Goal: Task Accomplishment & Management: Manage account settings

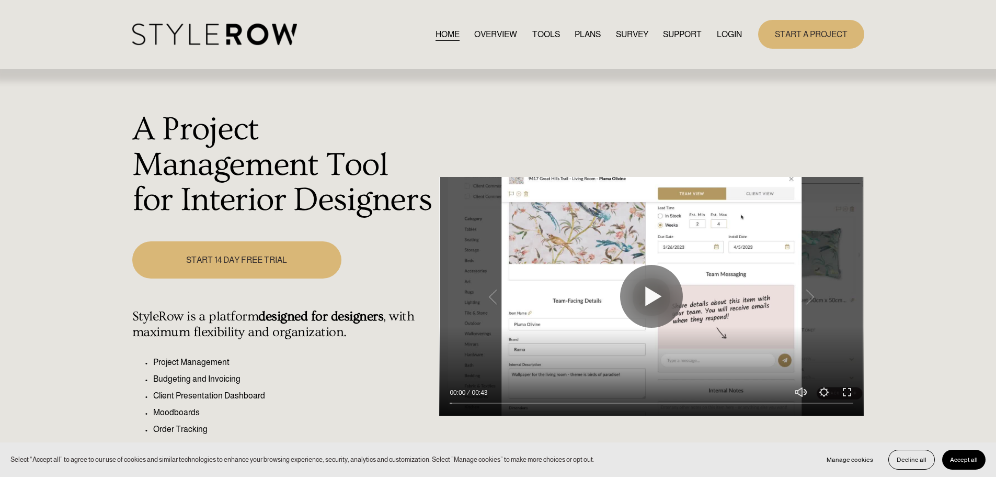
click at [733, 35] on link "LOGIN" at bounding box center [729, 34] width 25 height 14
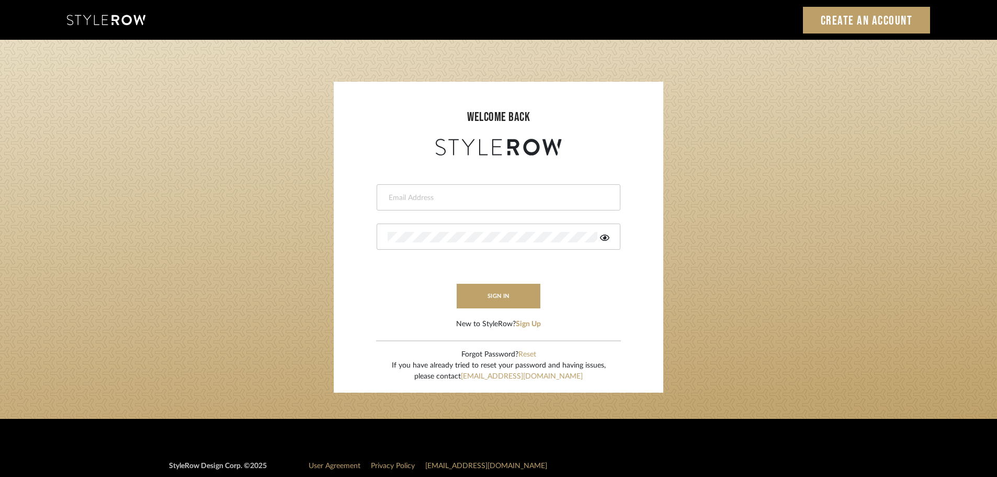
click at [414, 195] on input "email" at bounding box center [497, 197] width 219 height 10
type input "persimmon.design@outlook.com"
click at [478, 296] on button "sign in" at bounding box center [499, 295] width 84 height 25
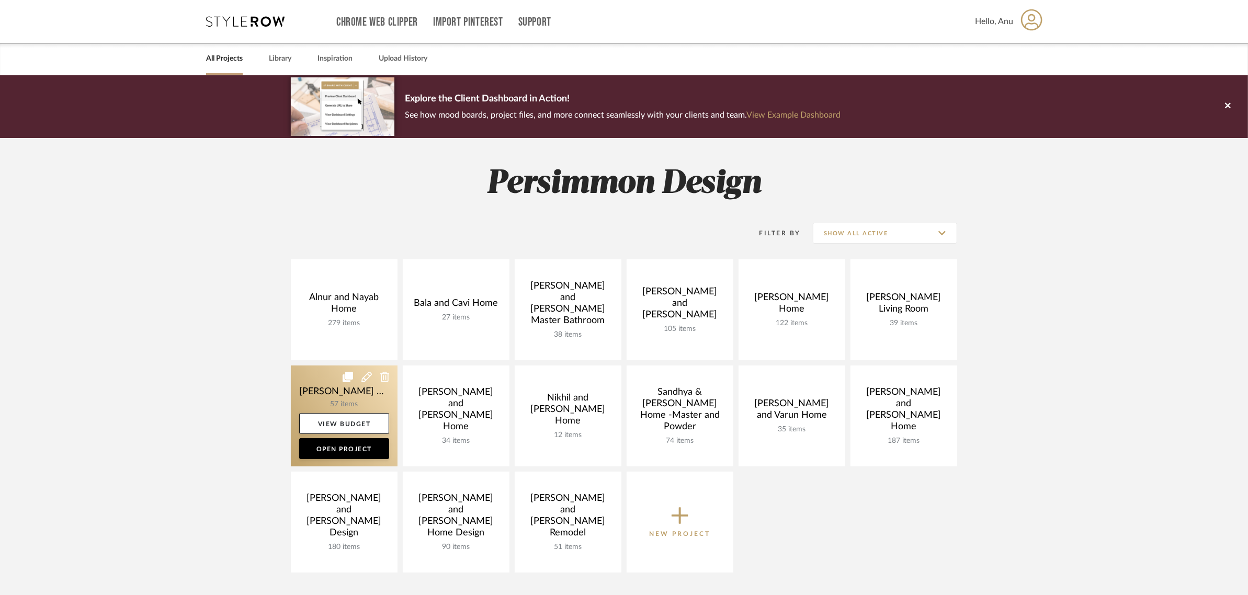
click at [311, 377] on link at bounding box center [344, 416] width 107 height 101
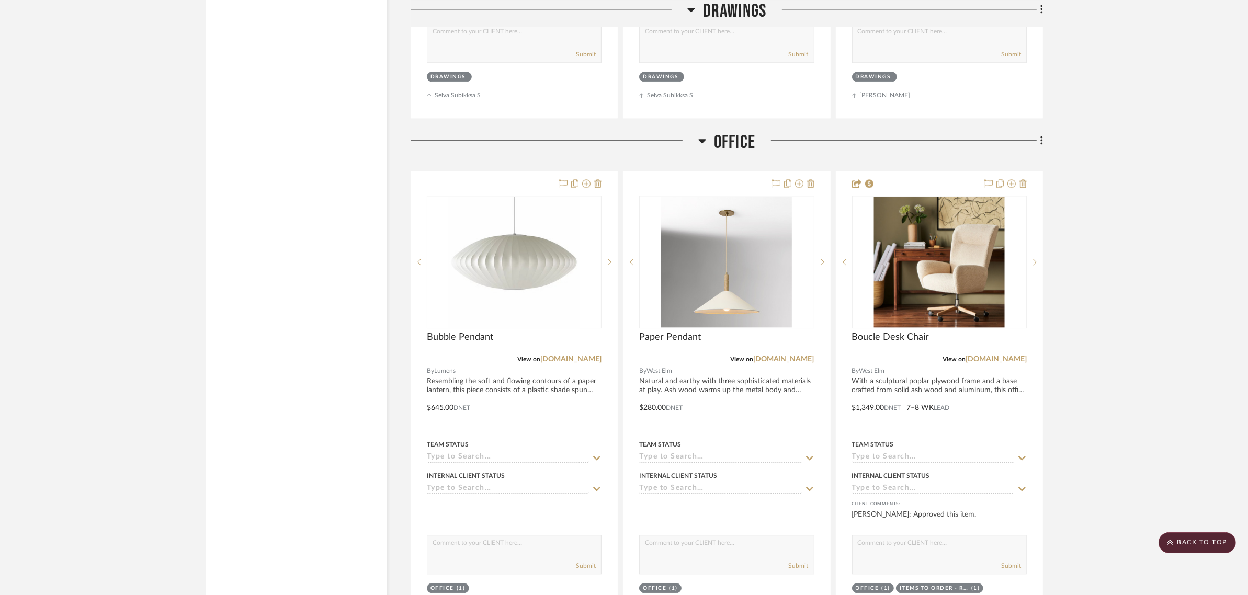
scroll to position [3138, 0]
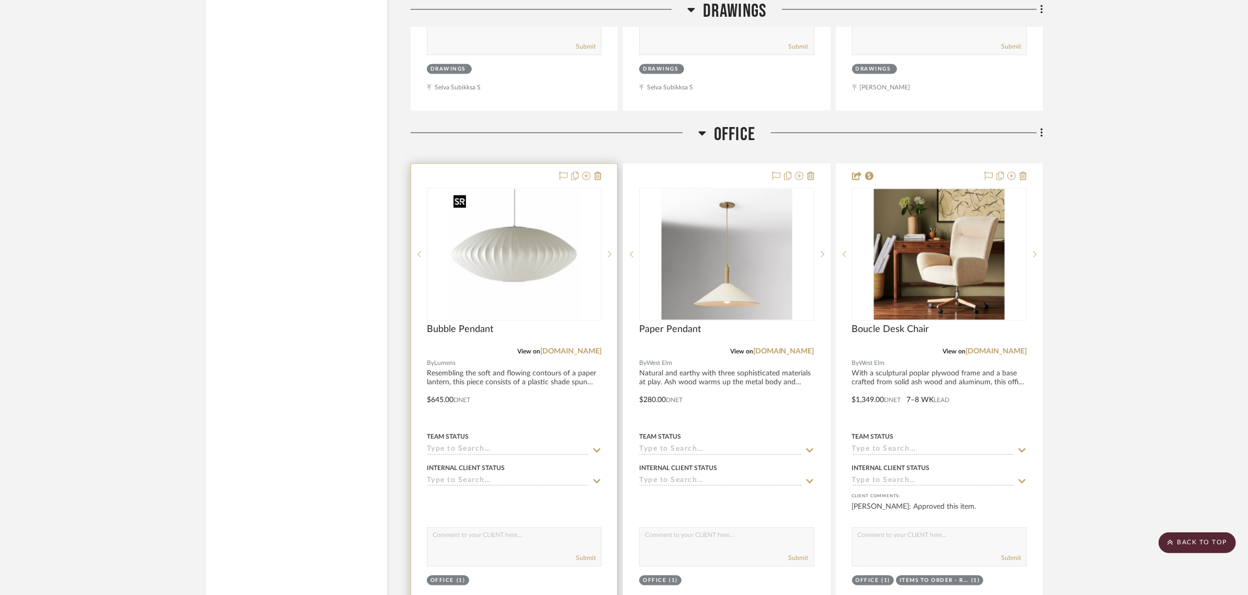
click at [506, 248] on img "0" at bounding box center [514, 254] width 131 height 131
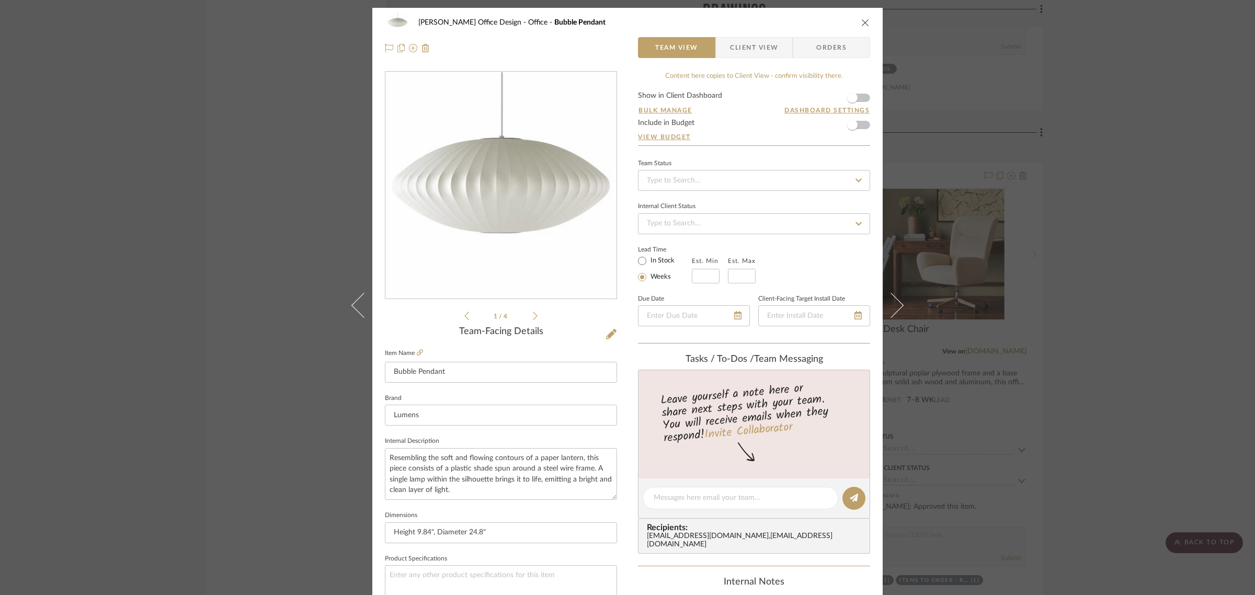
click at [533, 315] on icon at bounding box center [535, 316] width 5 height 8
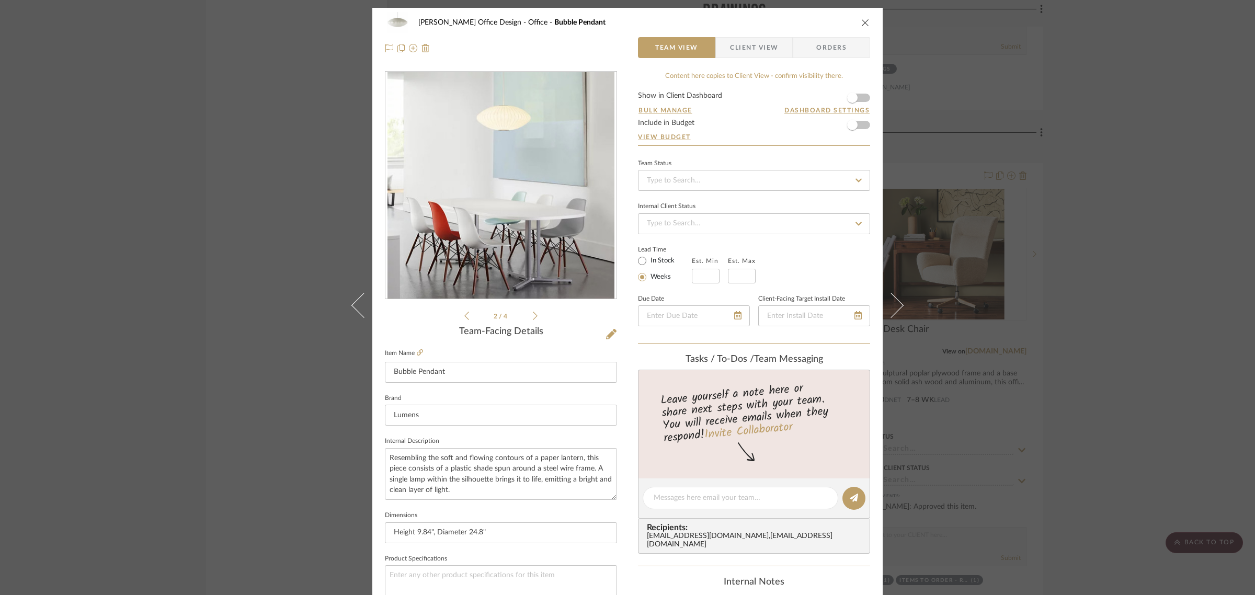
click at [533, 315] on icon at bounding box center [535, 316] width 5 height 8
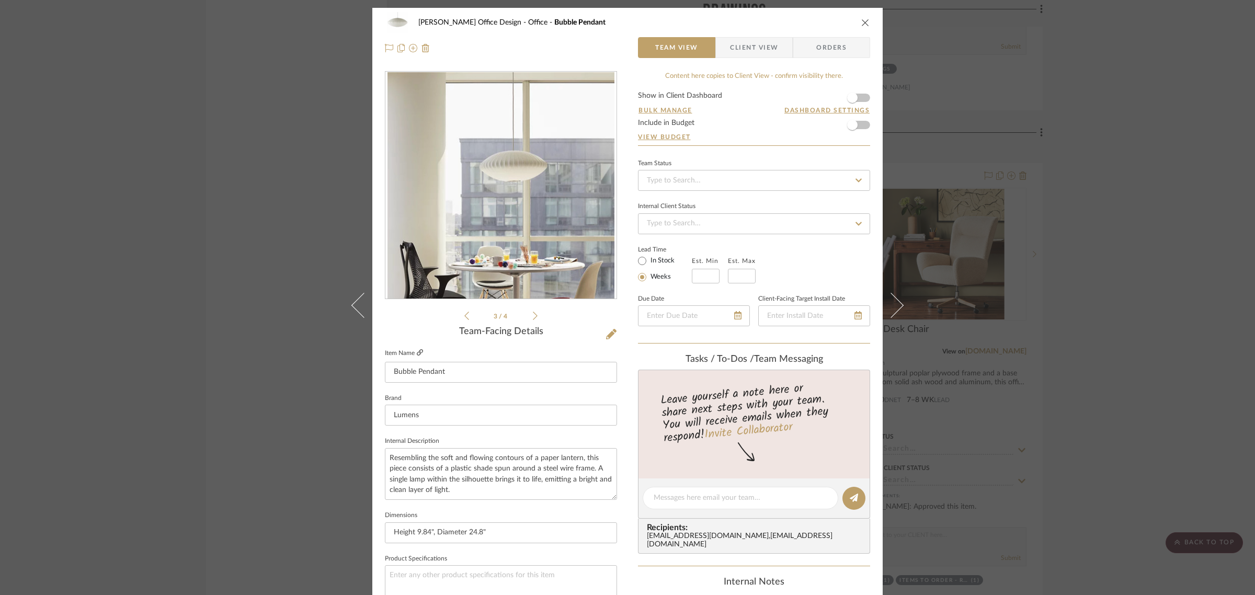
click at [417, 350] on icon at bounding box center [420, 352] width 6 height 6
click at [610, 332] on icon at bounding box center [611, 334] width 10 height 10
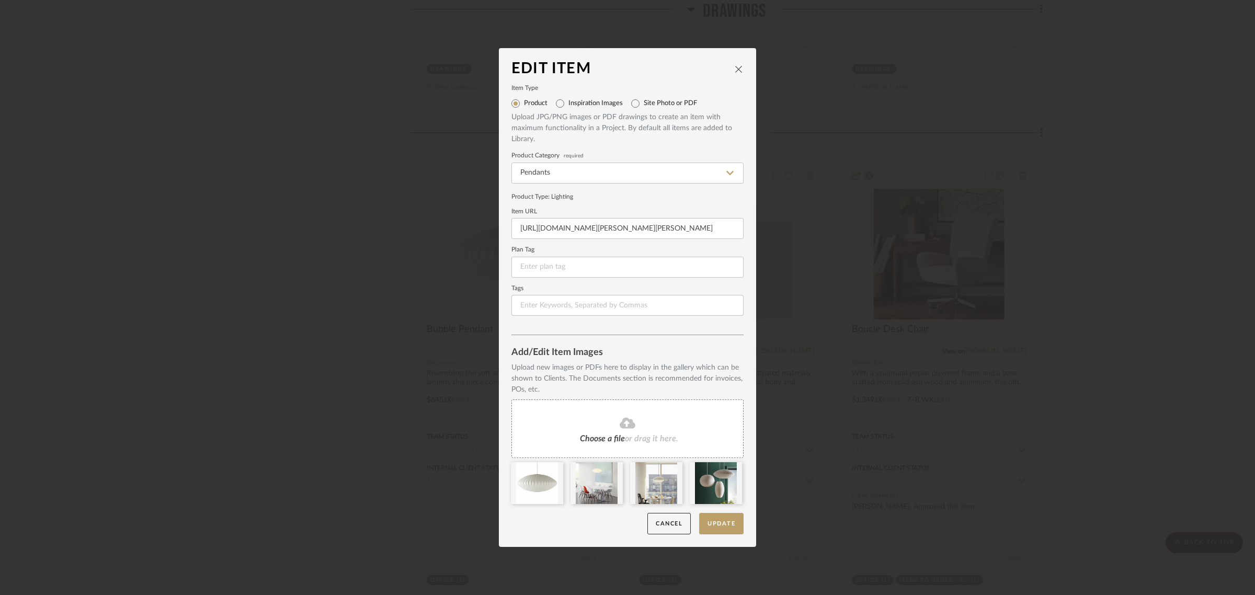
click at [599, 440] on span "Choose a file" at bounding box center [602, 439] width 45 height 8
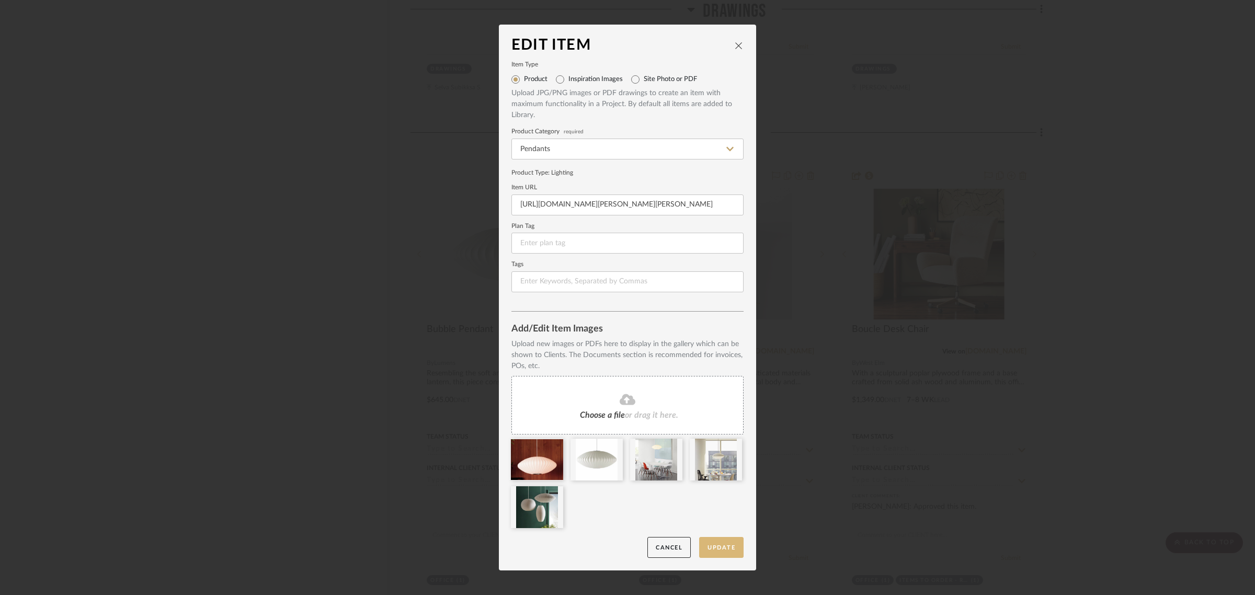
click at [712, 548] on button "Update" at bounding box center [721, 547] width 44 height 21
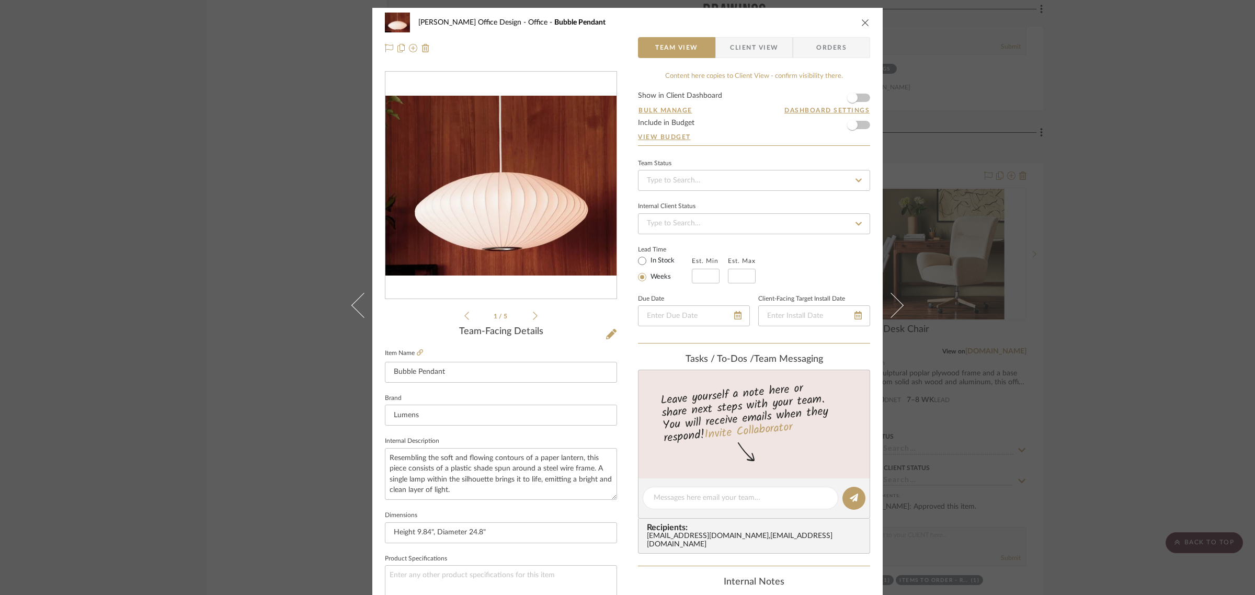
click at [1196, 360] on div "Mahvish Office Design Office Bubble Pendant Team View Client View Orders 1 / 5 …" at bounding box center [627, 297] width 1255 height 595
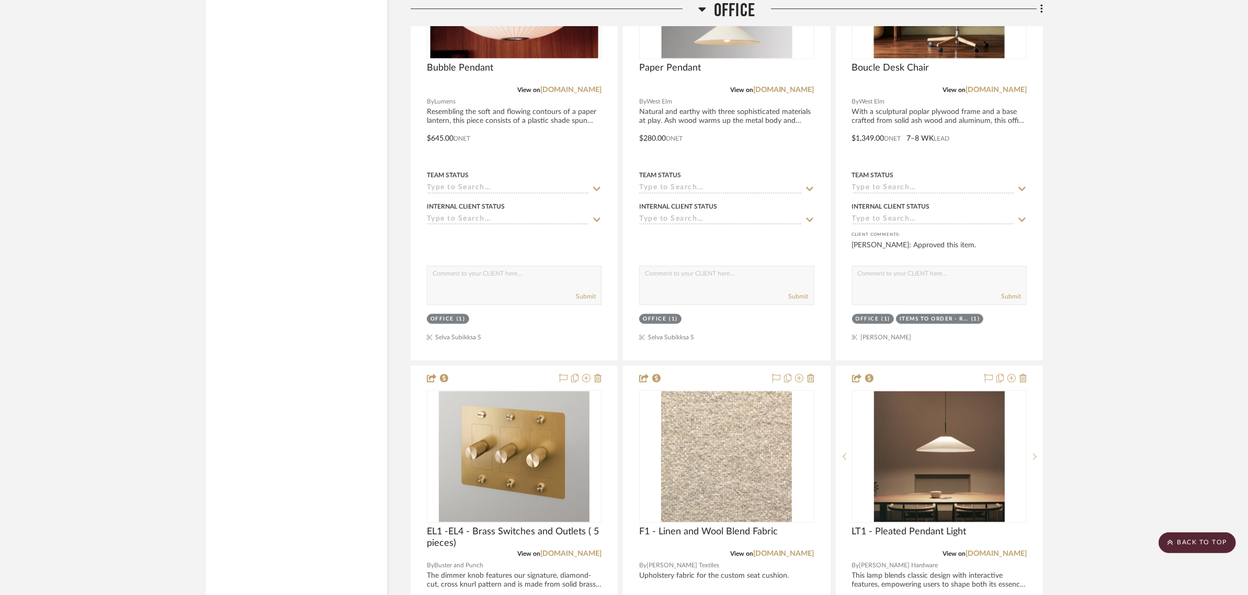
scroll to position [3204, 0]
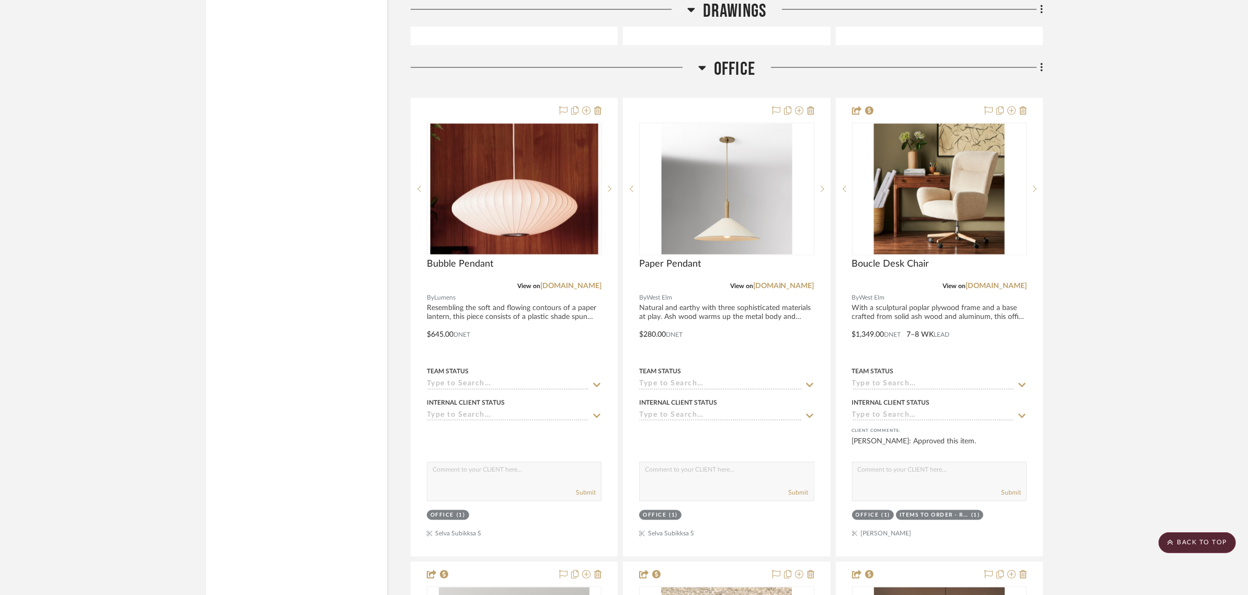
click at [1188, 534] on scroll-to-top-button "BACK TO TOP" at bounding box center [1197, 542] width 77 height 21
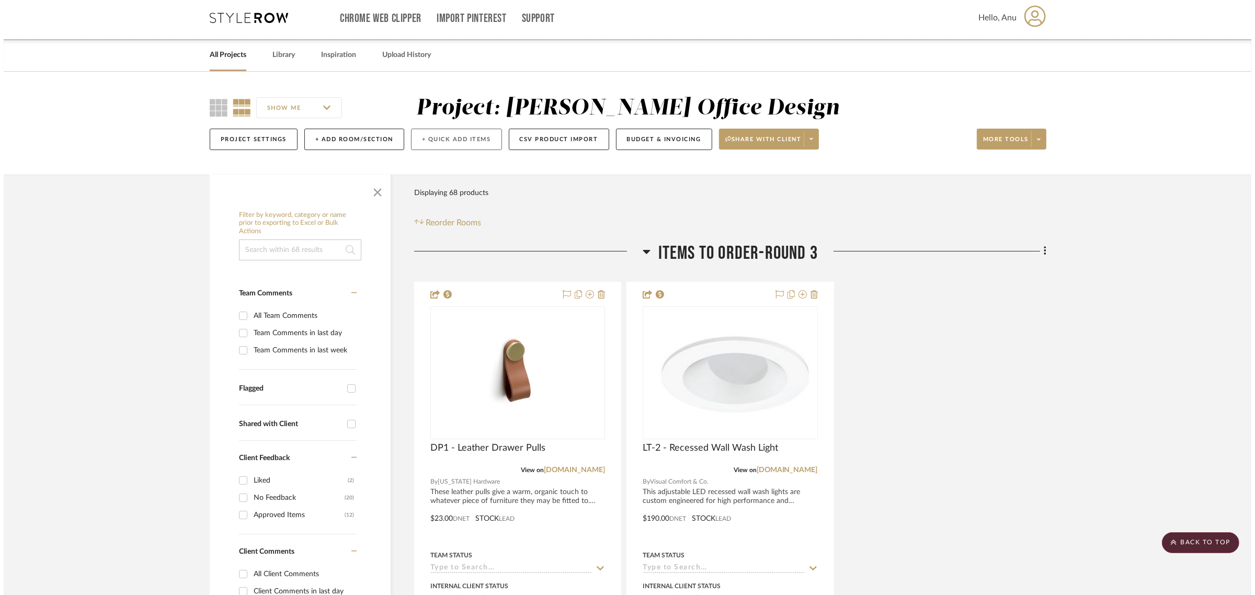
scroll to position [0, 0]
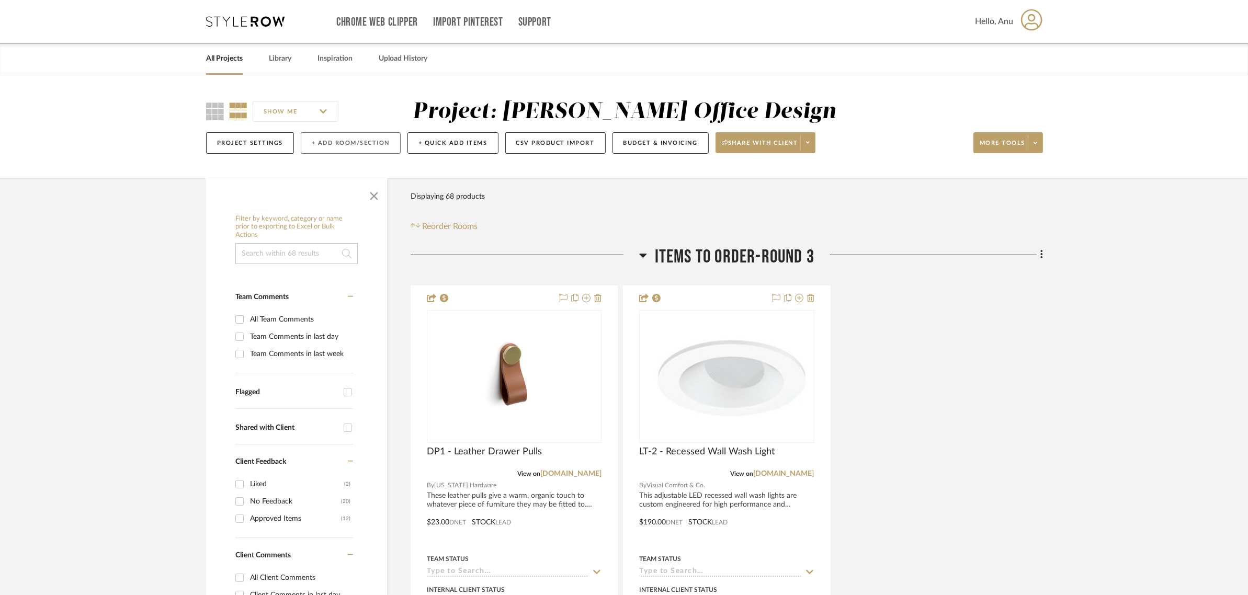
click at [345, 146] on button "+ Add Room/Section" at bounding box center [351, 142] width 100 height 21
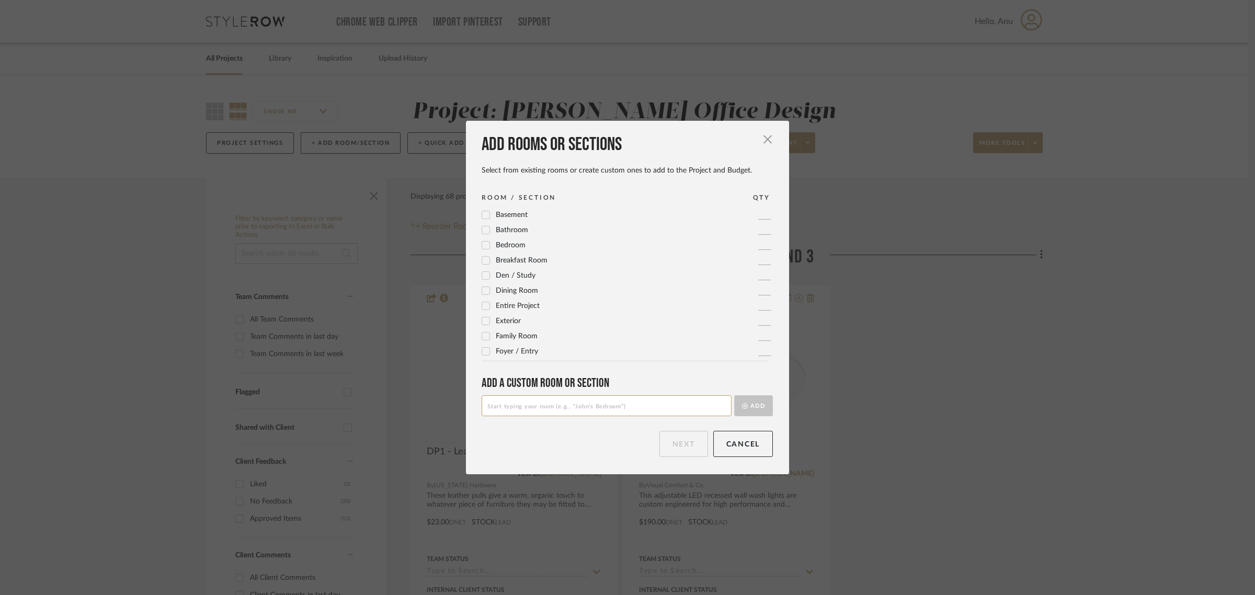
click at [507, 406] on input at bounding box center [607, 405] width 250 height 21
type input "Pendant Light Options"
click at [757, 403] on button "Add" at bounding box center [753, 405] width 39 height 21
click at [680, 446] on button "Next" at bounding box center [684, 444] width 49 height 26
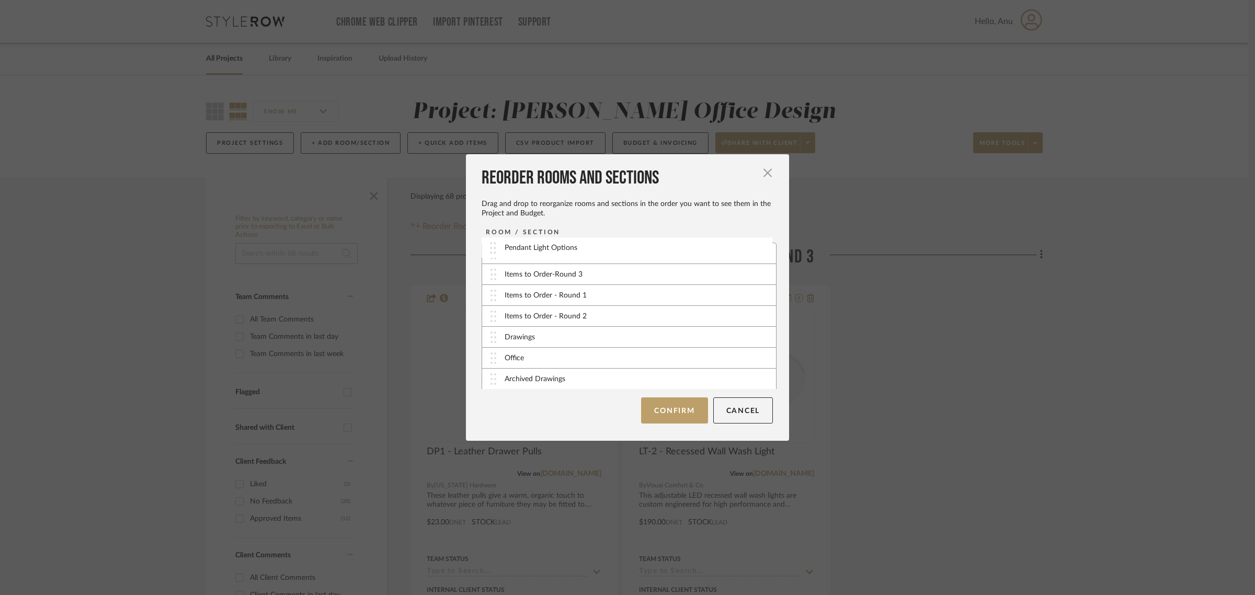
drag, startPoint x: 561, startPoint y: 380, endPoint x: 564, endPoint y: 250, distance: 130.3
click at [663, 409] on button "Confirm" at bounding box center [674, 411] width 66 height 26
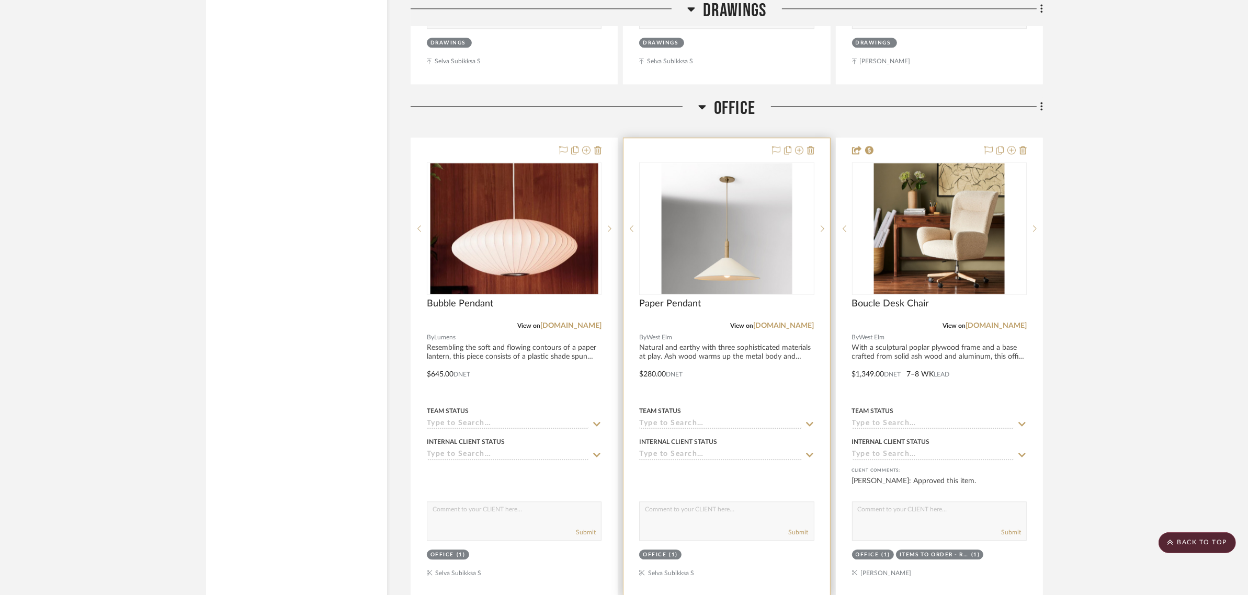
scroll to position [3531, 0]
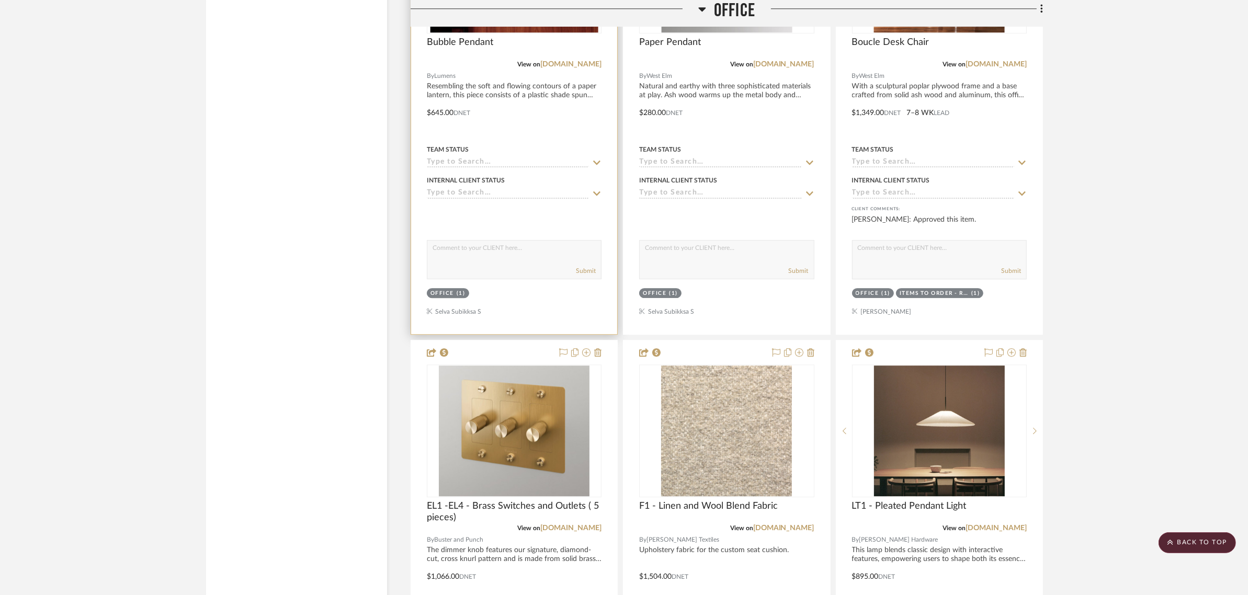
click at [438, 293] on div "Office" at bounding box center [442, 294] width 24 height 8
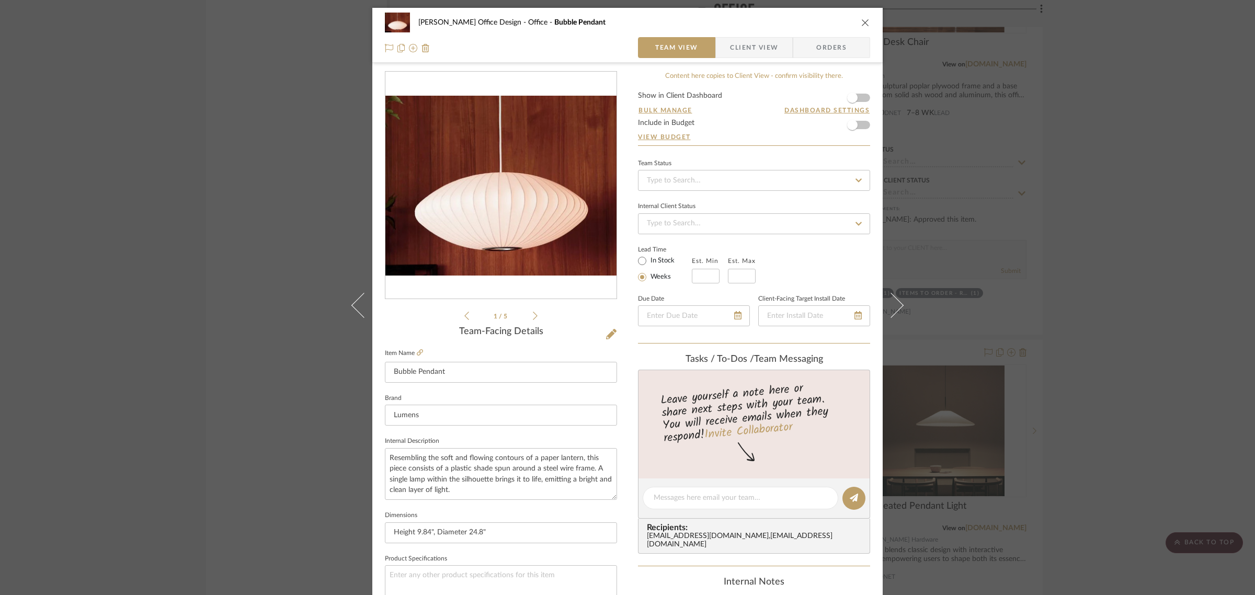
scroll to position [378, 0]
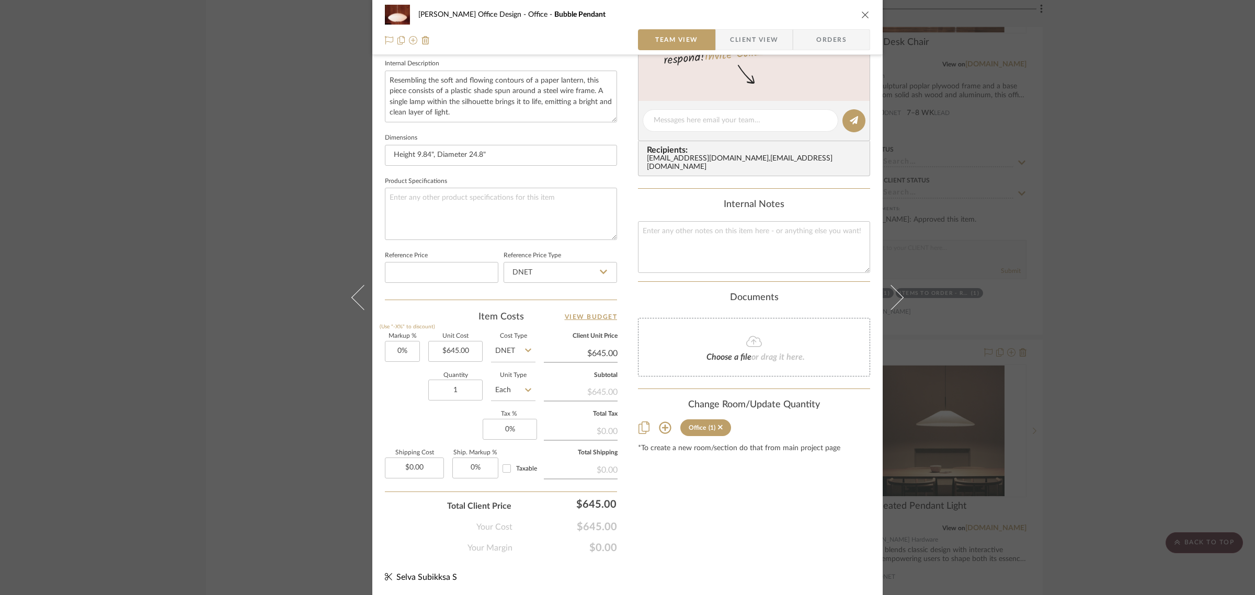
click at [659, 422] on icon at bounding box center [665, 428] width 13 height 13
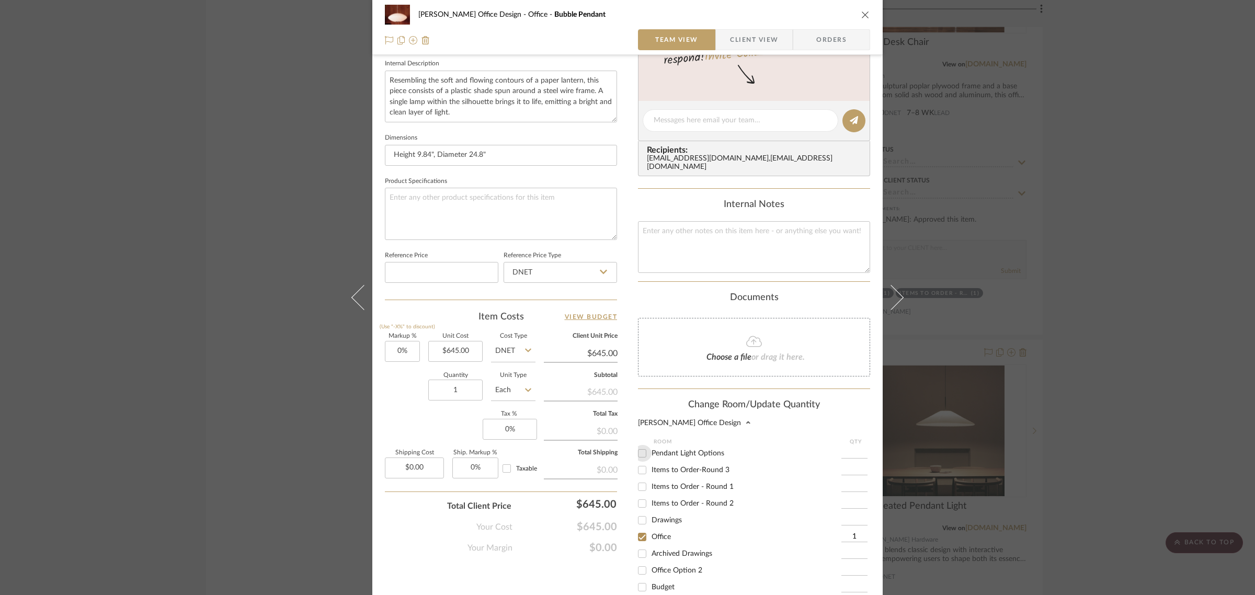
drag, startPoint x: 637, startPoint y: 446, endPoint x: 637, endPoint y: 491, distance: 44.5
click at [637, 448] on input "Pendant Light Options" at bounding box center [642, 453] width 17 height 17
checkbox input "true"
type input "1"
click at [636, 532] on input "Office" at bounding box center [642, 537] width 17 height 17
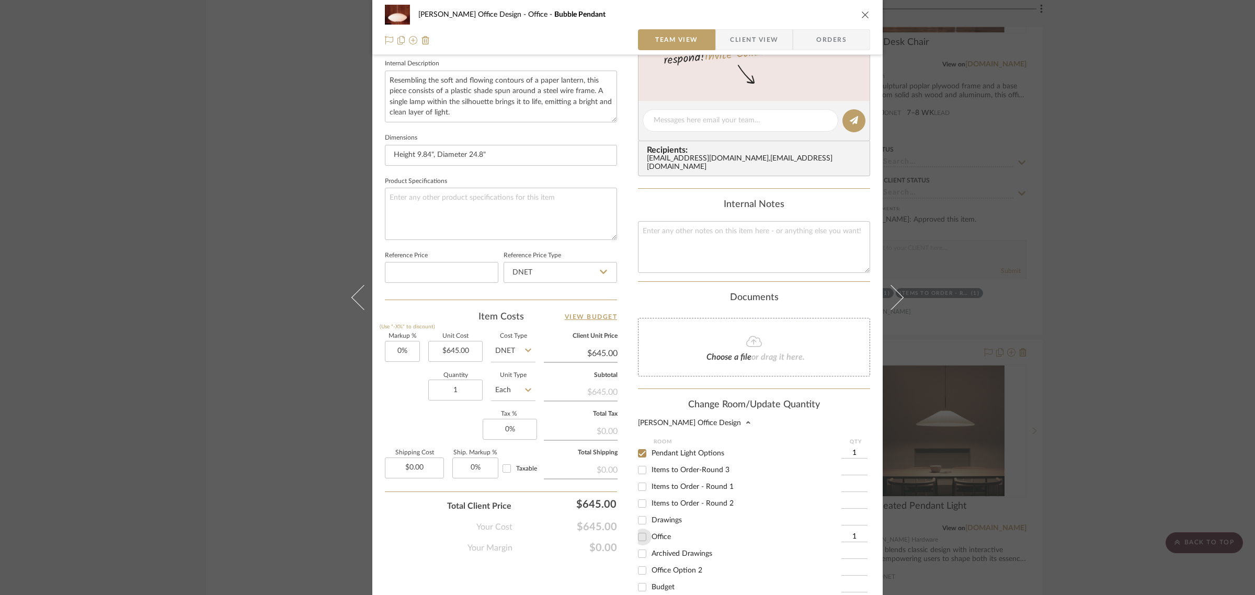
checkbox input "false"
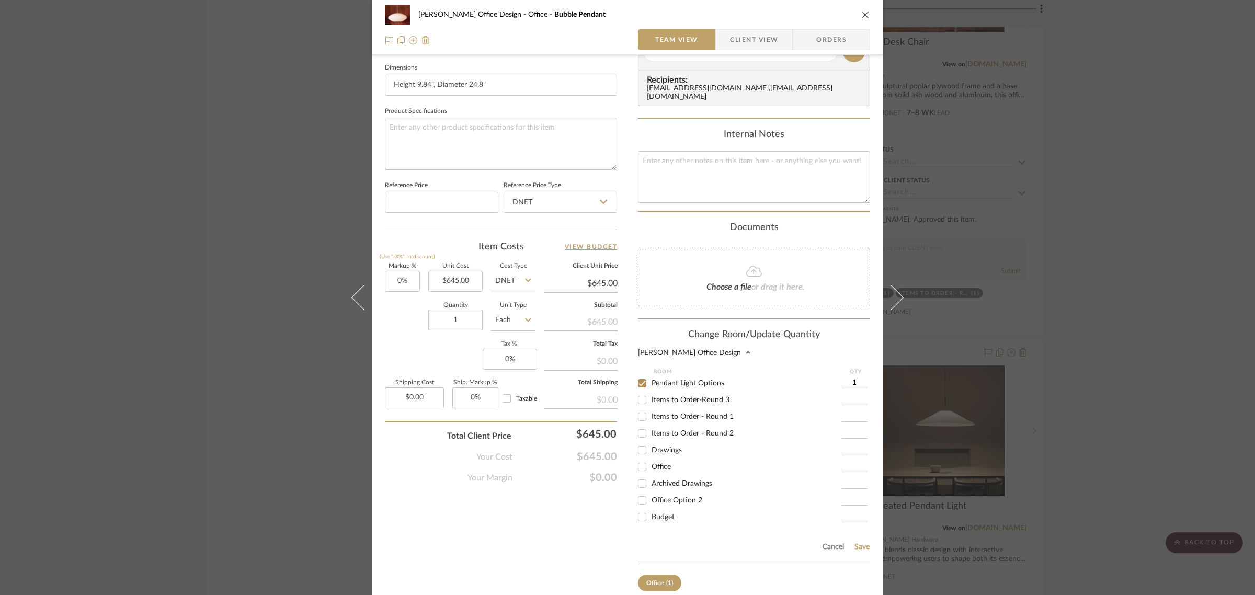
scroll to position [495, 0]
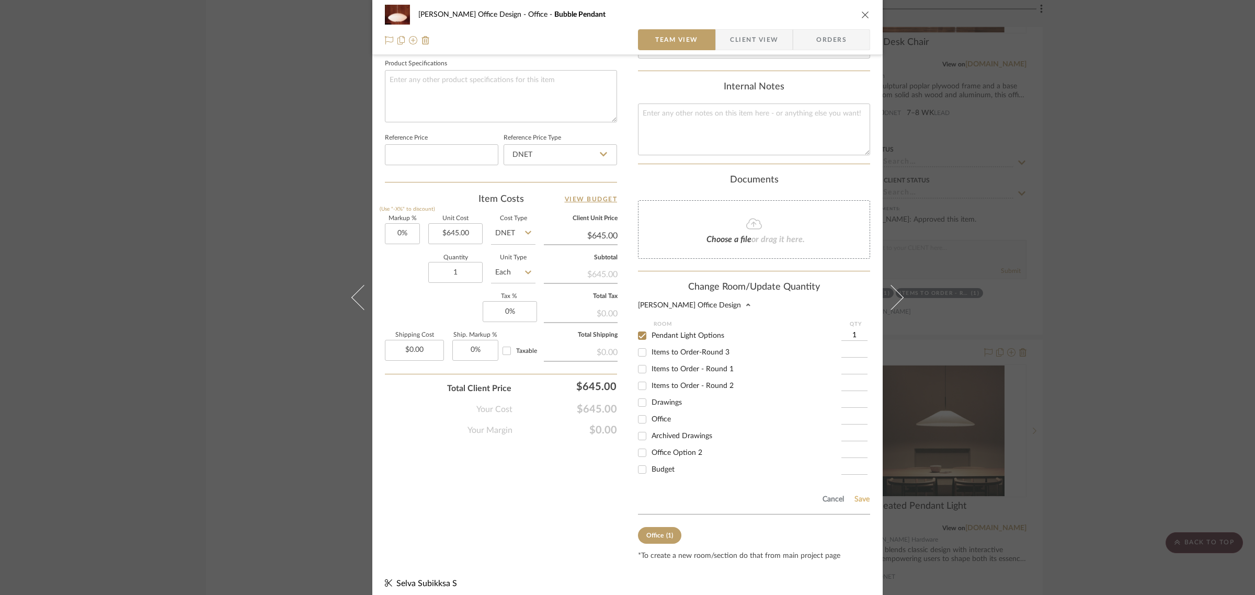
click at [857, 495] on button "Save" at bounding box center [862, 499] width 16 height 8
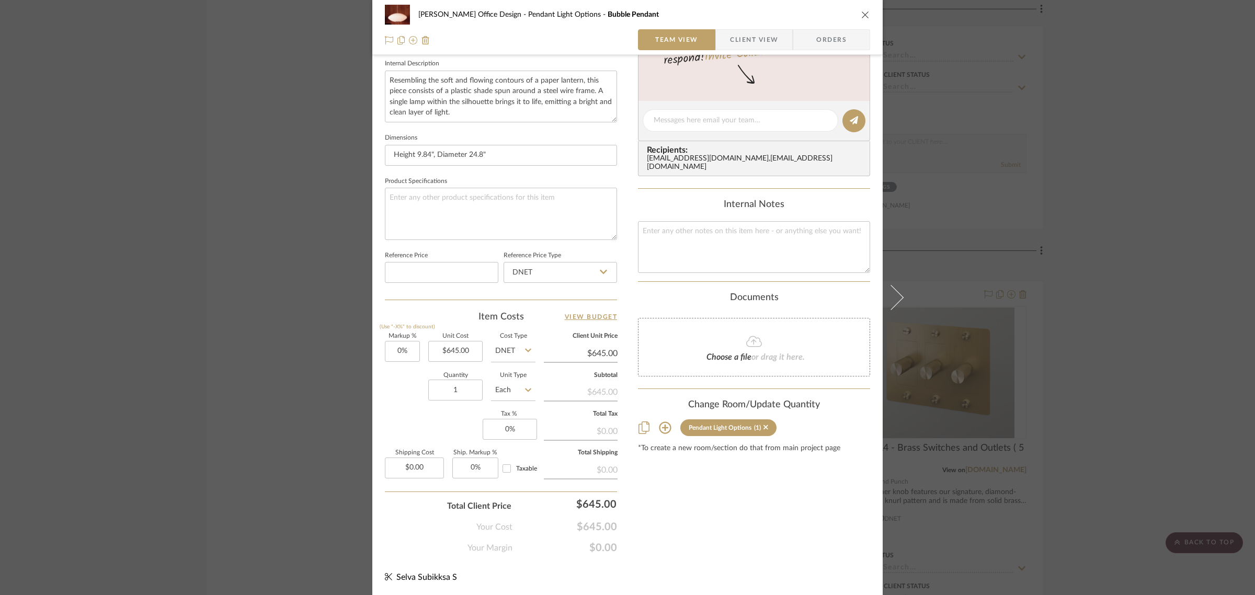
click at [1140, 412] on div "Mahvish Office Design Pendant Light Options Bubble Pendant Team View Client Vie…" at bounding box center [627, 297] width 1255 height 595
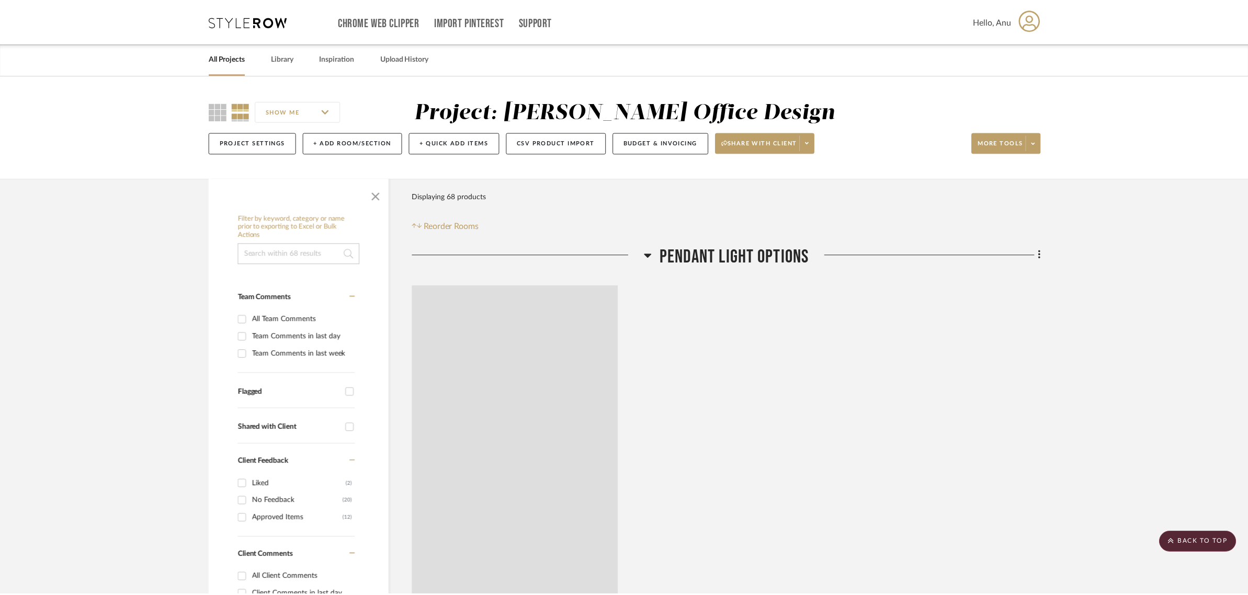
scroll to position [3531, 0]
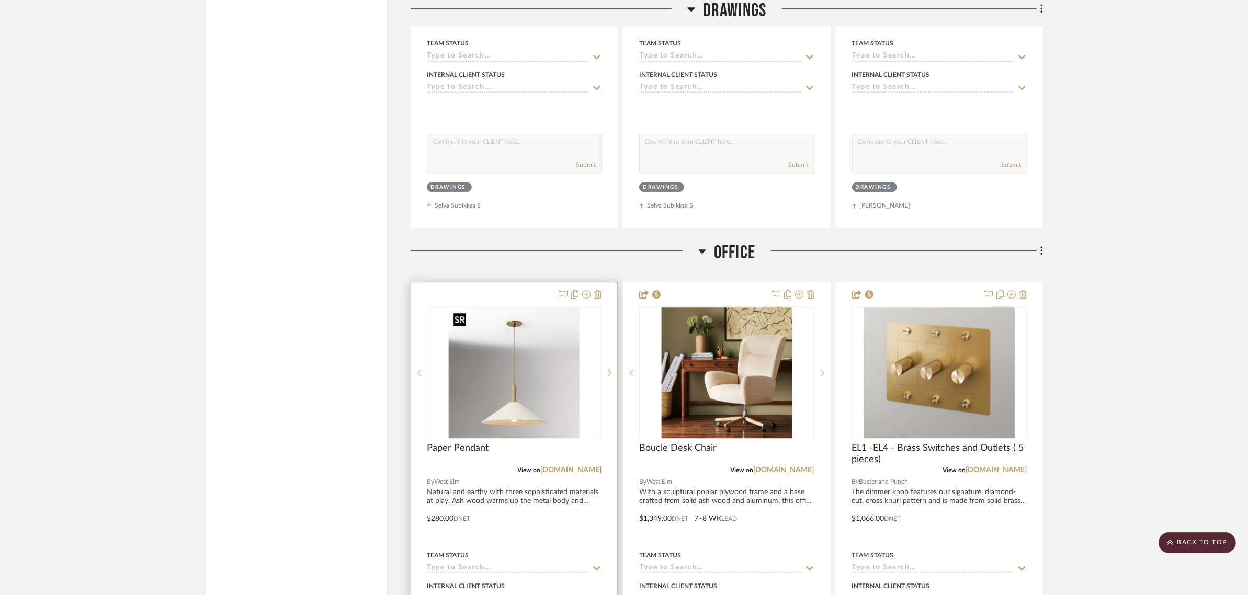
click at [492, 406] on img "0" at bounding box center [514, 373] width 131 height 131
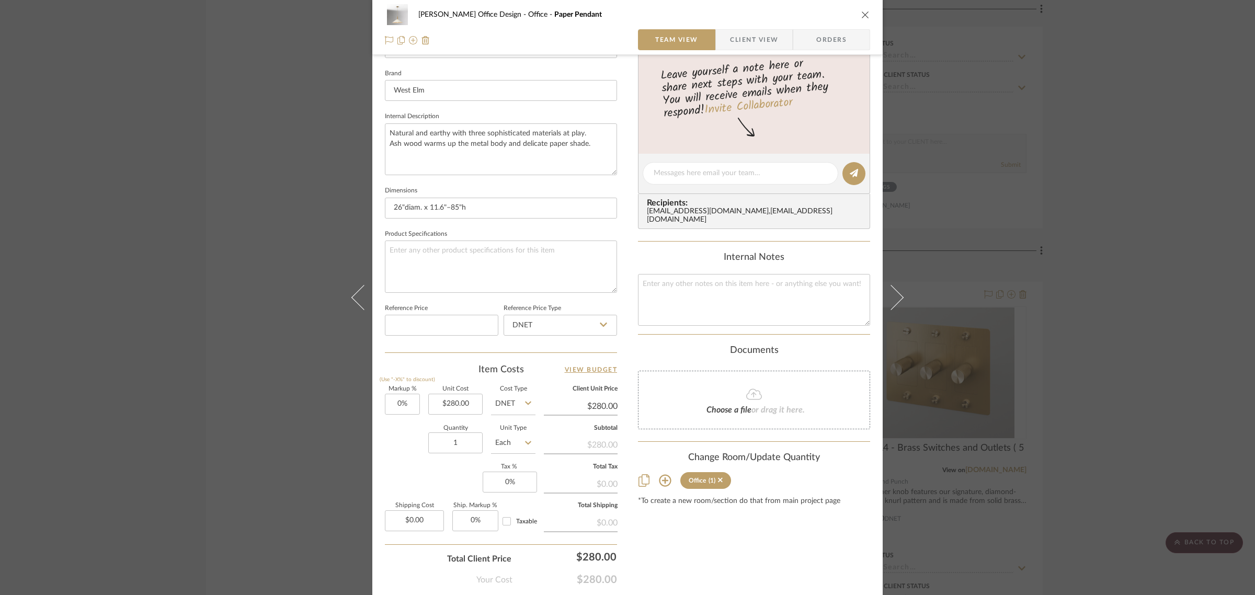
scroll to position [327, 0]
click at [659, 473] on icon at bounding box center [665, 479] width 12 height 12
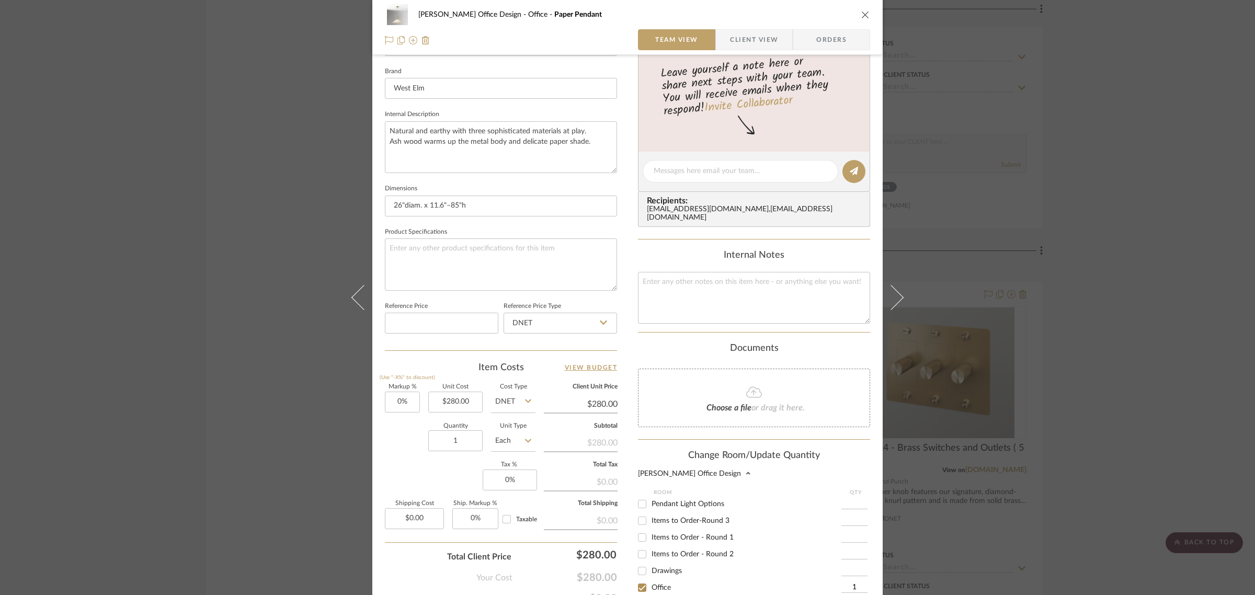
click at [641, 498] on input "Pendant Light Options" at bounding box center [642, 504] width 17 height 17
checkbox input "true"
type input "1"
click at [637, 580] on input "Office" at bounding box center [642, 588] width 17 height 17
checkbox input "false"
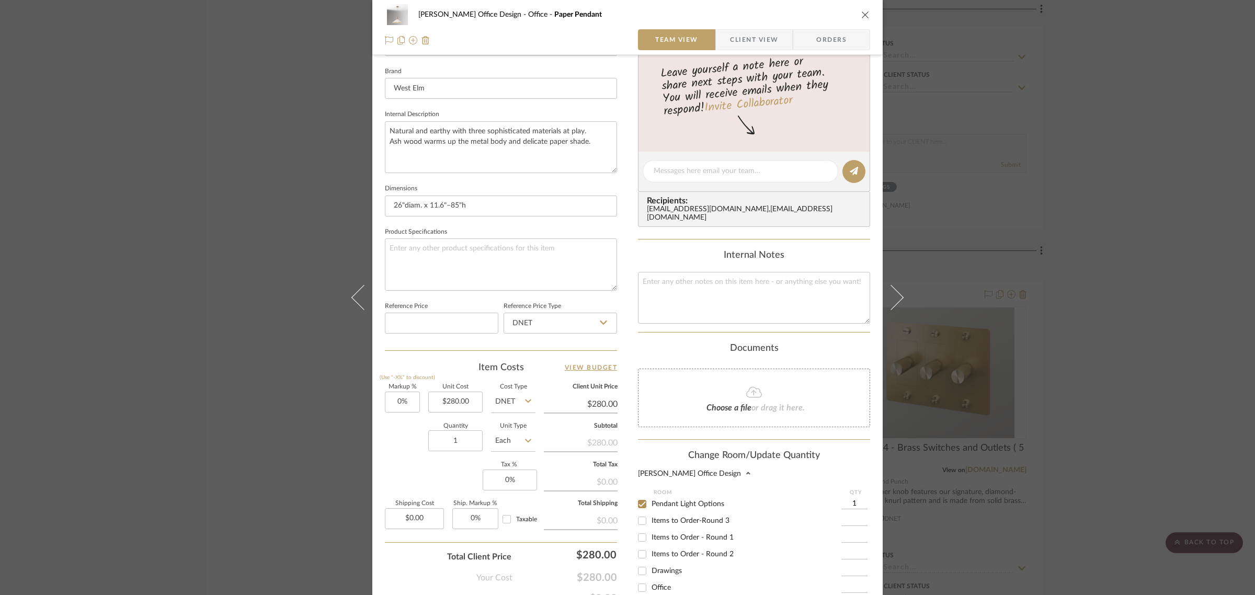
scroll to position [495, 0]
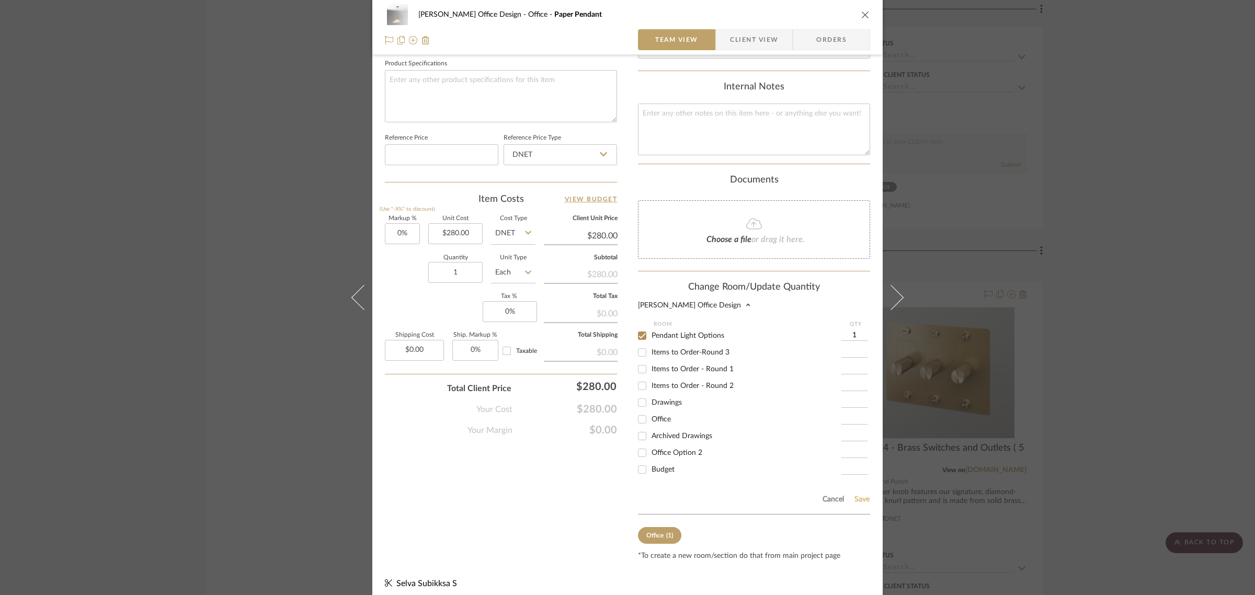
click at [861, 495] on button "Save" at bounding box center [862, 499] width 16 height 8
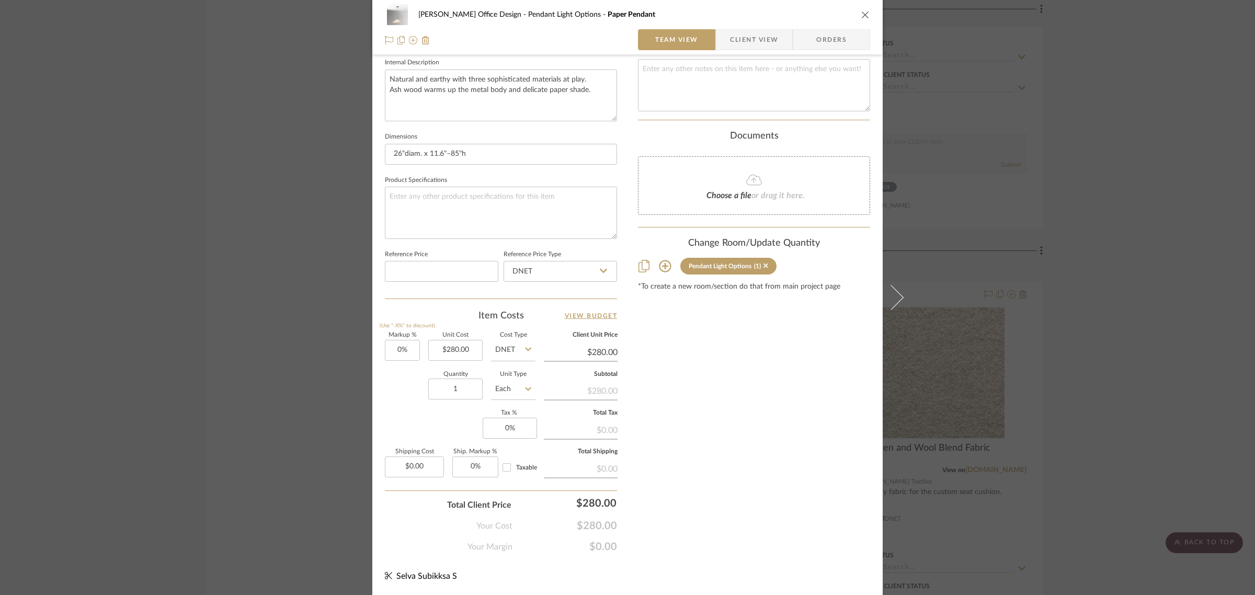
scroll to position [378, 0]
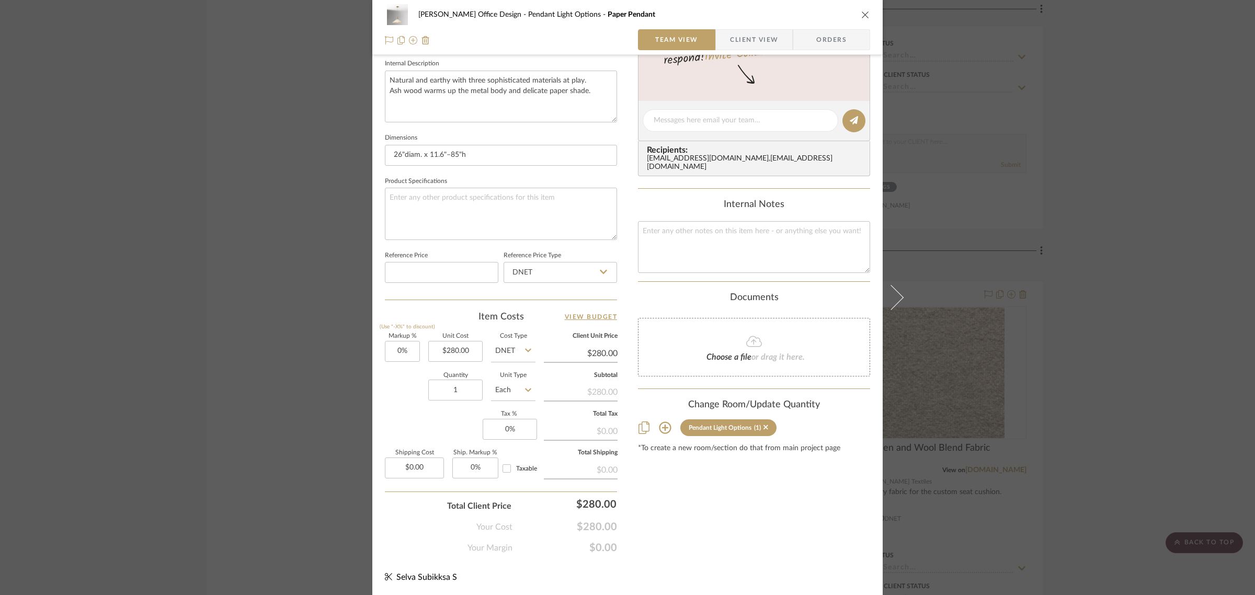
click at [1139, 390] on div "Mahvish Office Design Pendant Light Options Paper Pendant Team View Client View…" at bounding box center [627, 297] width 1255 height 595
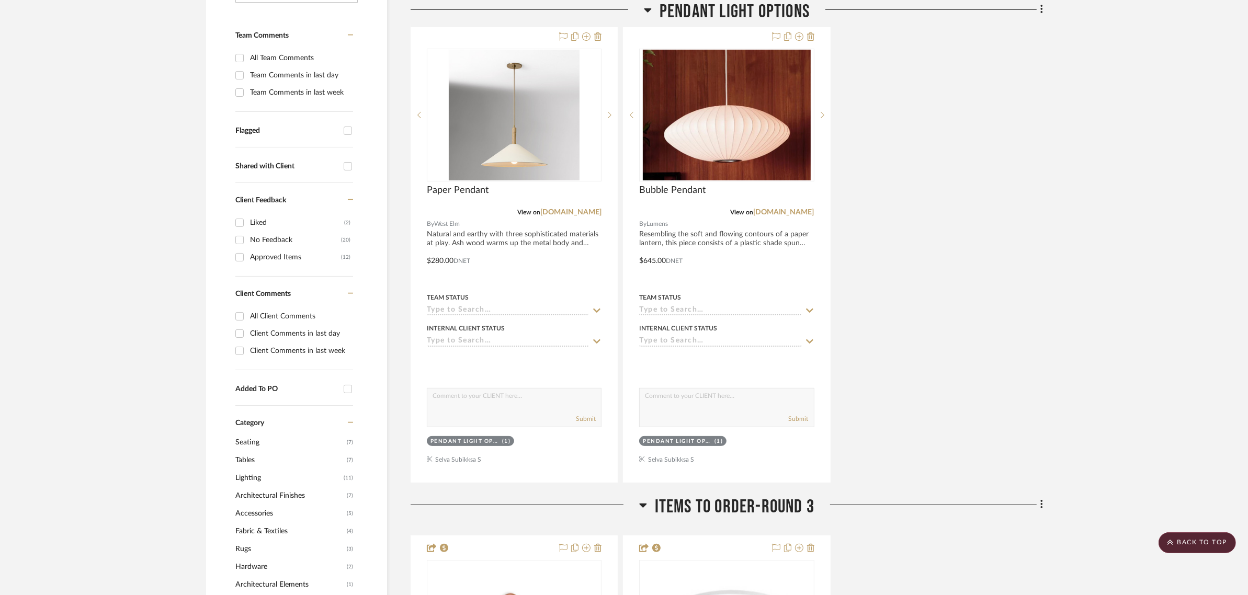
scroll to position [196, 0]
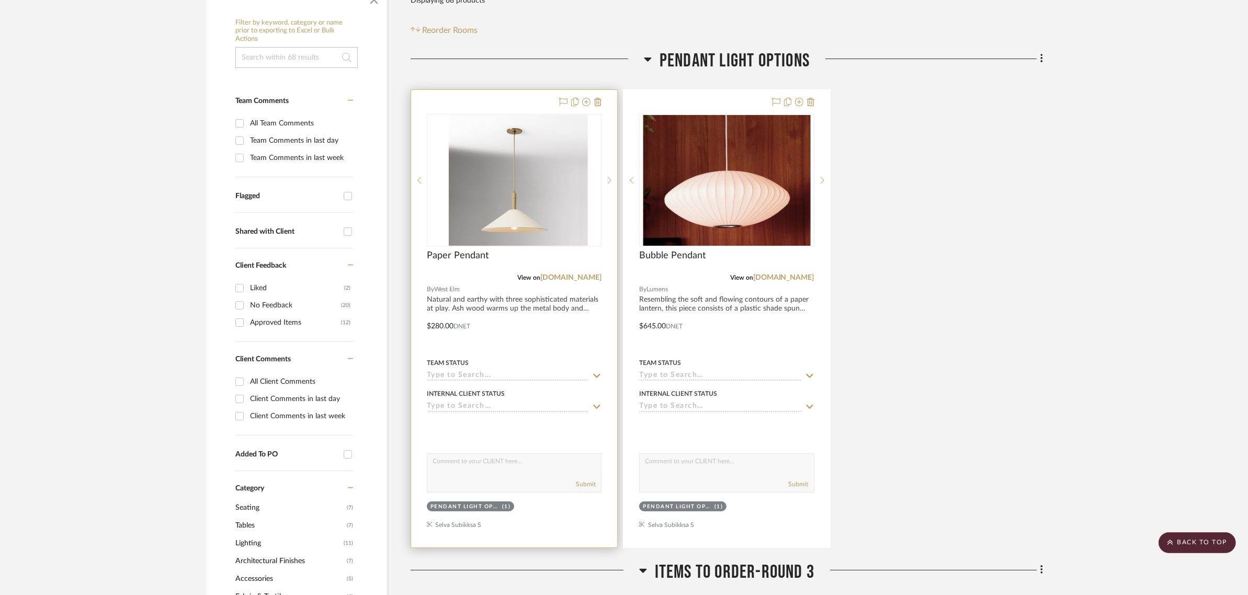
click at [508, 98] on div at bounding box center [514, 319] width 206 height 458
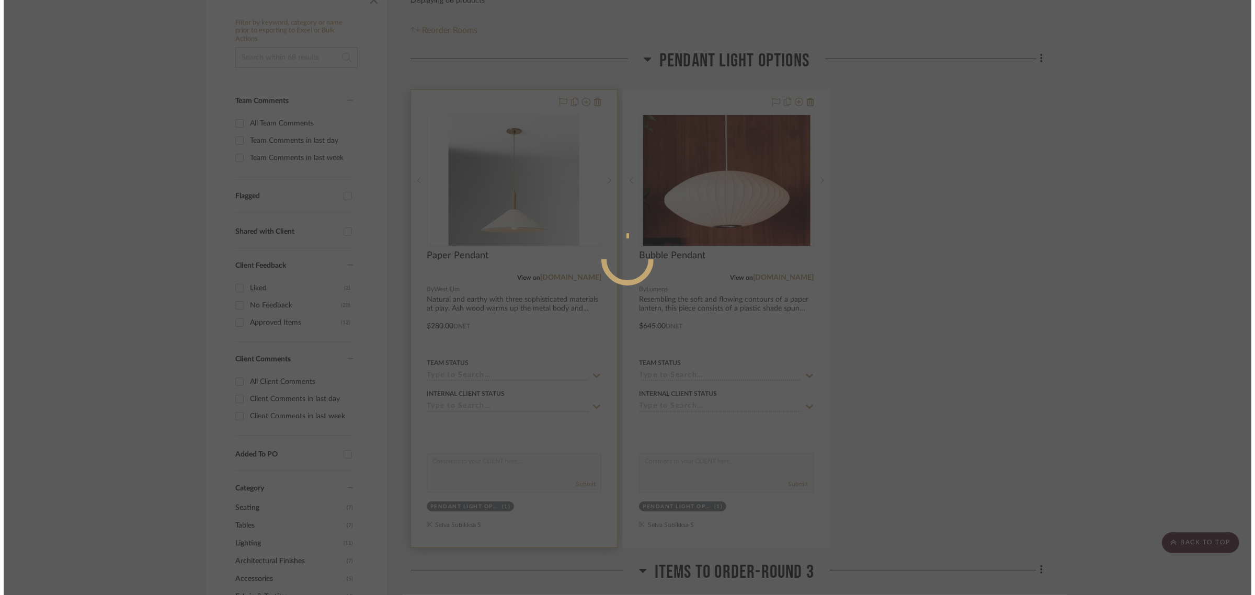
scroll to position [0, 0]
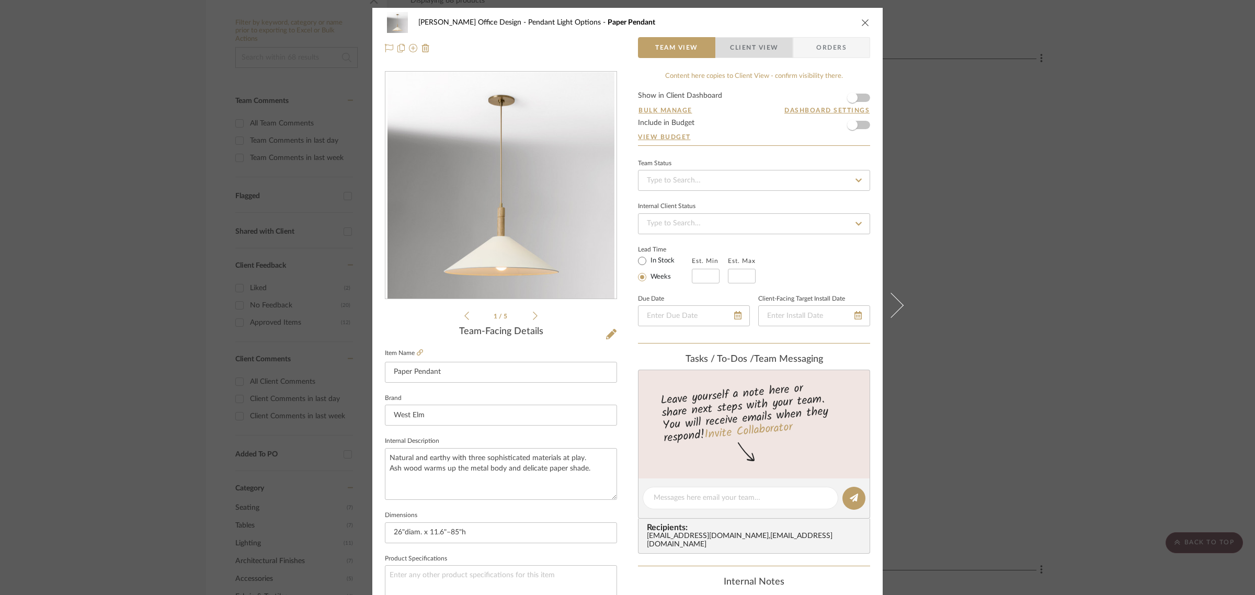
click at [742, 48] on span "Client View" at bounding box center [754, 47] width 48 height 21
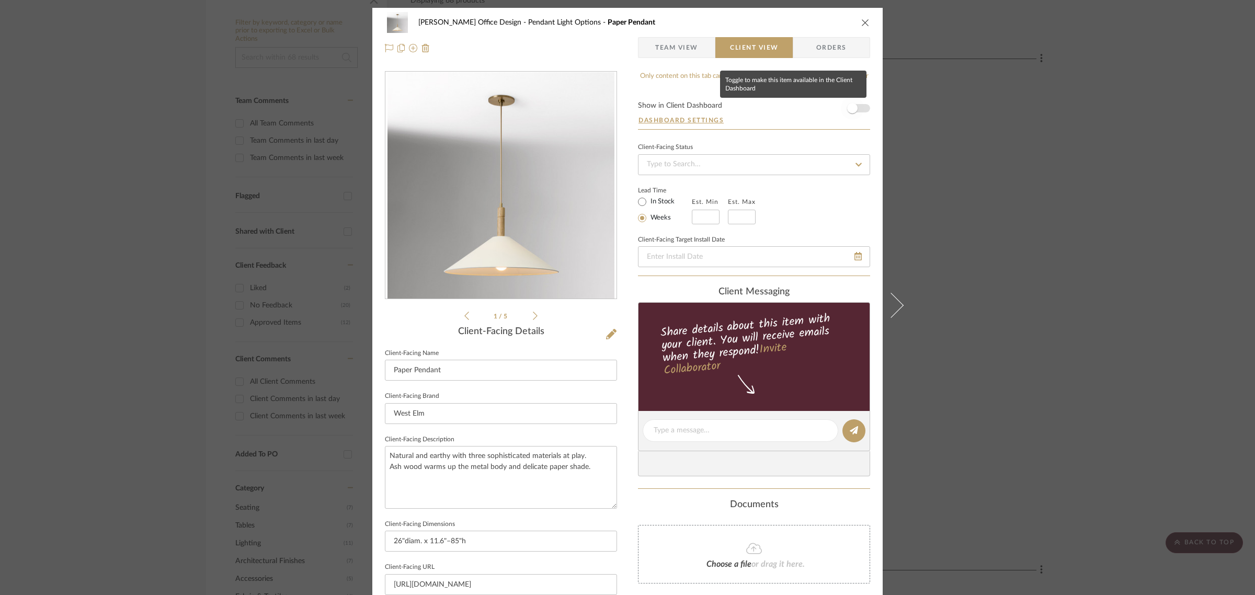
click at [851, 106] on span "button" at bounding box center [852, 108] width 10 height 10
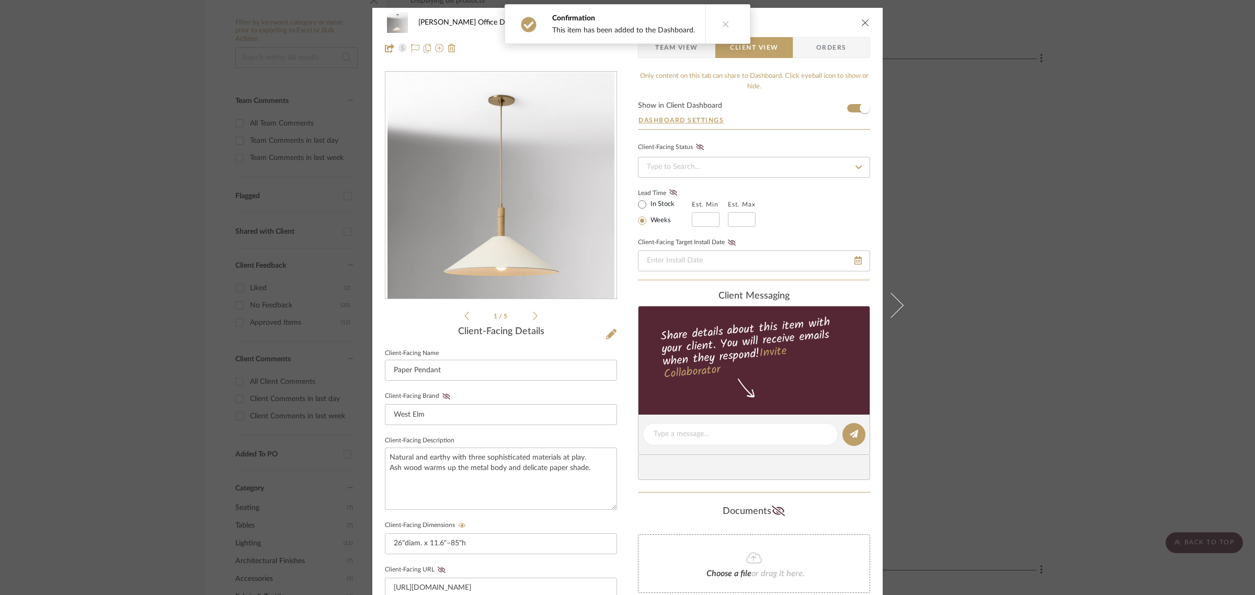
click at [1094, 187] on div "Mahvish Office Design Pendant Light Options Paper Pendant Team View Client View…" at bounding box center [627, 297] width 1255 height 595
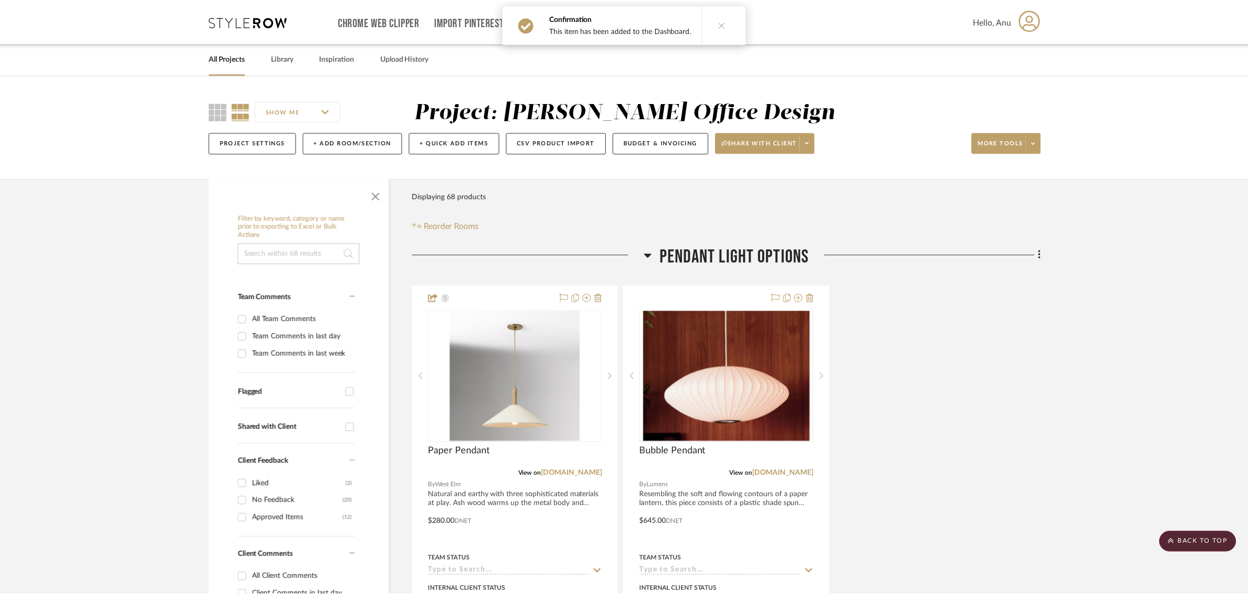
scroll to position [196, 0]
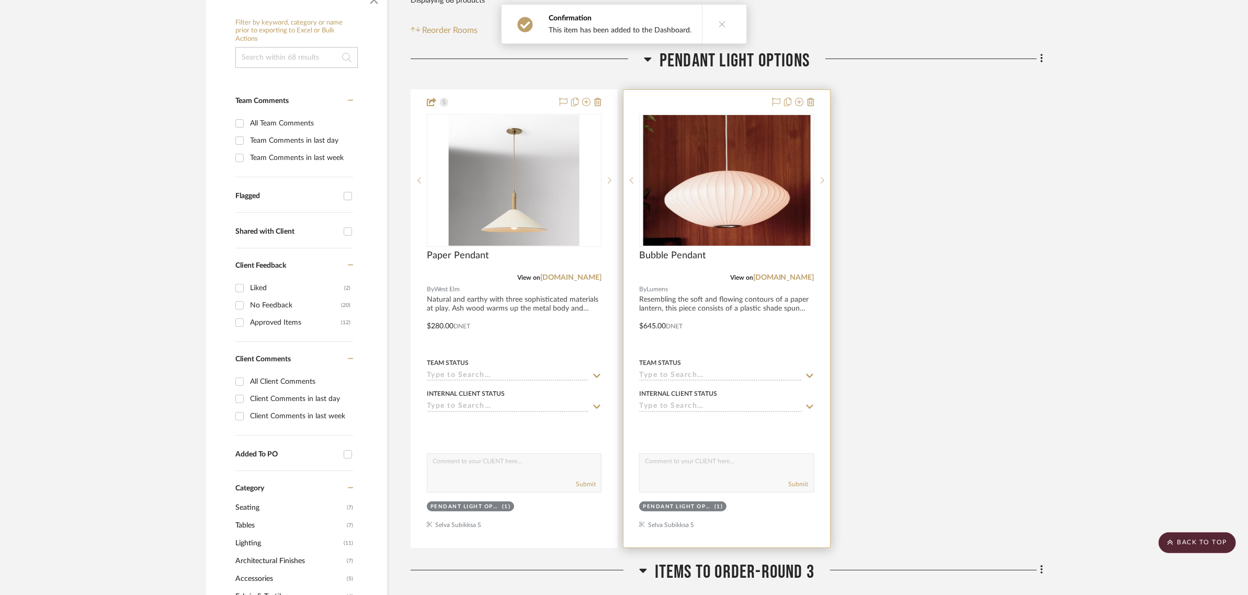
click at [699, 98] on div at bounding box center [726, 319] width 206 height 458
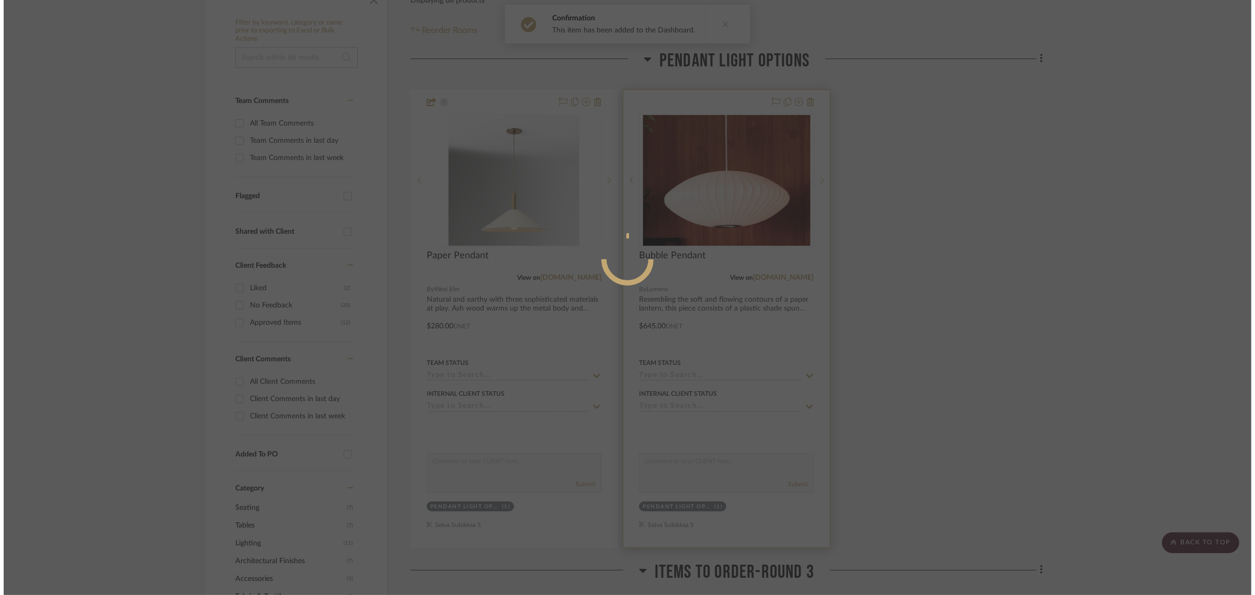
scroll to position [0, 0]
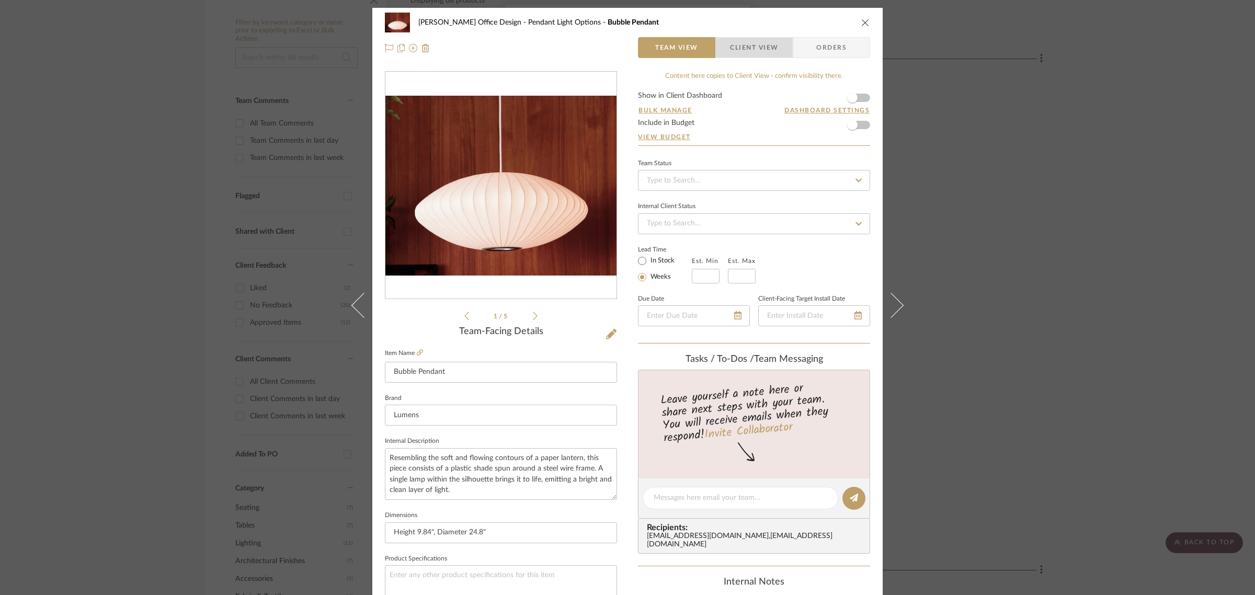
click at [730, 52] on span "Client View" at bounding box center [754, 47] width 48 height 21
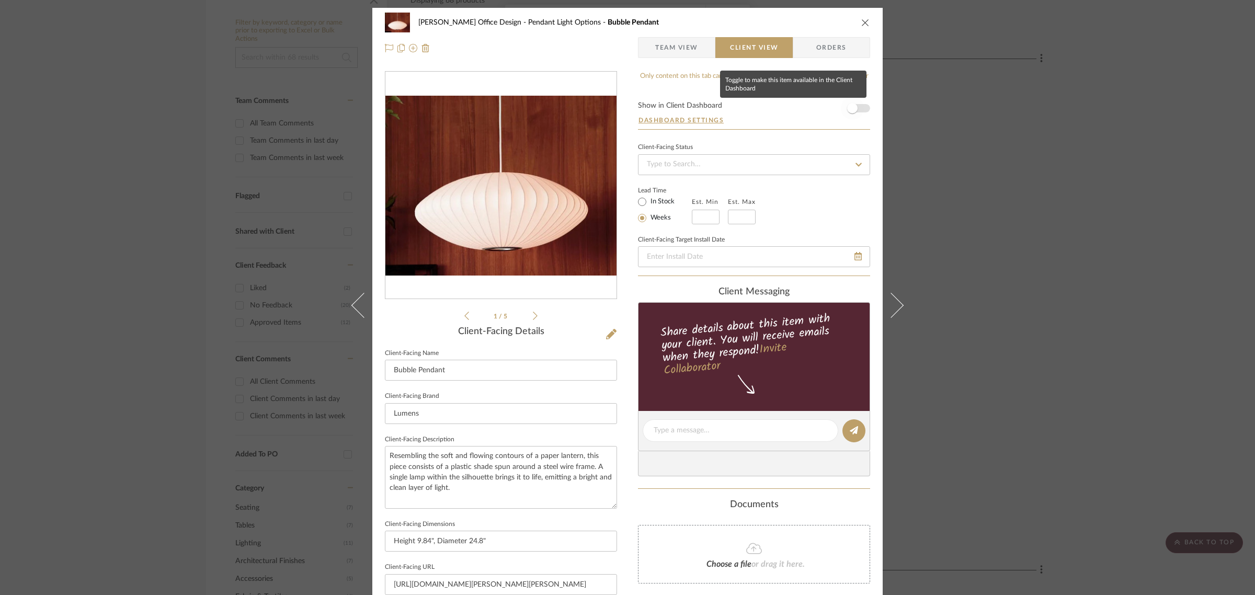
click at [851, 105] on span "button" at bounding box center [852, 108] width 10 height 10
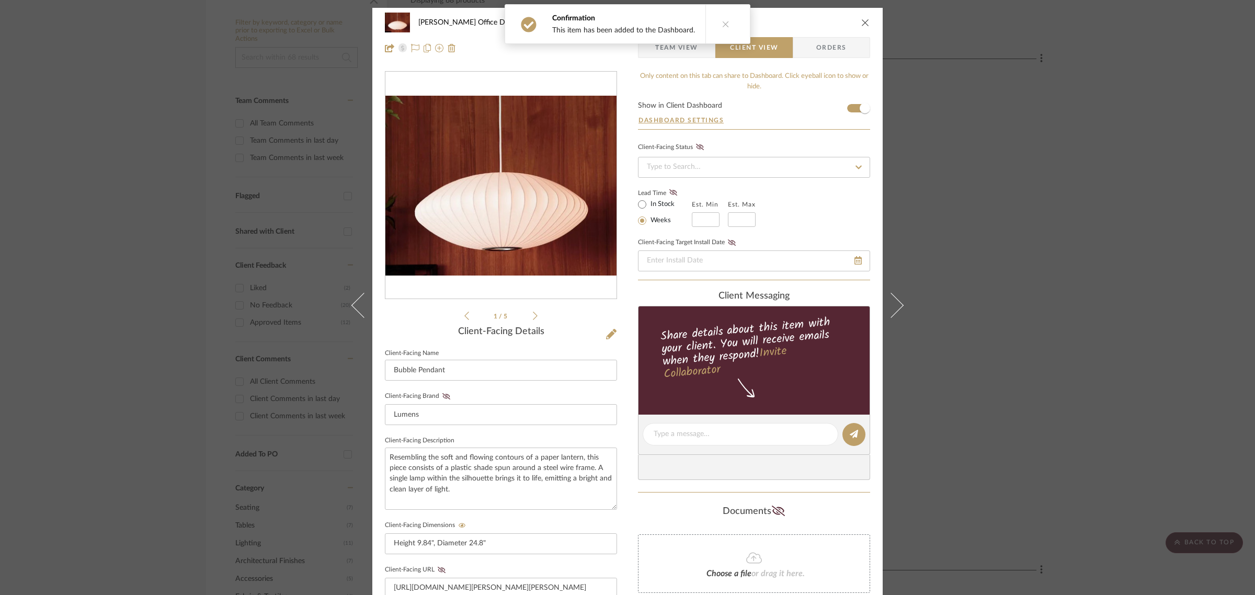
click at [1068, 187] on div "Mahvish Office Design Pendant Light Options Bubble Pendant Team View Client Vie…" at bounding box center [627, 297] width 1255 height 595
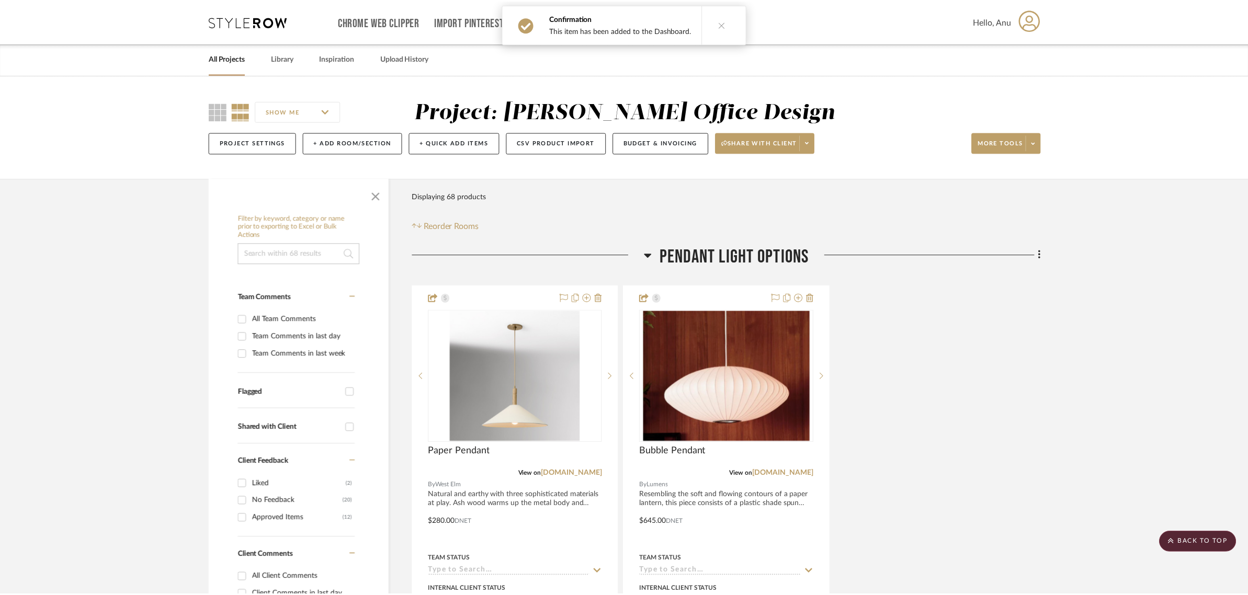
scroll to position [196, 0]
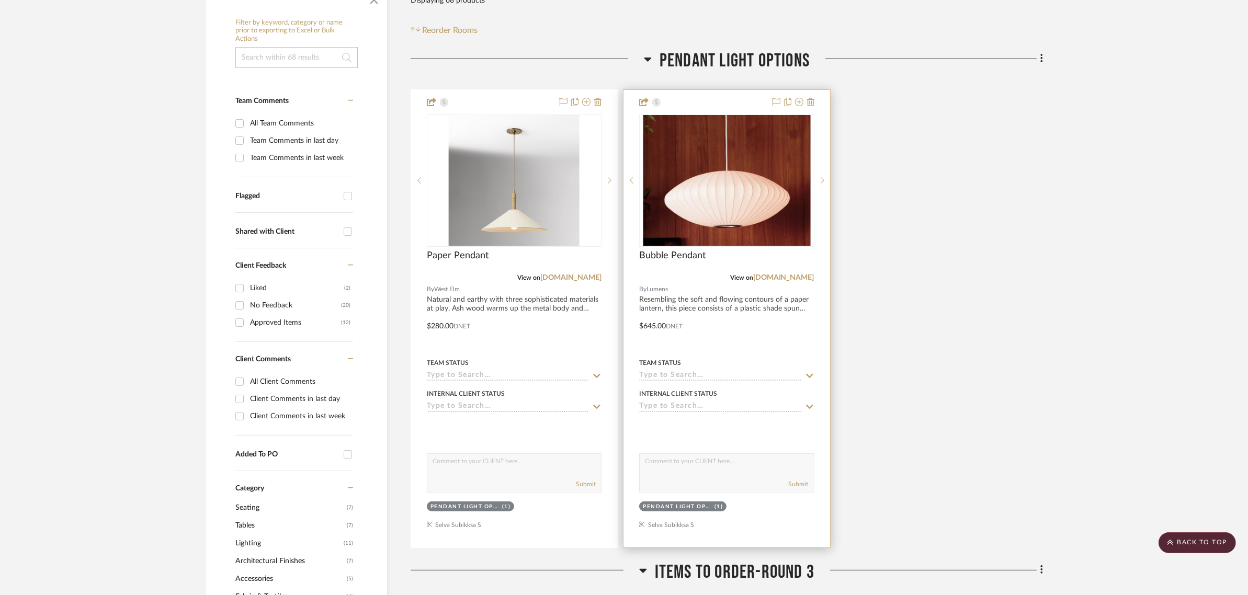
click at [707, 168] on img "0" at bounding box center [727, 180] width 168 height 131
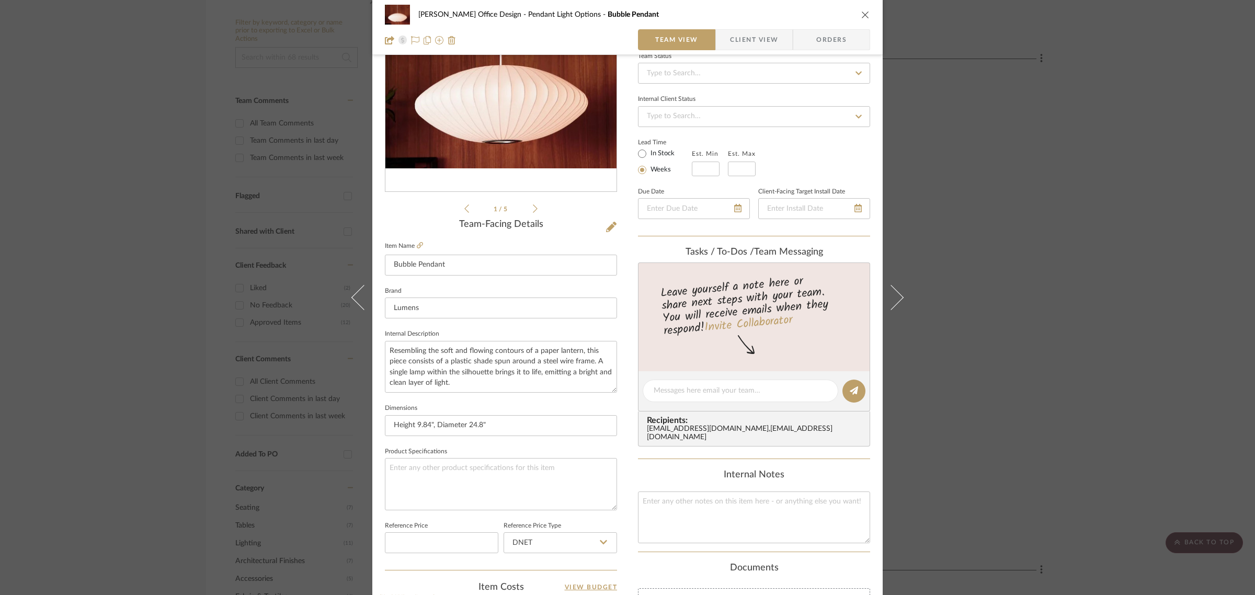
scroll to position [262, 0]
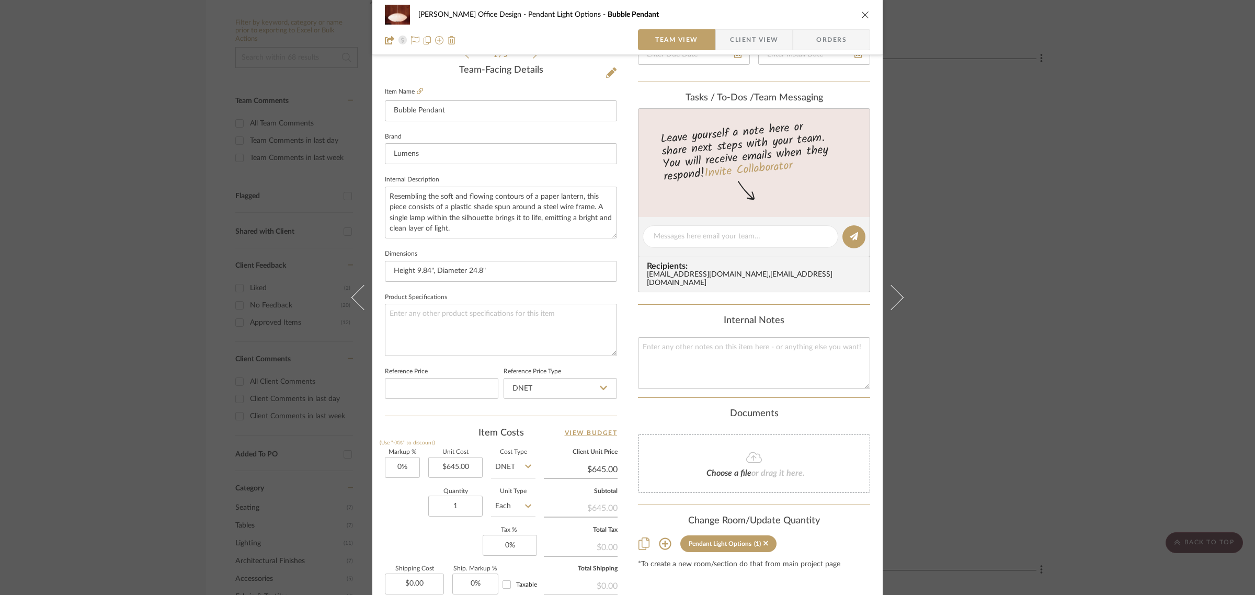
click at [866, 17] on icon "close" at bounding box center [865, 14] width 8 height 8
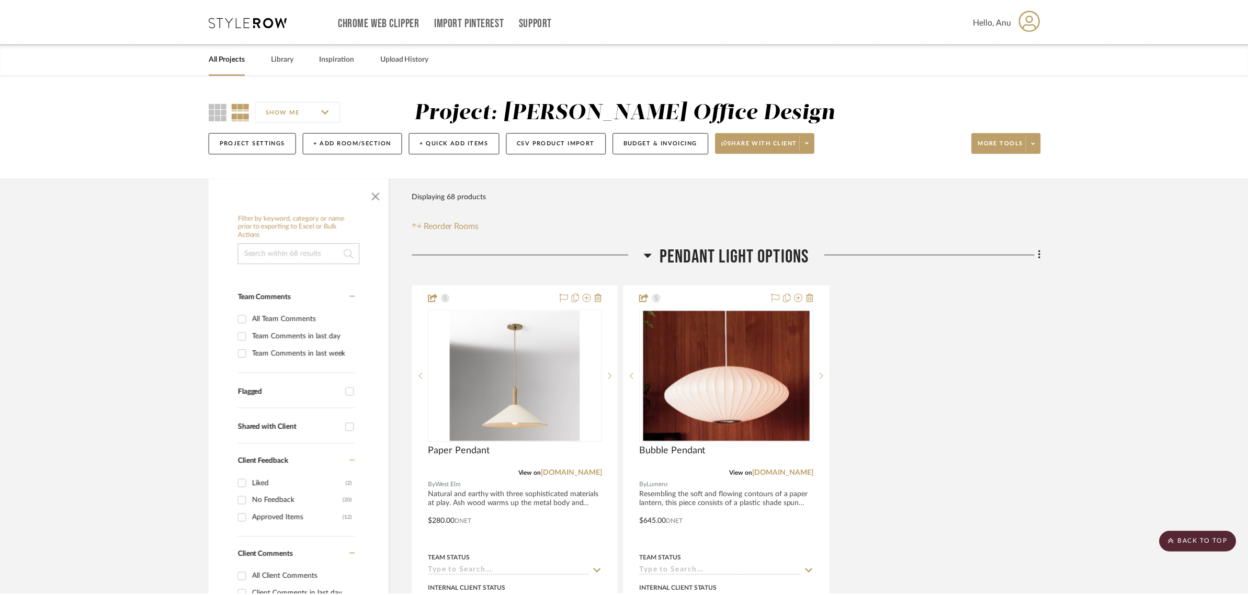
scroll to position [196, 0]
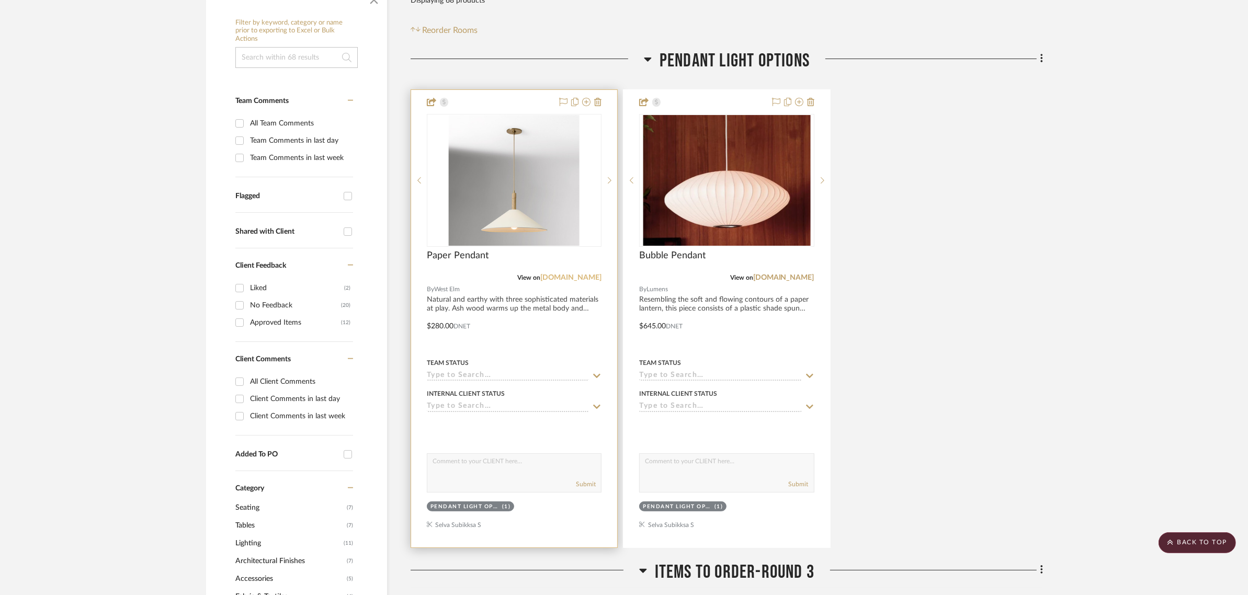
click at [576, 279] on link "westelm.com" at bounding box center [570, 277] width 61 height 7
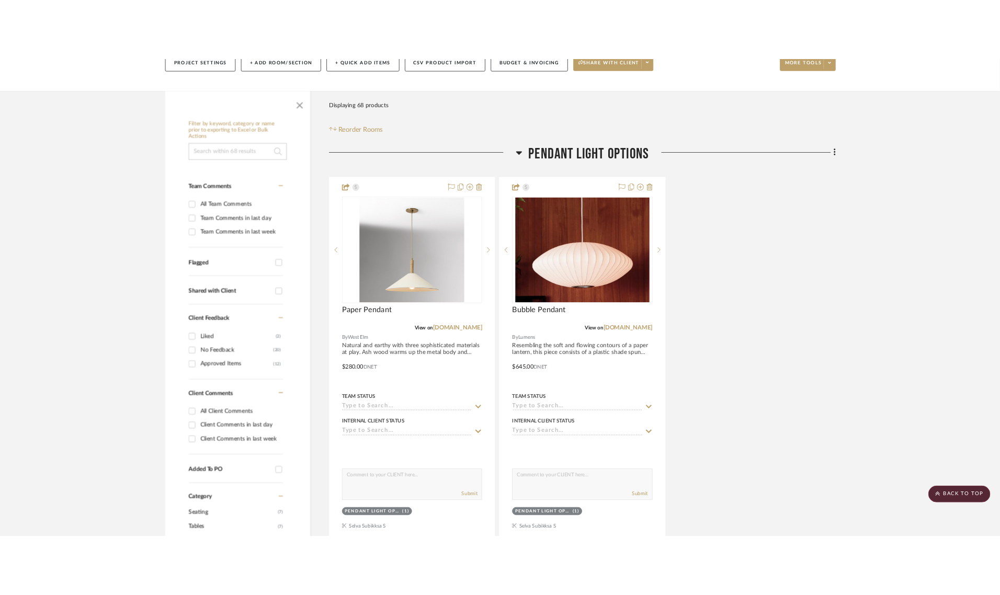
scroll to position [262, 0]
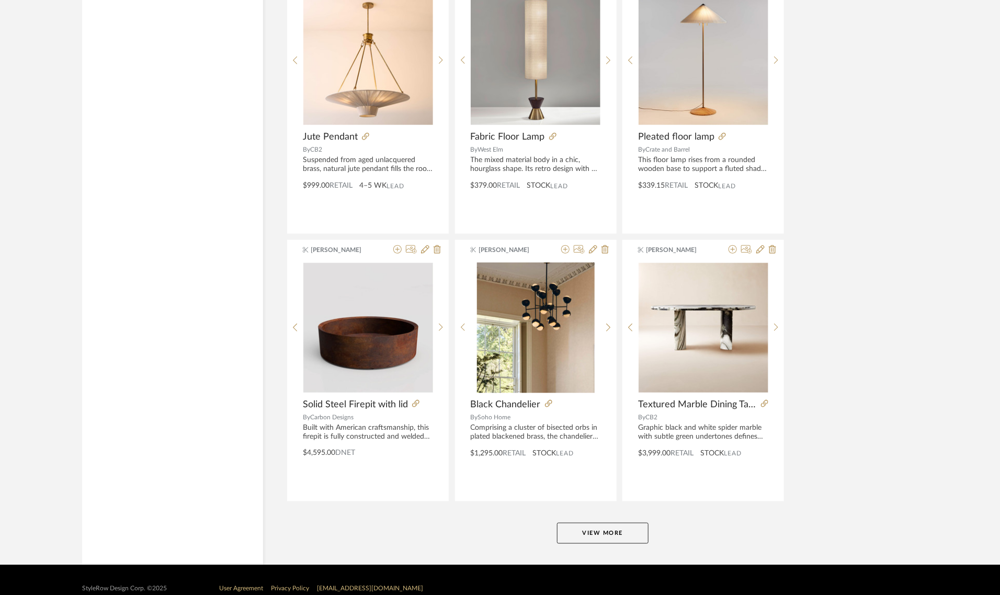
scroll to position [2387, 0]
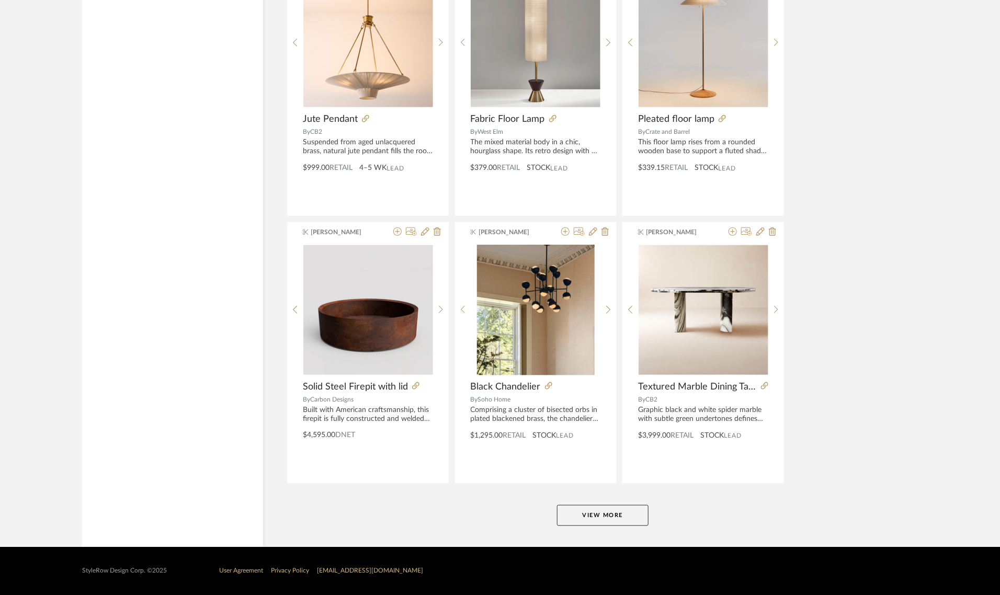
click at [575, 518] on button "View More" at bounding box center [603, 515] width 92 height 21
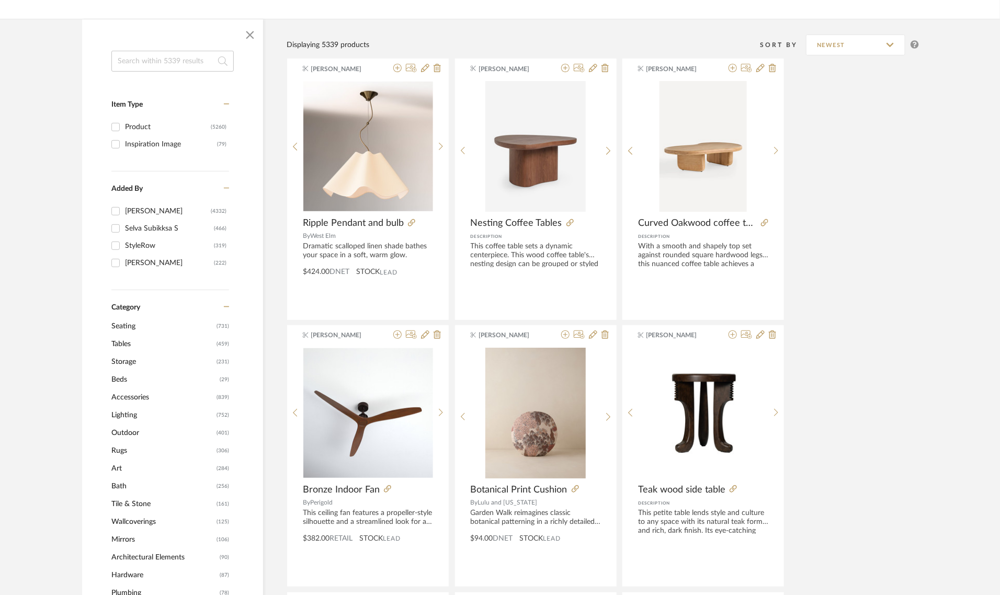
scroll to position [327, 0]
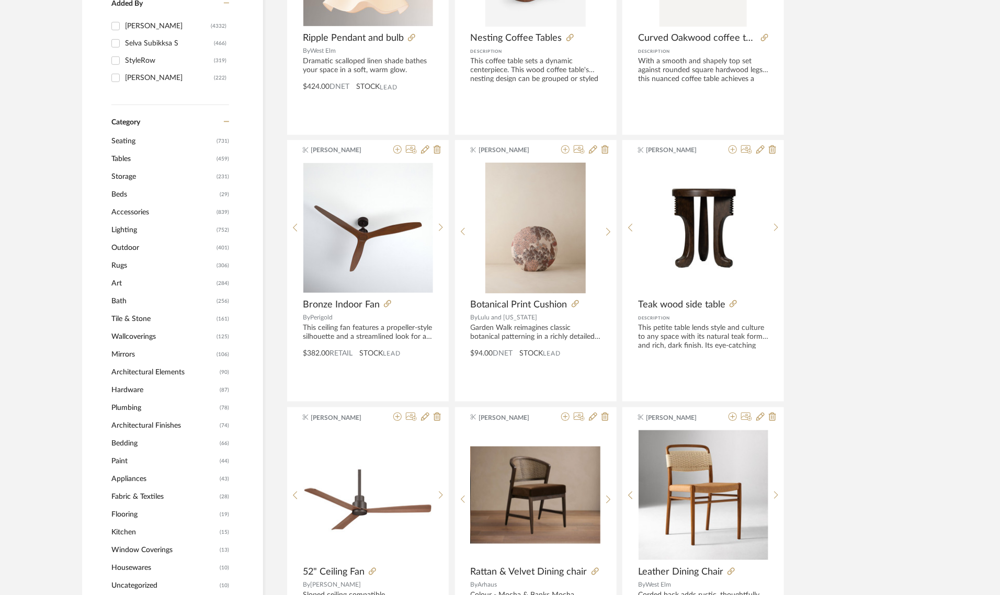
click at [128, 228] on span "Lighting" at bounding box center [162, 230] width 103 height 18
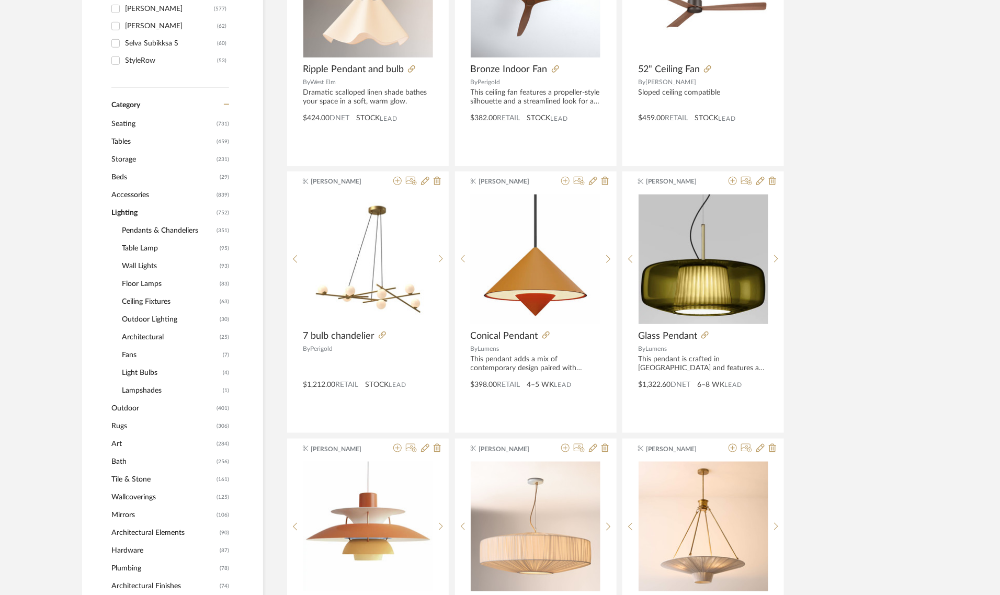
scroll to position [325, 0]
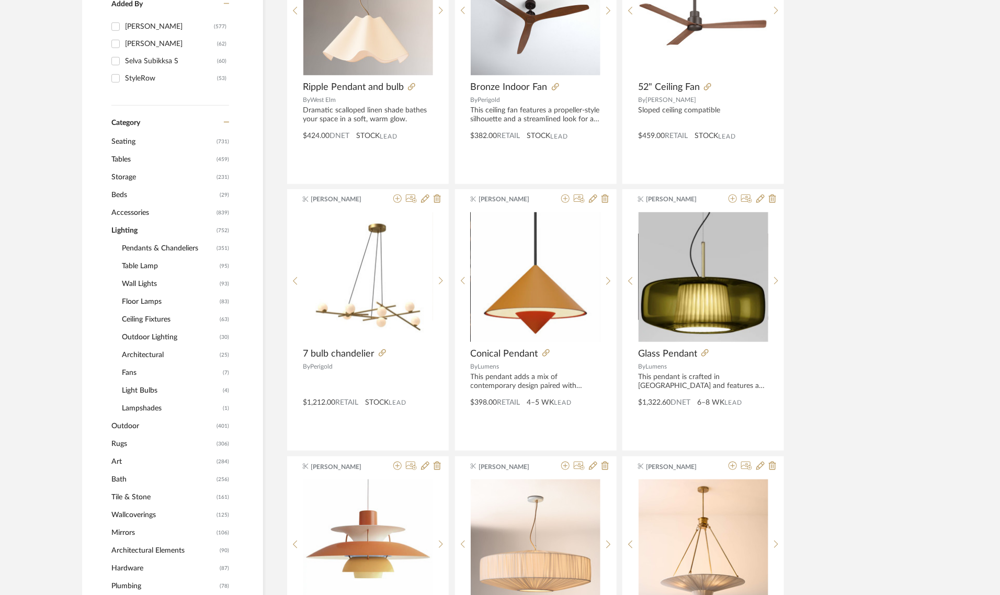
click at [180, 249] on span "Pendants & Chandeliers" at bounding box center [168, 249] width 92 height 18
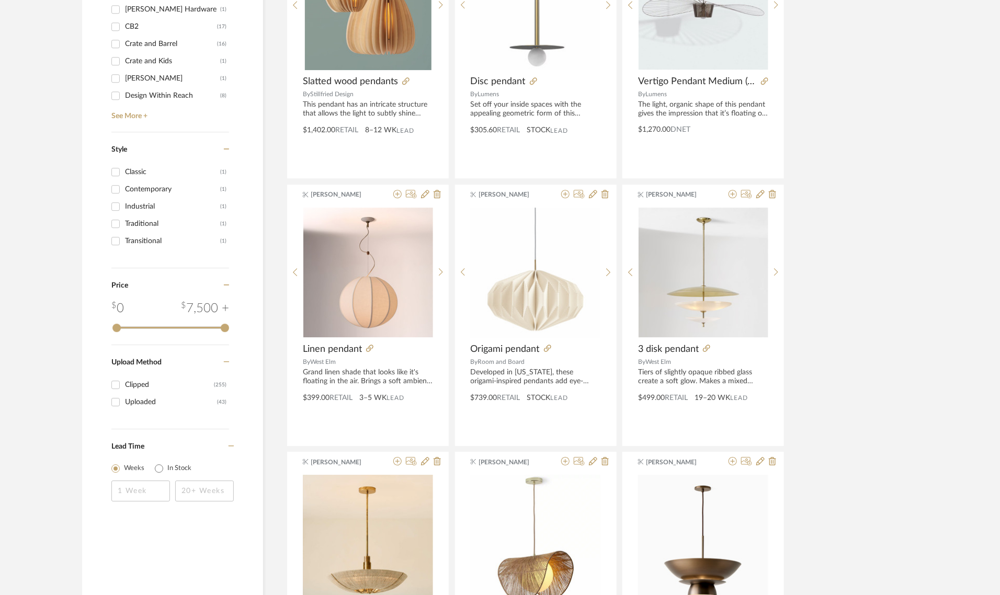
scroll to position [1371, 0]
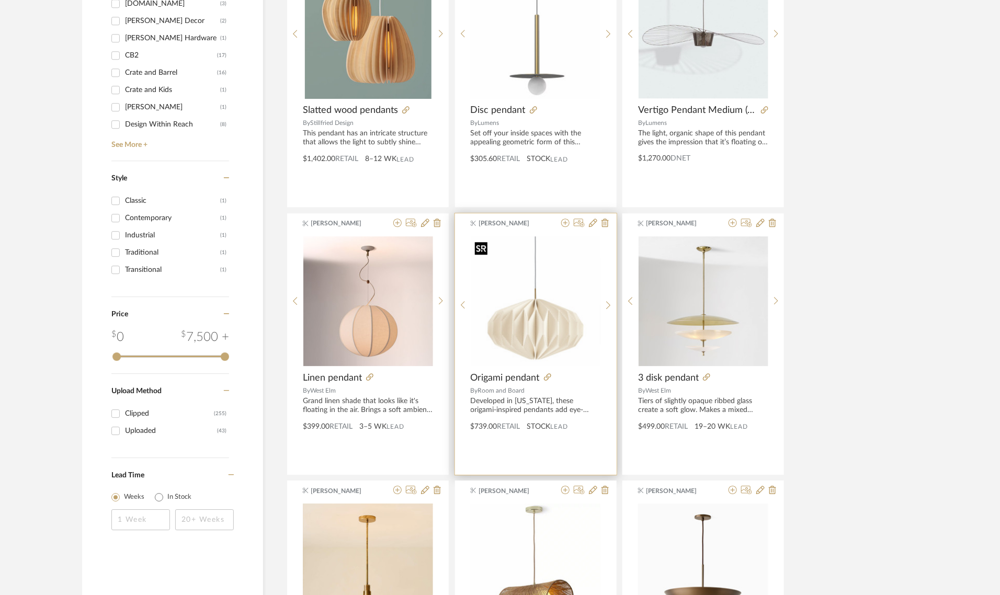
click at [512, 308] on img "0" at bounding box center [536, 301] width 130 height 130
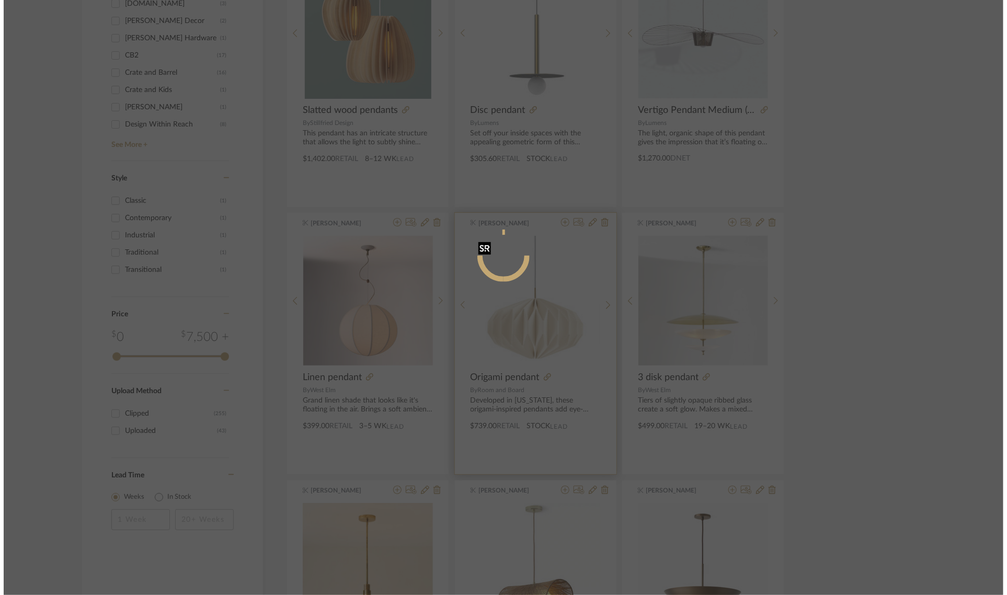
scroll to position [0, 0]
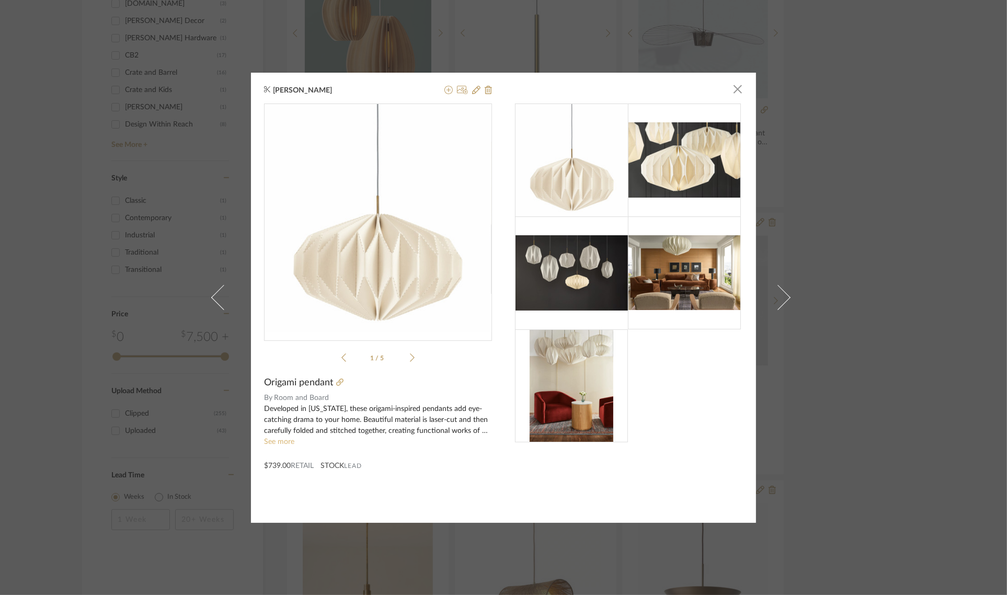
click at [281, 445] on link "See more" at bounding box center [279, 441] width 30 height 7
click at [336, 383] on icon at bounding box center [339, 382] width 7 height 7
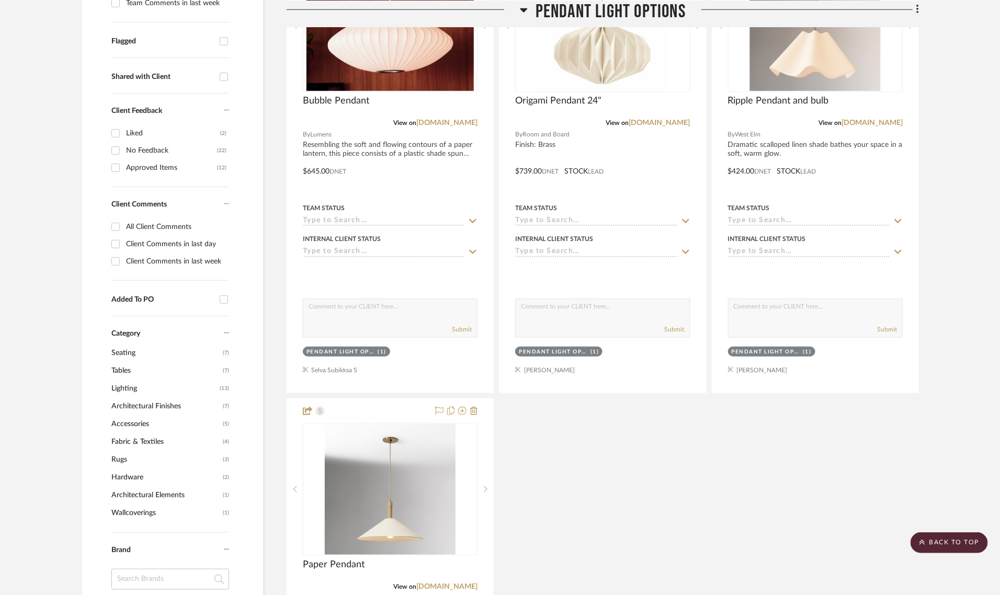
scroll to position [65, 0]
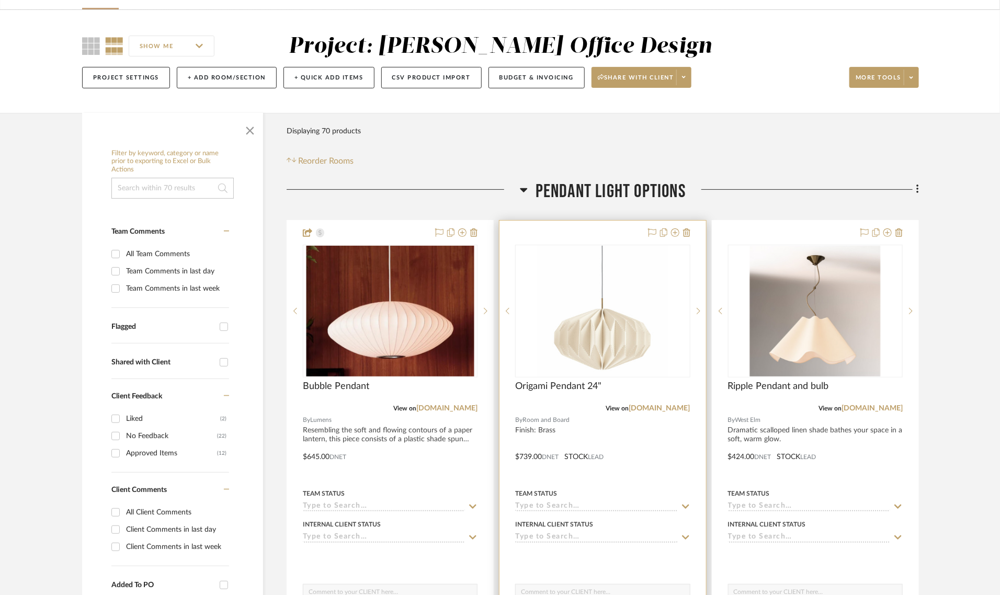
click at [603, 233] on div at bounding box center [603, 450] width 206 height 458
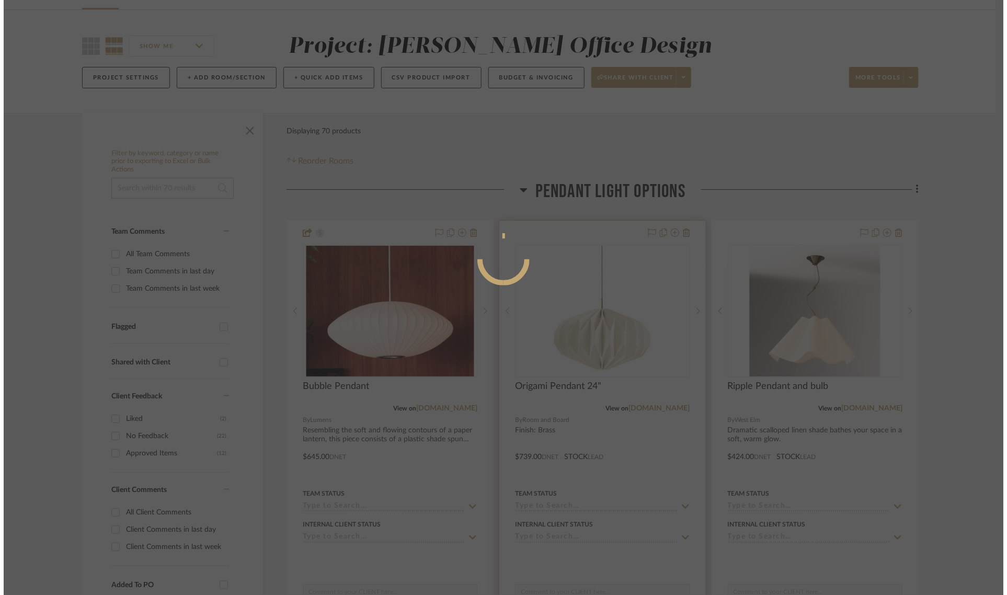
scroll to position [0, 0]
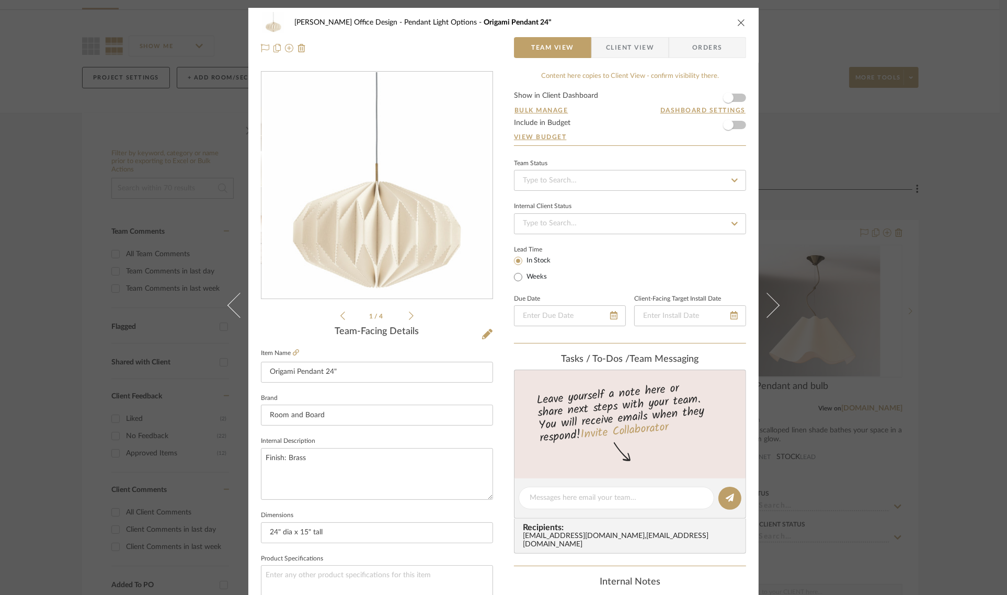
drag, startPoint x: 620, startPoint y: 42, endPoint x: 630, endPoint y: 46, distance: 10.8
click at [620, 42] on span "Client View" at bounding box center [630, 47] width 48 height 21
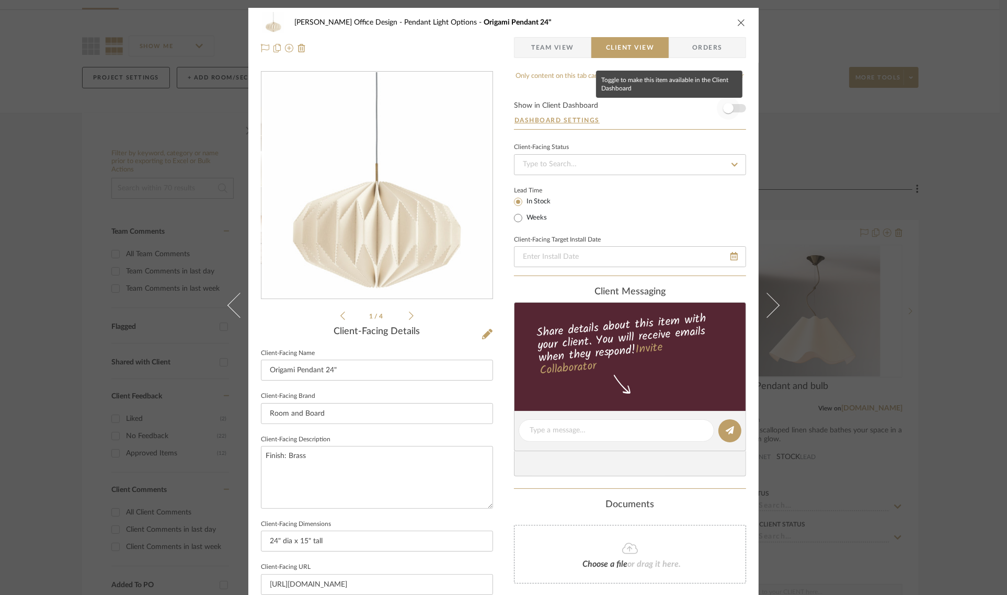
click at [725, 107] on span "button" at bounding box center [728, 108] width 10 height 10
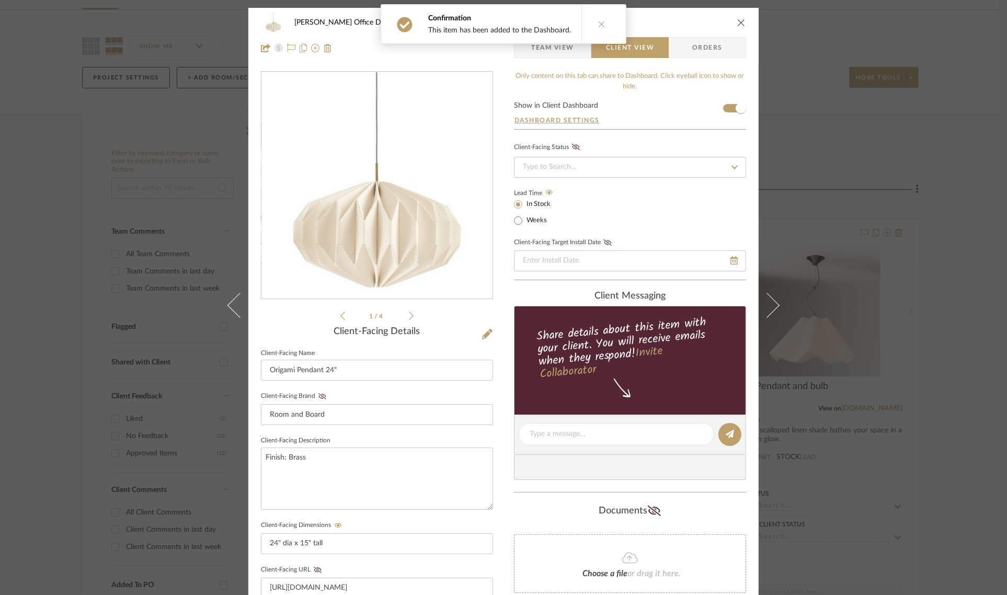
click at [958, 212] on div "Mahvish Office Design Pendant Light Options Origami Pendant 24" Team View Clien…" at bounding box center [503, 297] width 1007 height 595
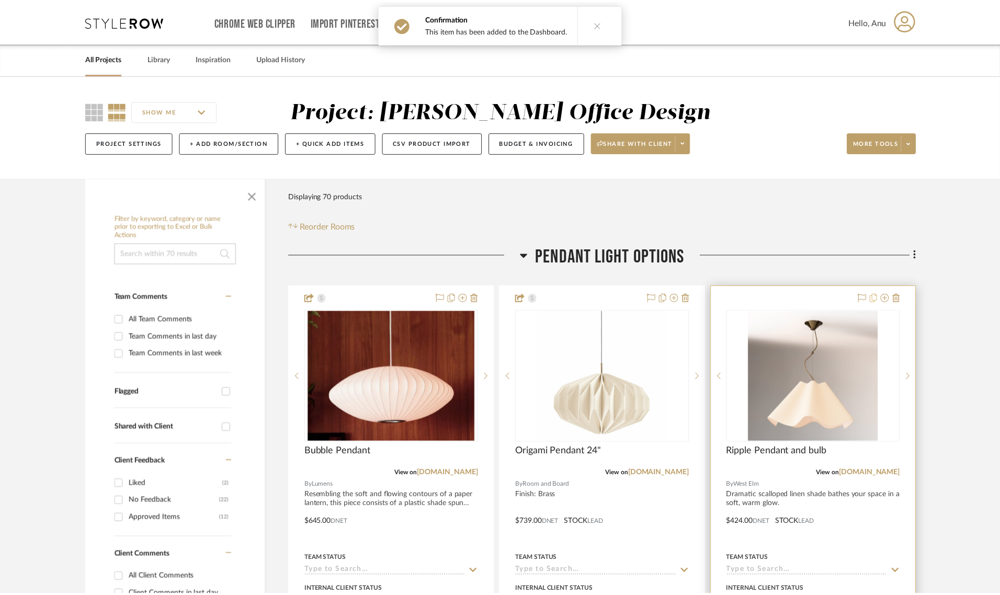
scroll to position [65, 0]
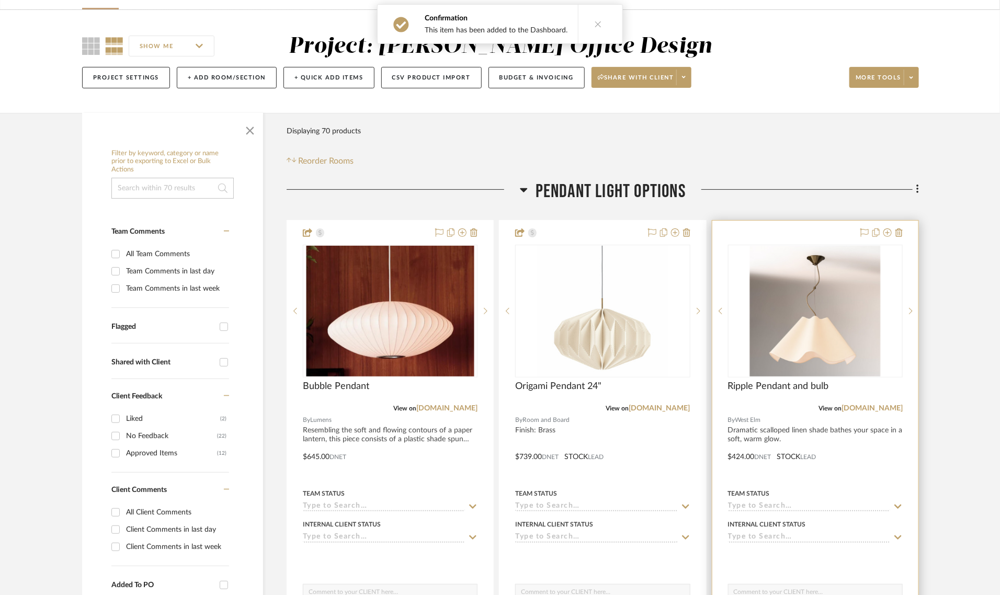
click at [798, 232] on div at bounding box center [815, 450] width 206 height 458
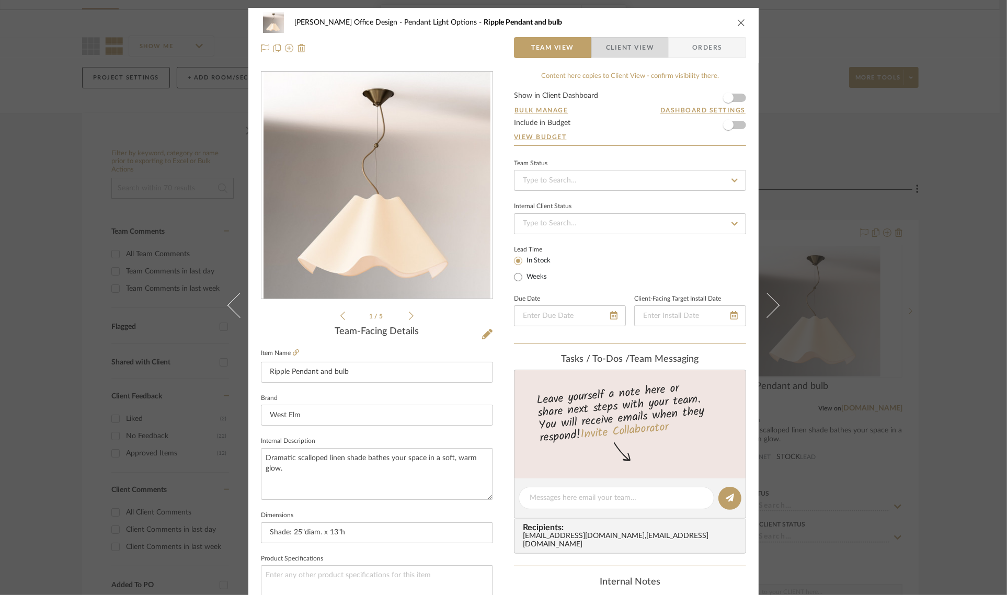
click at [624, 48] on span "Client View" at bounding box center [630, 47] width 48 height 21
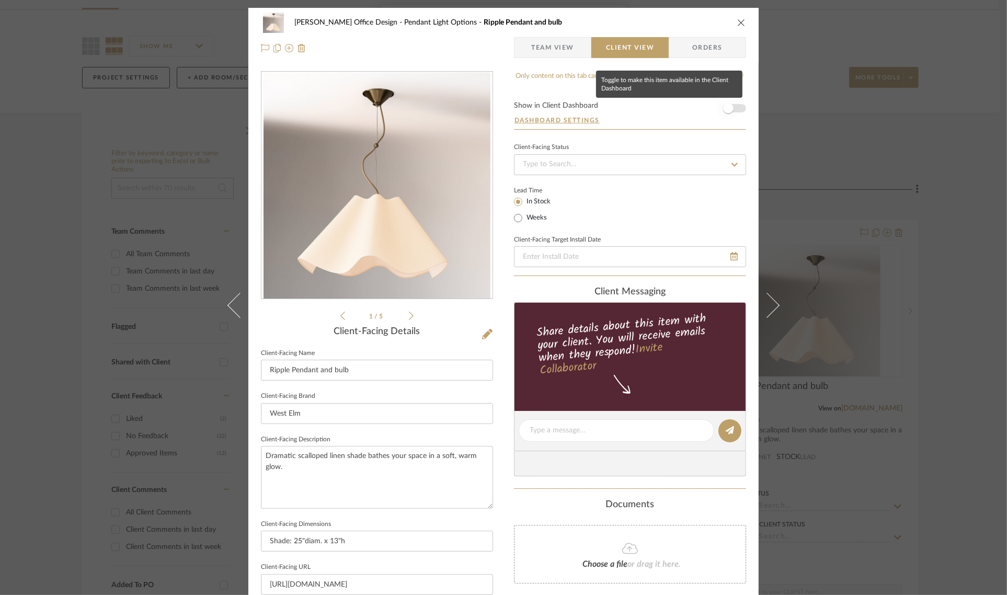
drag, startPoint x: 726, startPoint y: 111, endPoint x: 745, endPoint y: 119, distance: 20.9
click at [727, 111] on span "button" at bounding box center [728, 108] width 10 height 10
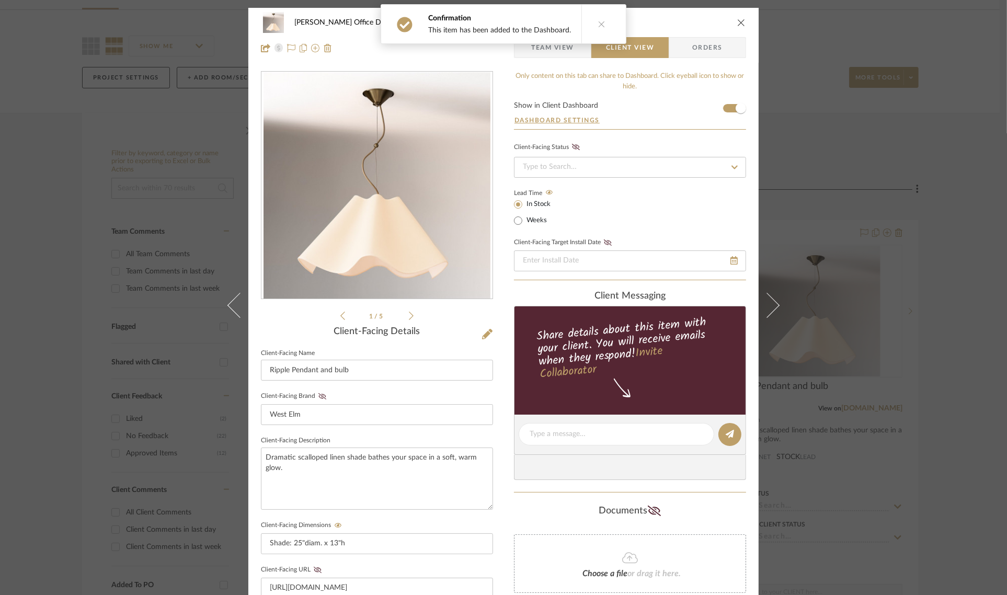
click at [934, 287] on div "Mahvish Office Design Pendant Light Options Ripple Pendant and bulb Team View C…" at bounding box center [503, 297] width 1007 height 595
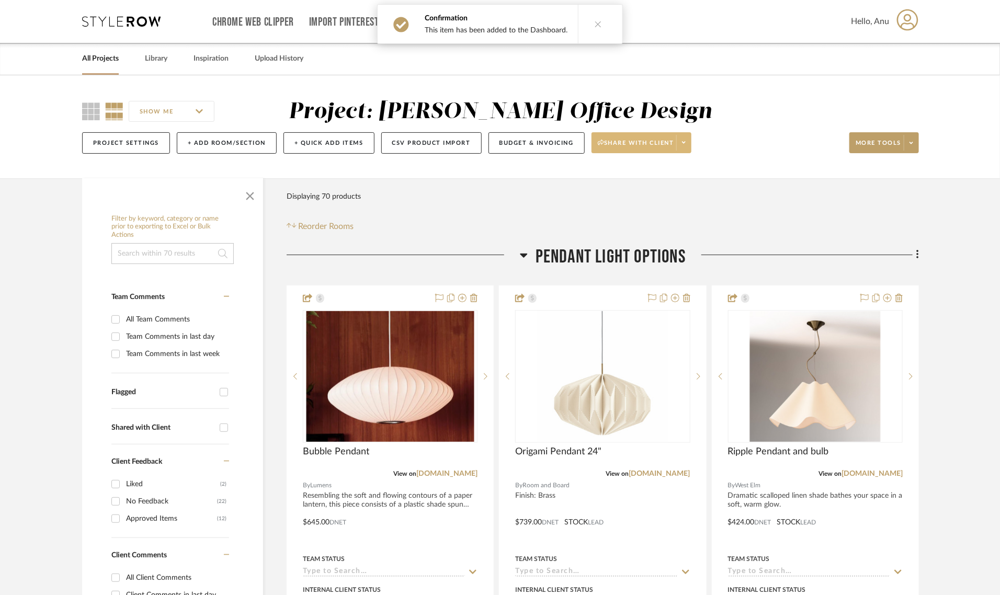
click at [634, 144] on span "Share with client" at bounding box center [636, 147] width 76 height 16
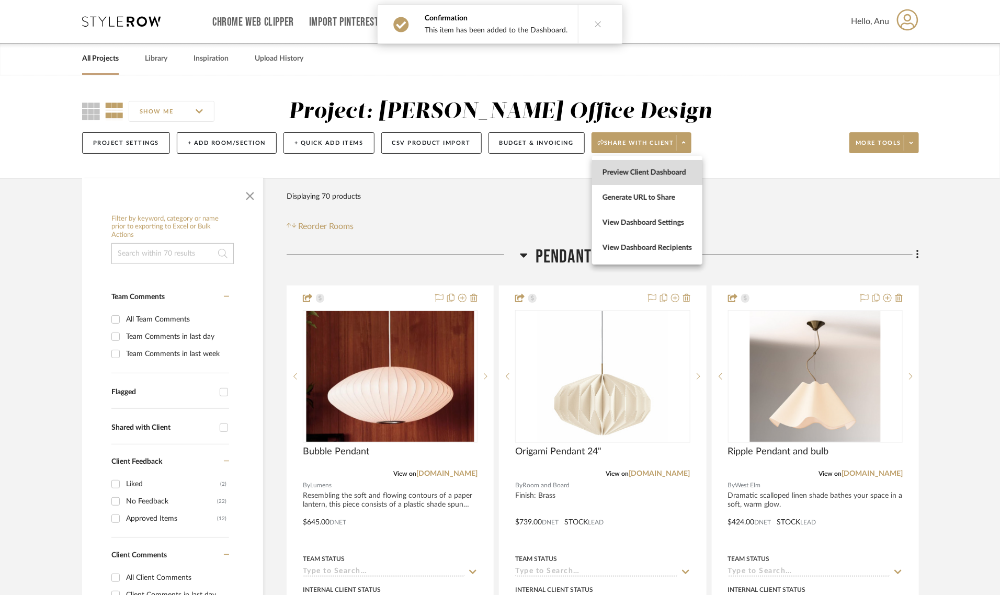
click at [643, 172] on span "Preview Client Dashboard" at bounding box center [647, 172] width 89 height 9
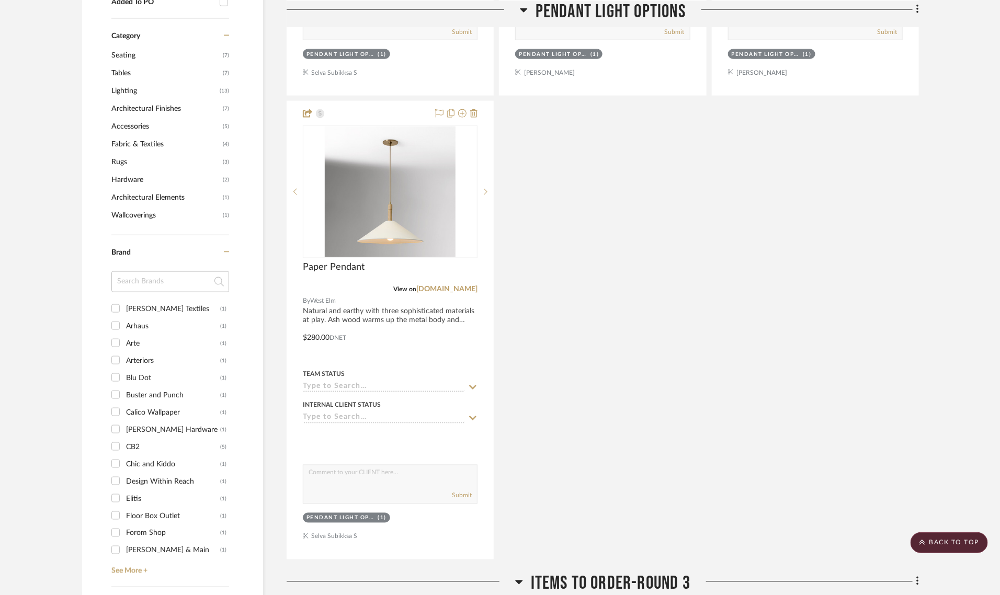
scroll to position [654, 0]
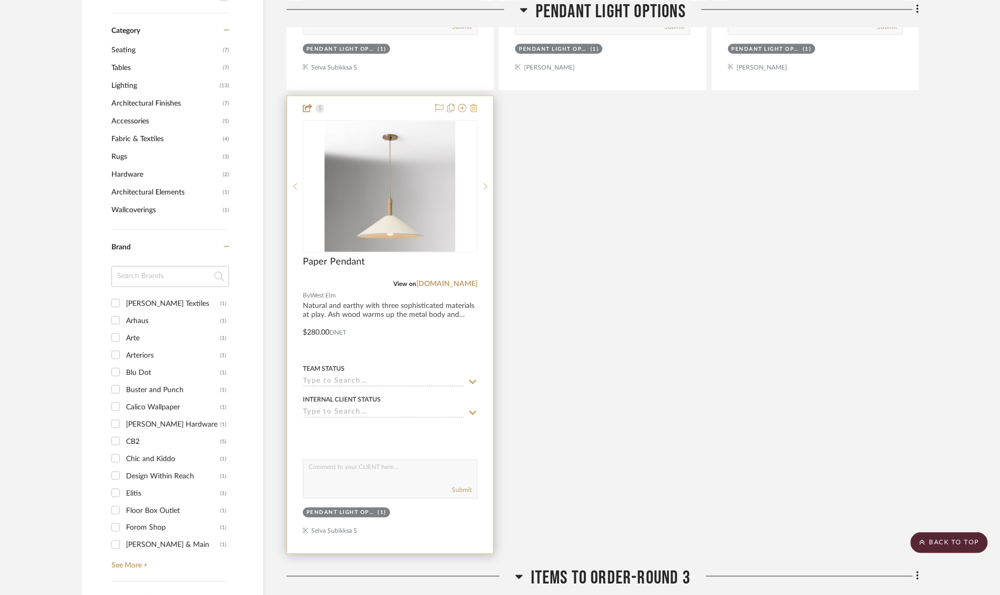
click at [475, 107] on icon at bounding box center [473, 108] width 7 height 8
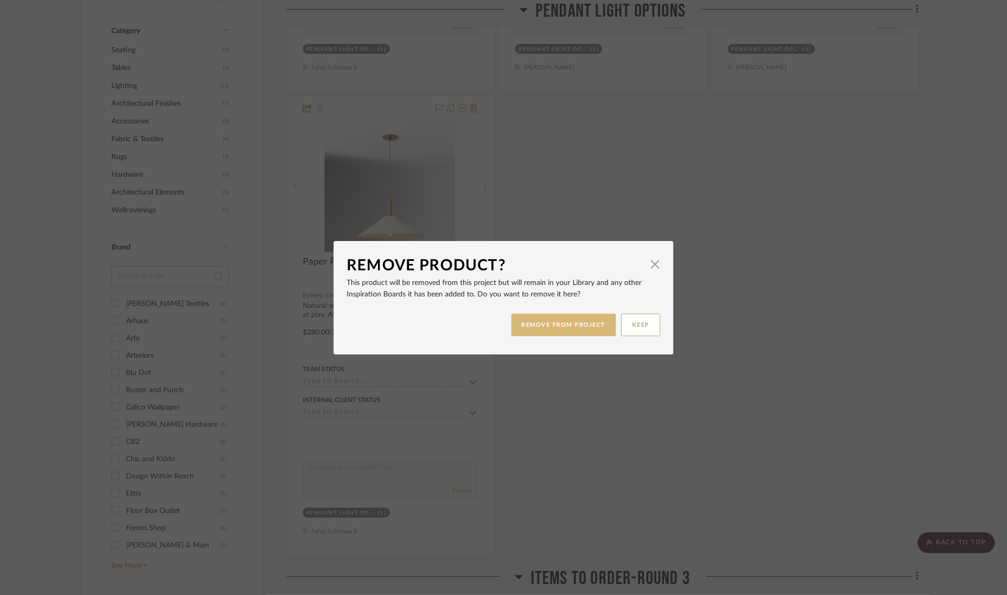
click at [540, 325] on button "REMOVE FROM PROJECT" at bounding box center [564, 325] width 105 height 22
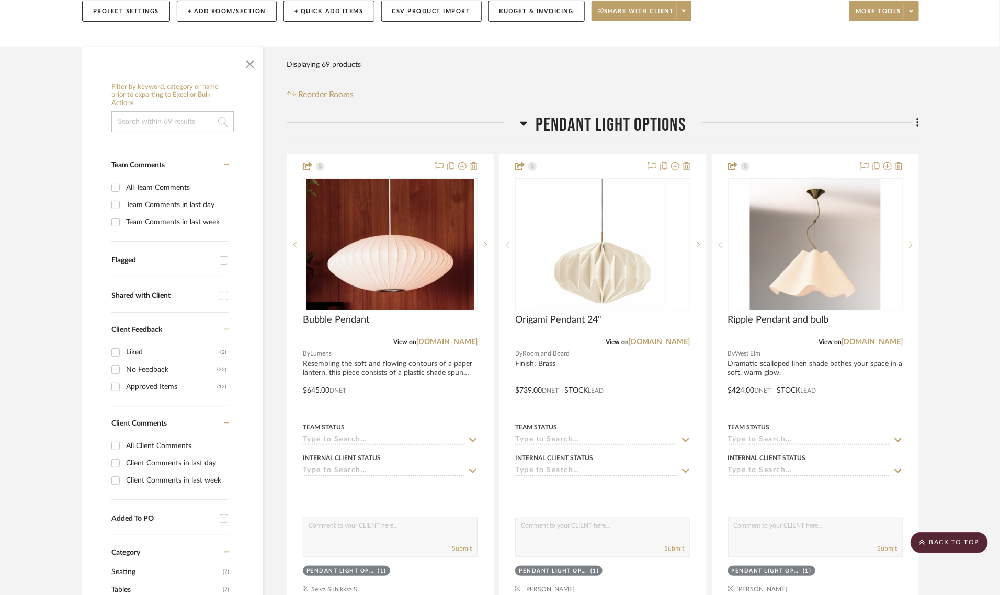
scroll to position [131, 0]
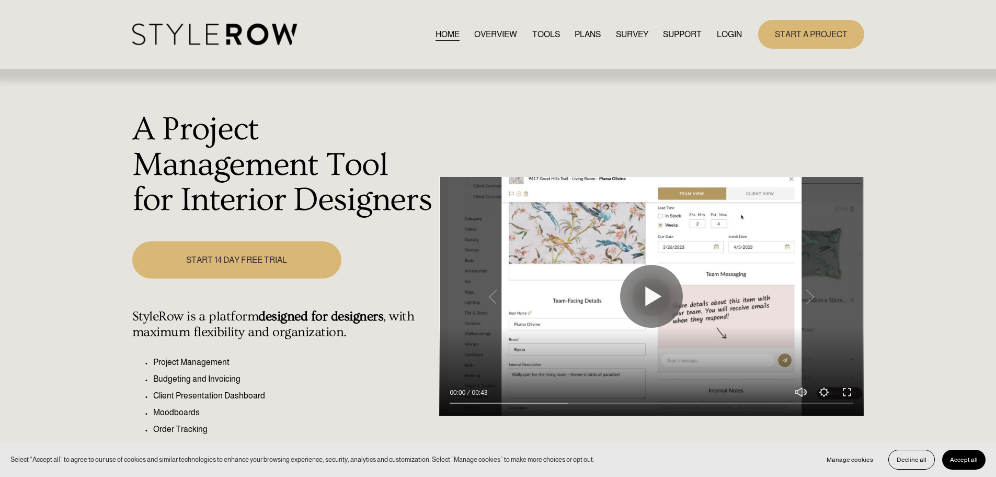
drag, startPoint x: 0, startPoint y: 0, endPoint x: 730, endPoint y: 31, distance: 730.8
click at [730, 31] on link "LOGIN" at bounding box center [729, 34] width 25 height 14
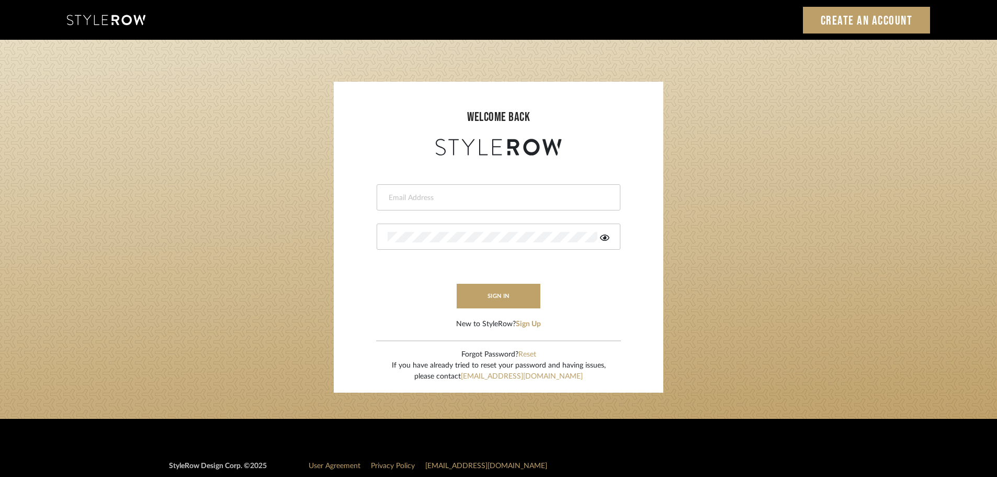
click at [432, 196] on input "email" at bounding box center [497, 197] width 219 height 10
type input "[DOMAIN_NAME][EMAIL_ADDRESS][DOMAIN_NAME]"
click at [481, 298] on button "sign in" at bounding box center [499, 295] width 84 height 25
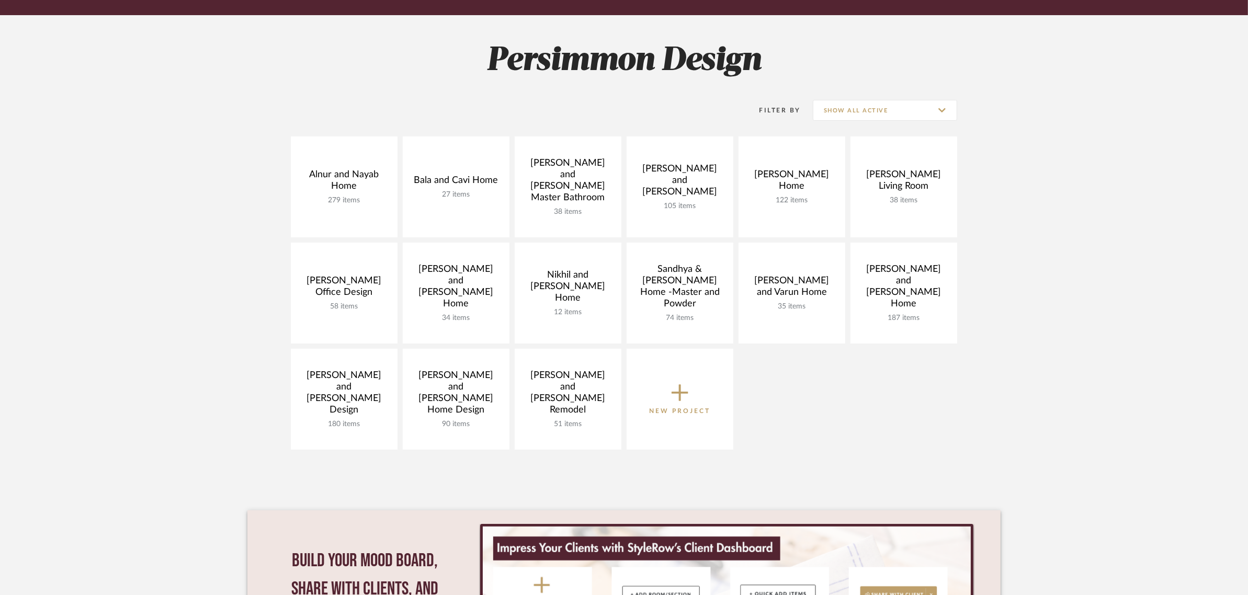
scroll to position [131, 0]
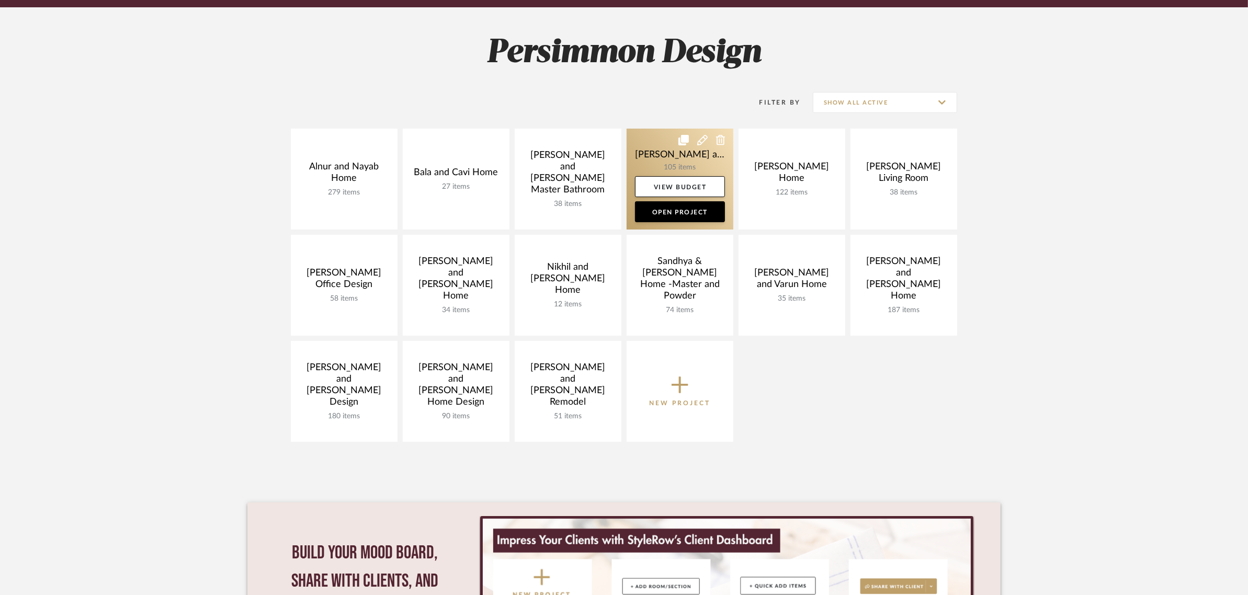
click at [645, 144] on link at bounding box center [680, 179] width 107 height 101
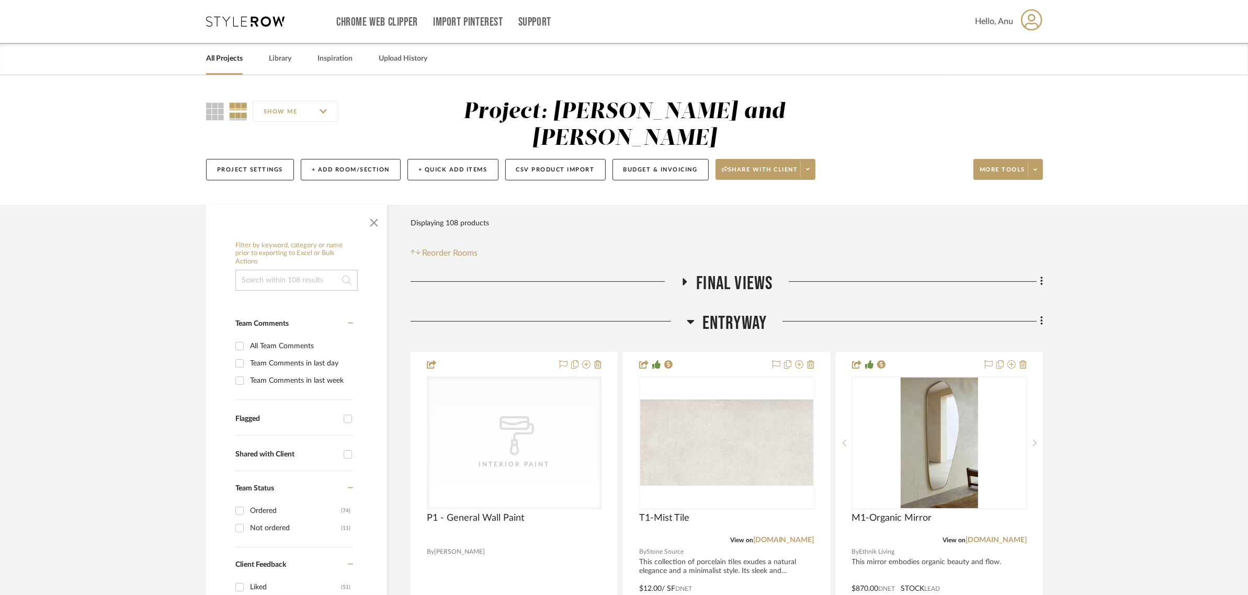
click at [689, 320] on icon at bounding box center [690, 322] width 7 height 4
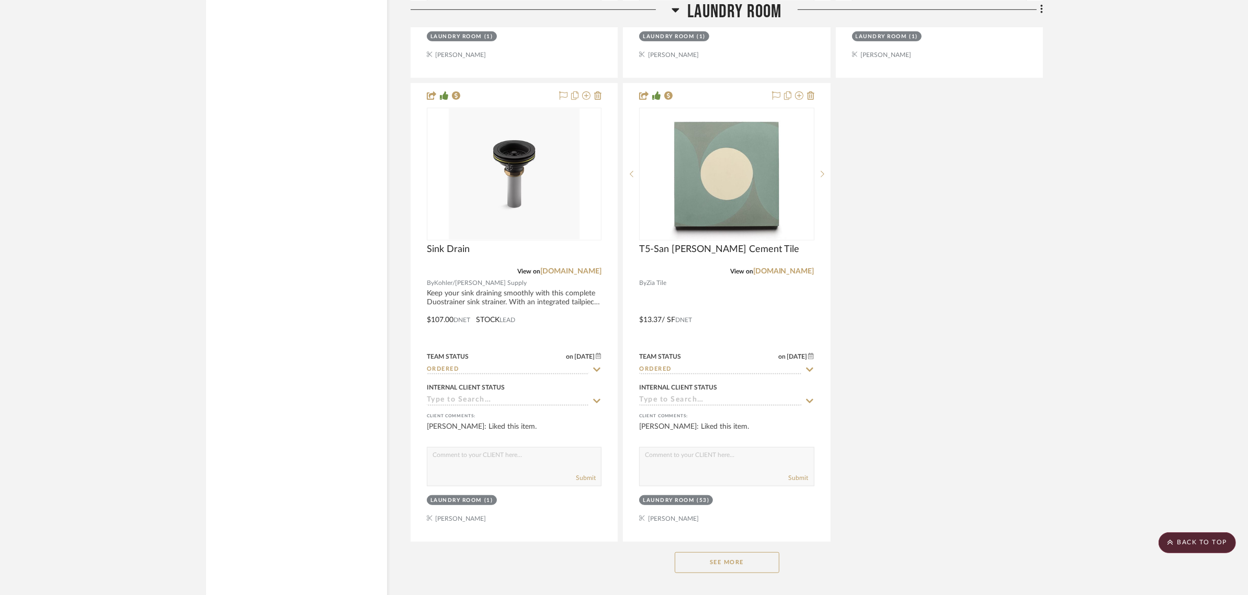
scroll to position [5688, 0]
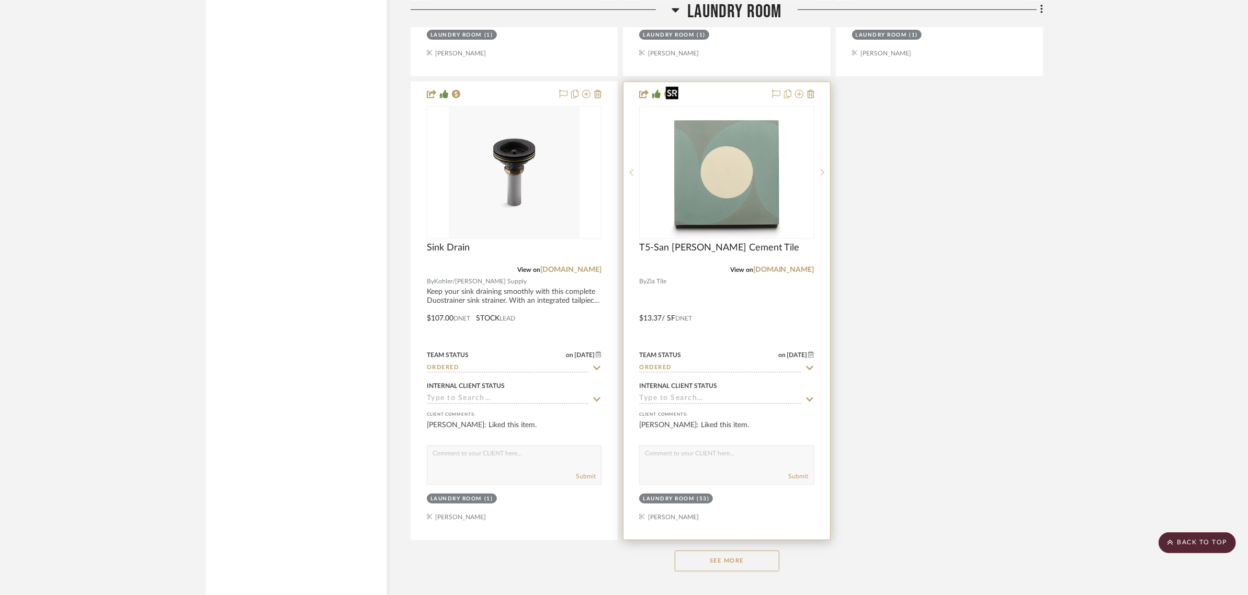
click at [732, 189] on div at bounding box center [726, 172] width 175 height 133
click at [744, 169] on img "0" at bounding box center [726, 172] width 131 height 131
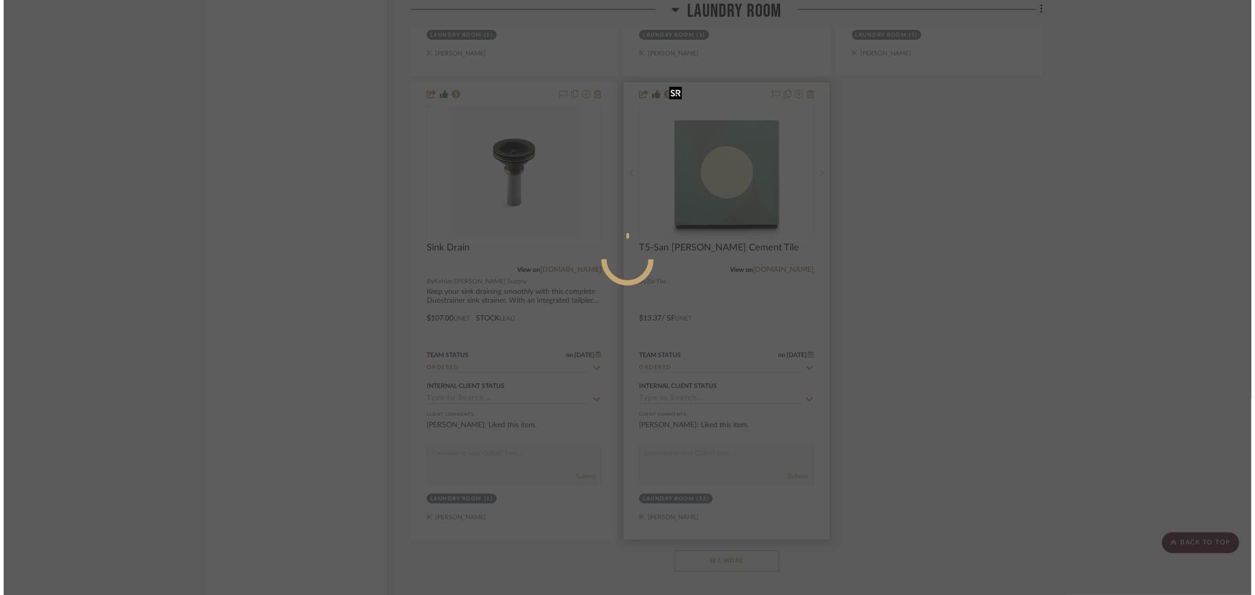
scroll to position [0, 0]
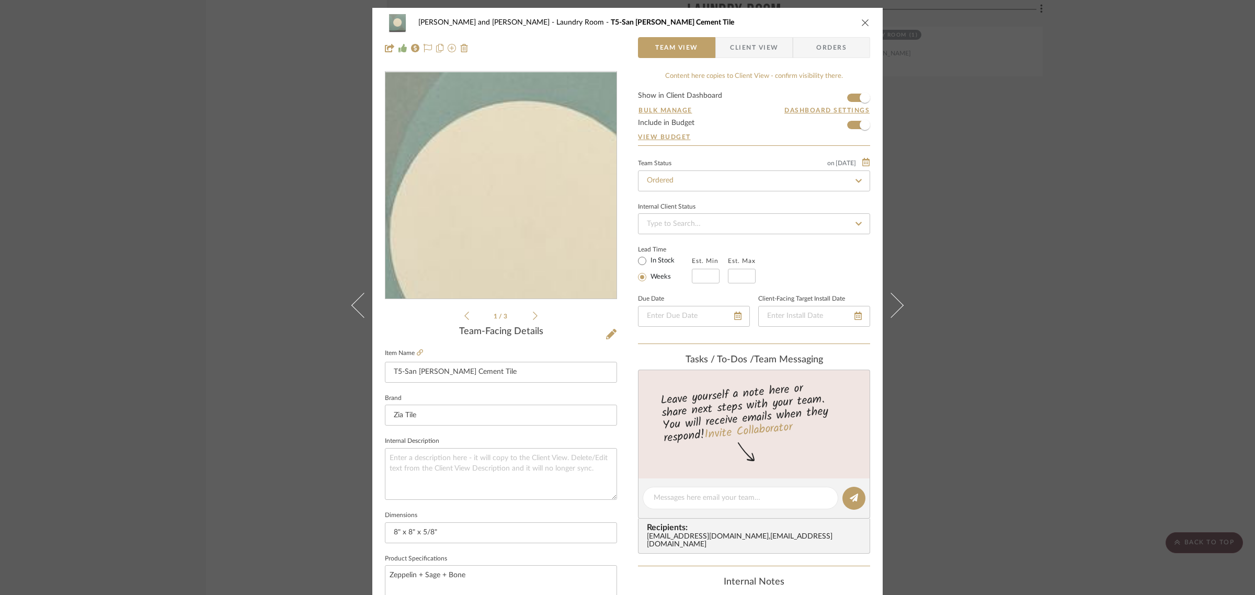
click at [490, 168] on img "0" at bounding box center [501, 185] width 227 height 227
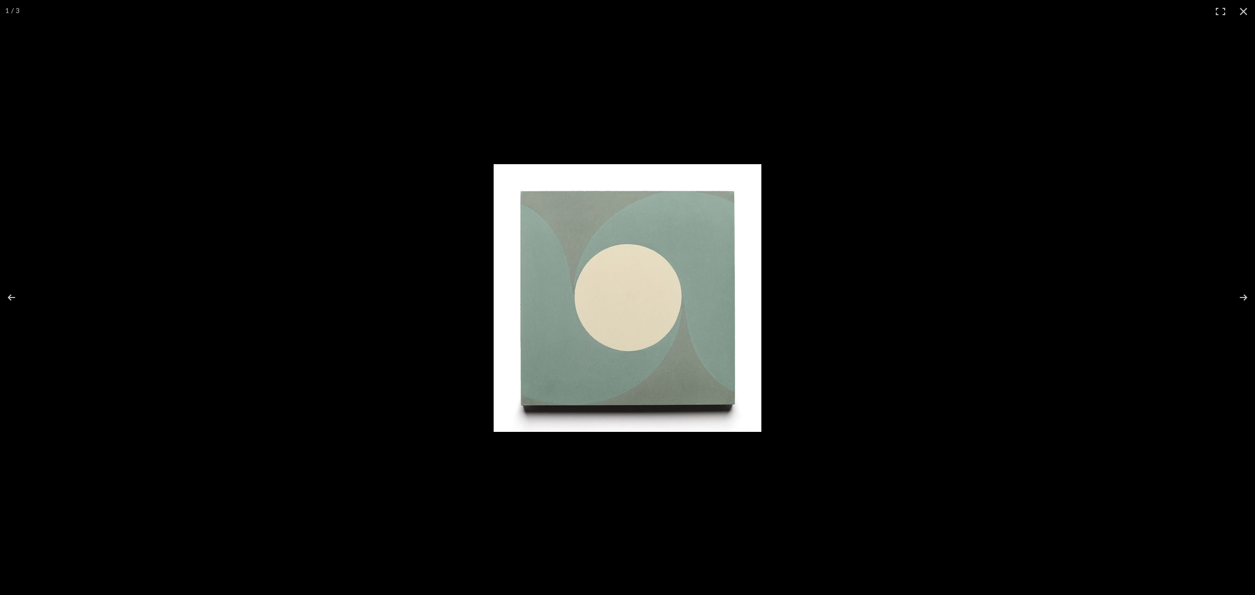
click at [654, 233] on img at bounding box center [628, 298] width 268 height 268
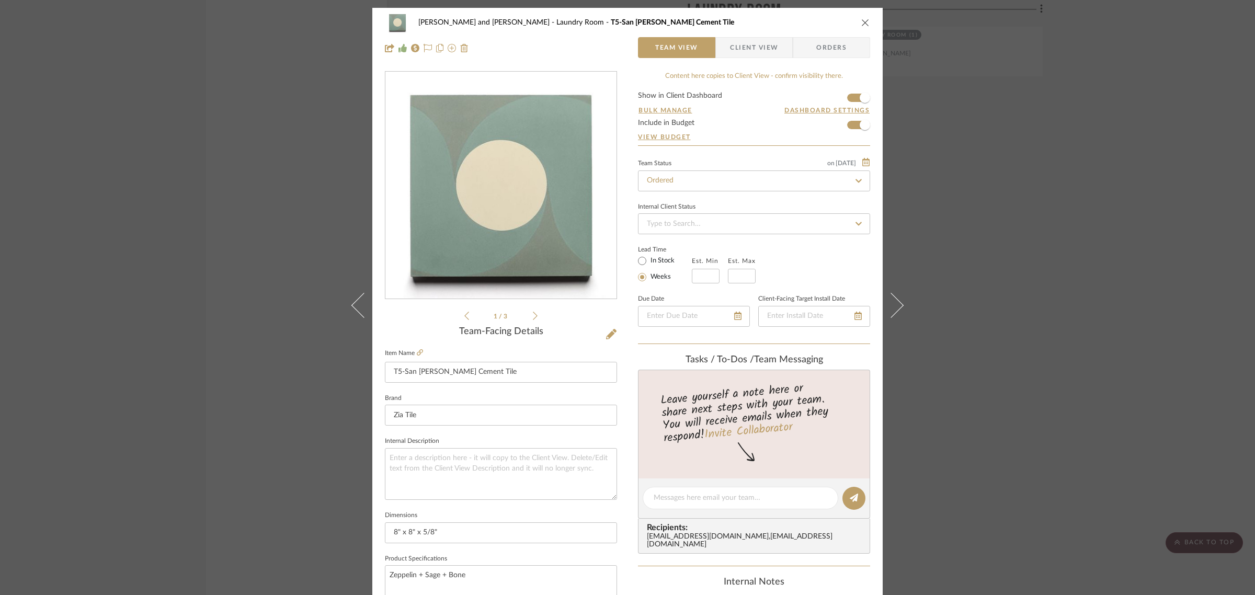
drag, startPoint x: 654, startPoint y: 233, endPoint x: 421, endPoint y: 224, distance: 233.5
click at [421, 224] on img "0" at bounding box center [501, 185] width 227 height 227
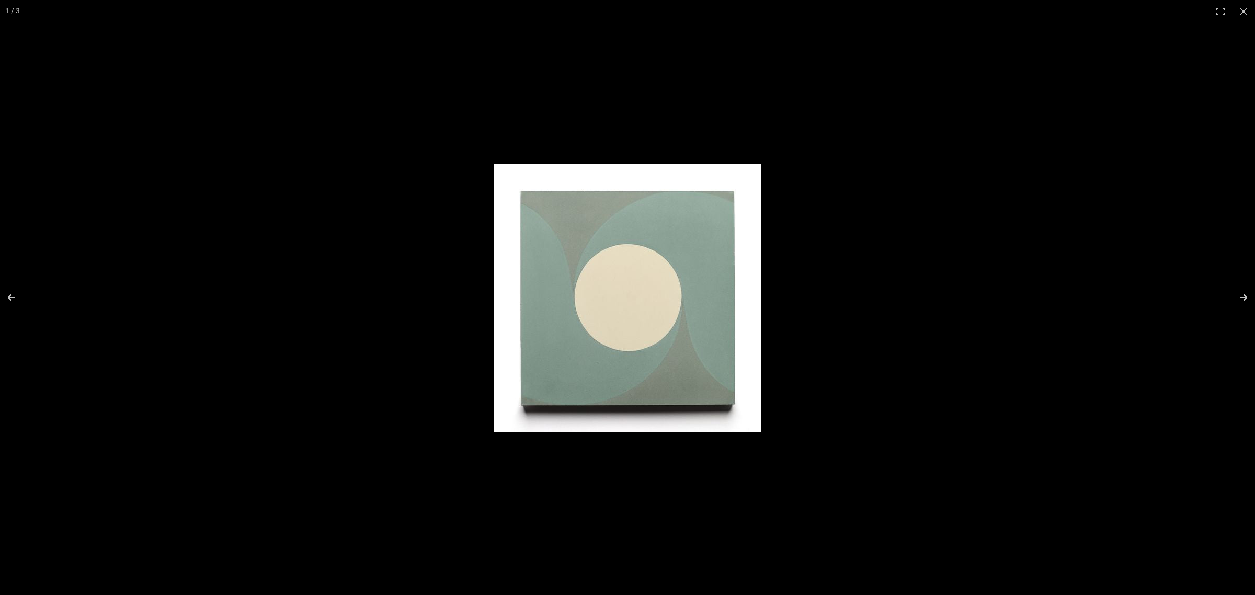
click at [660, 262] on img at bounding box center [628, 298] width 268 height 268
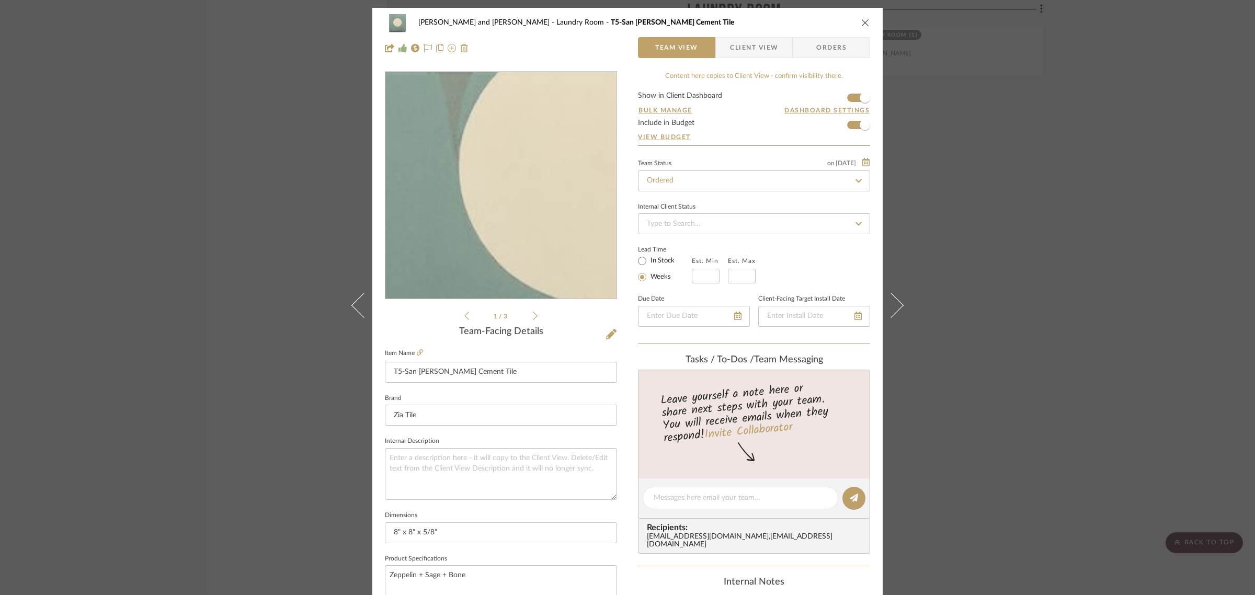
click at [467, 191] on img "0" at bounding box center [501, 185] width 227 height 227
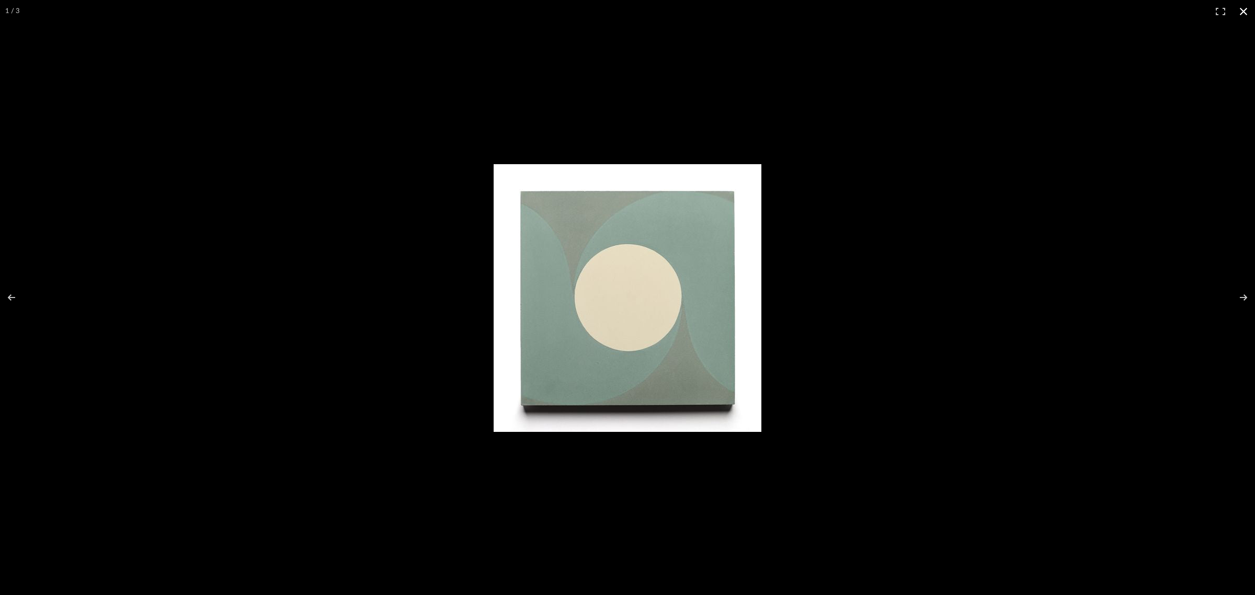
click at [1243, 10] on button at bounding box center [1243, 11] width 23 height 23
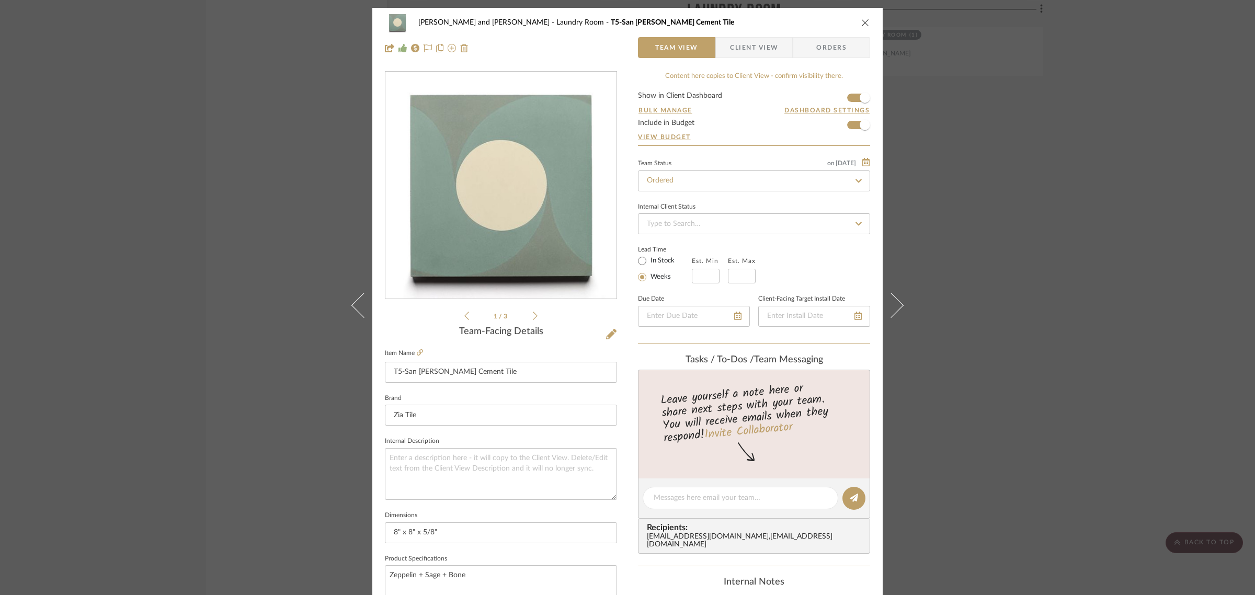
click at [1154, 289] on div "[PERSON_NAME] and [PERSON_NAME] Home Laundry Room T5-San [PERSON_NAME] Cement T…" at bounding box center [627, 297] width 1255 height 595
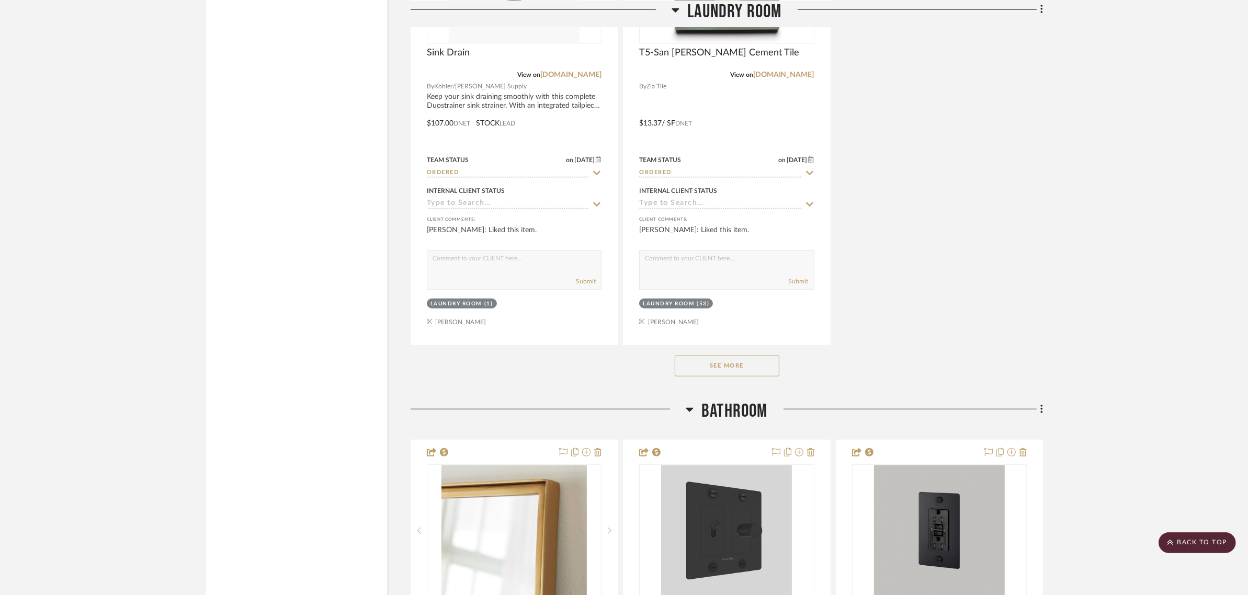
scroll to position [5884, 0]
click at [705, 355] on button "See More" at bounding box center [727, 365] width 105 height 21
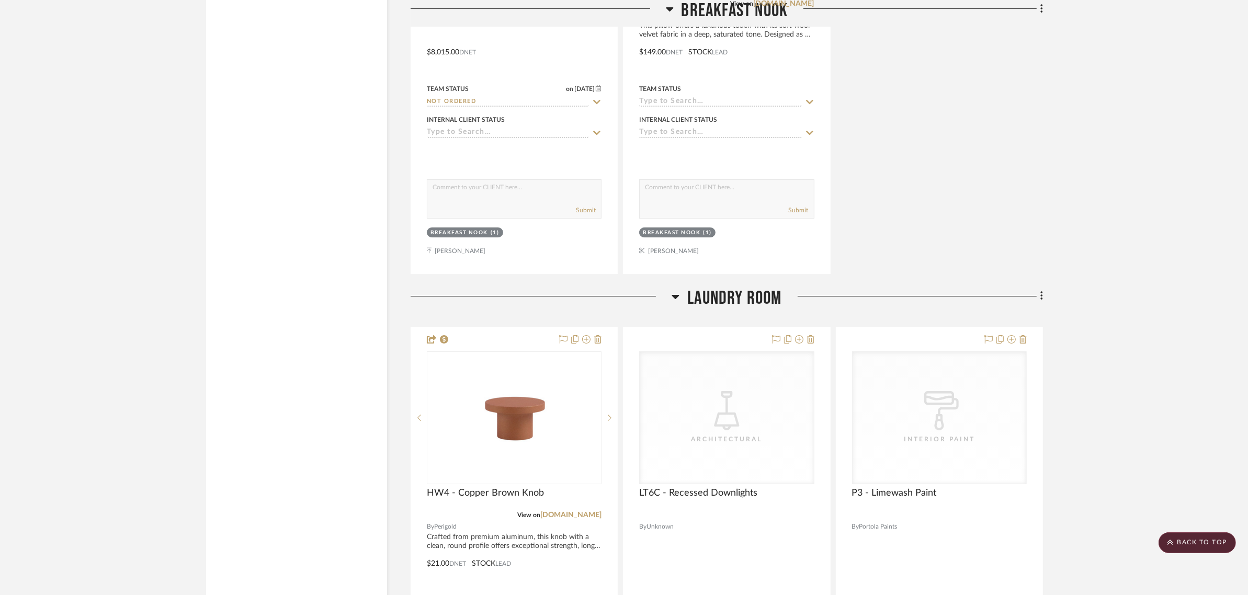
scroll to position [4511, 0]
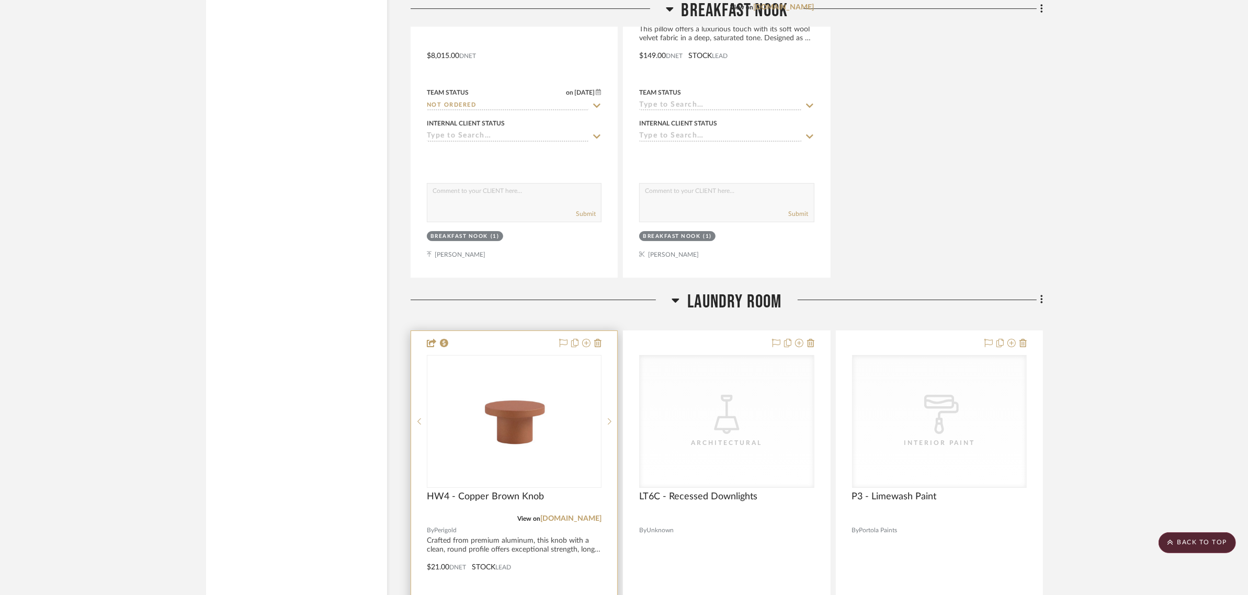
click at [510, 390] on img "0" at bounding box center [514, 421] width 131 height 131
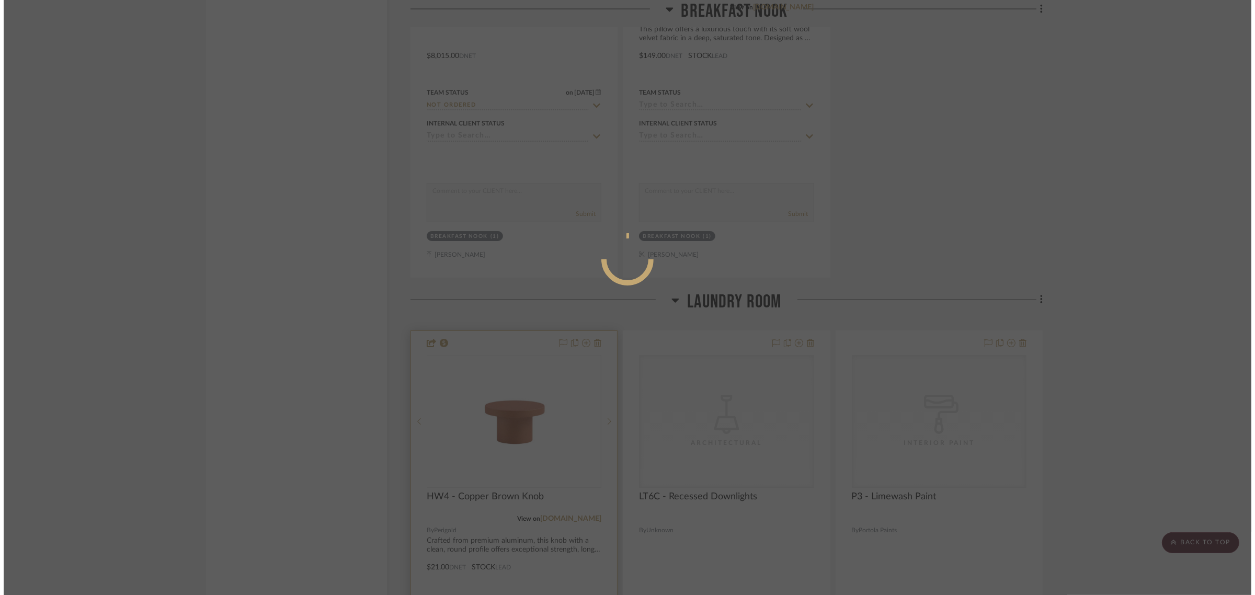
scroll to position [0, 0]
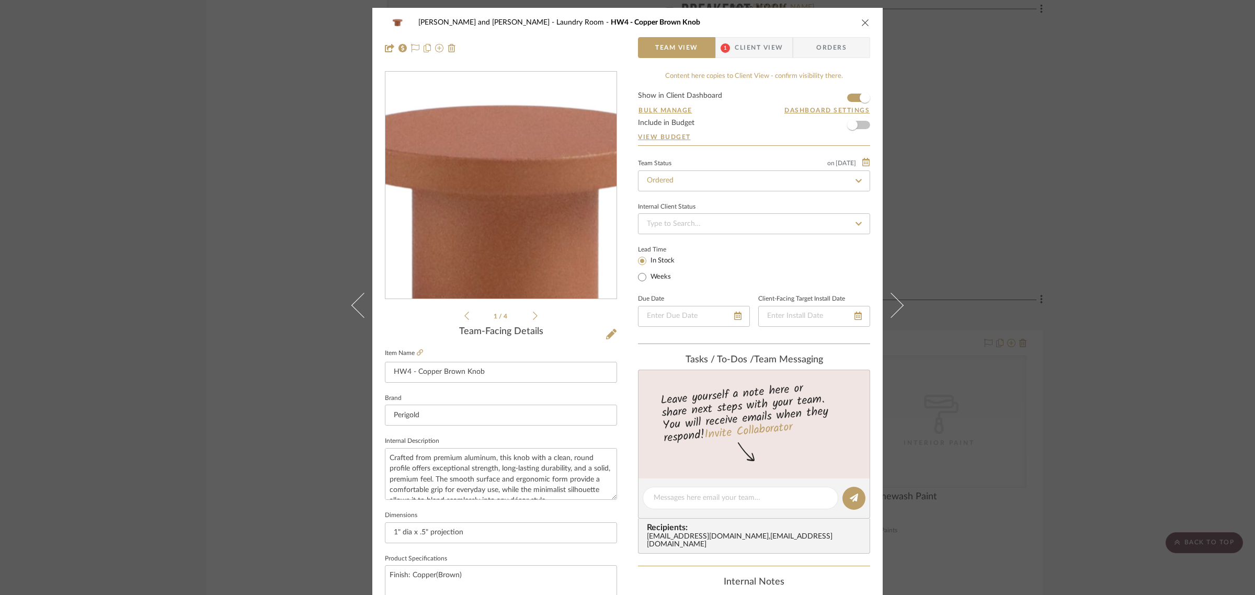
click at [497, 176] on img "0" at bounding box center [501, 185] width 227 height 227
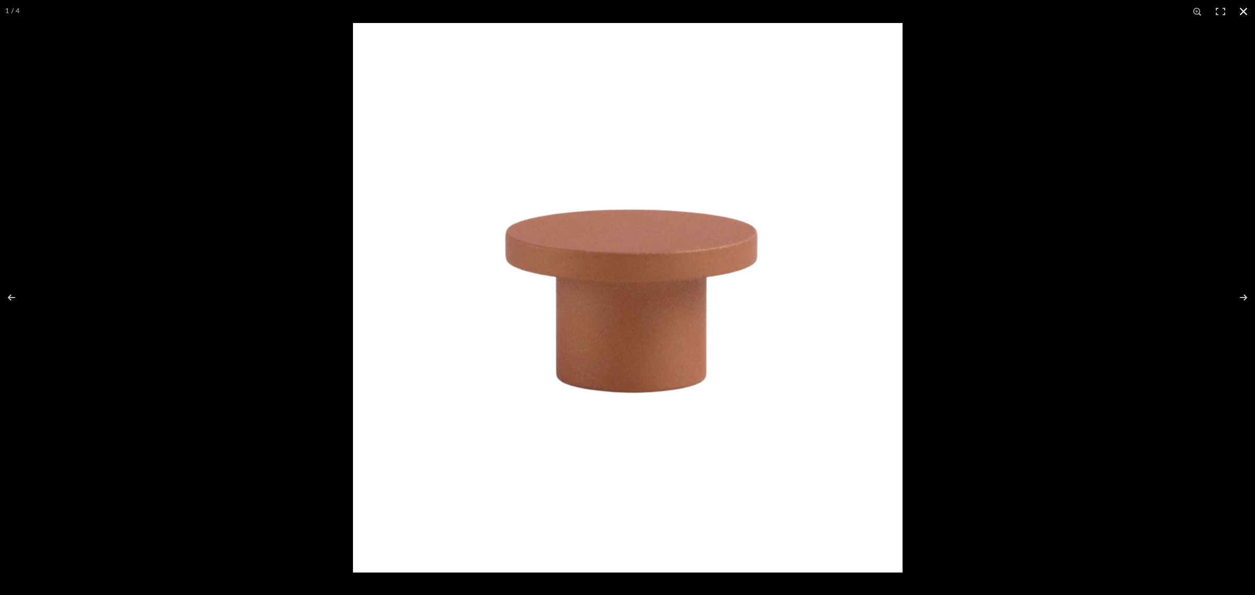
click at [1243, 10] on button at bounding box center [1243, 11] width 23 height 23
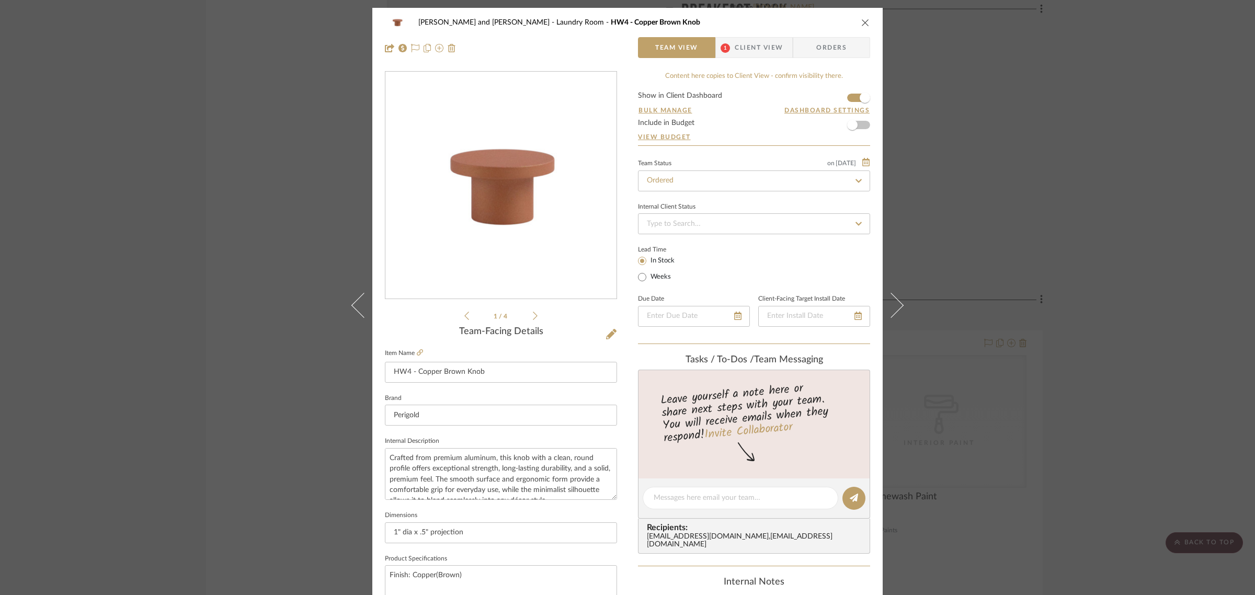
click at [1188, 354] on div "[PERSON_NAME] and [PERSON_NAME] Home Laundry Room HW4 - Copper Brown Knob Team …" at bounding box center [627, 297] width 1255 height 595
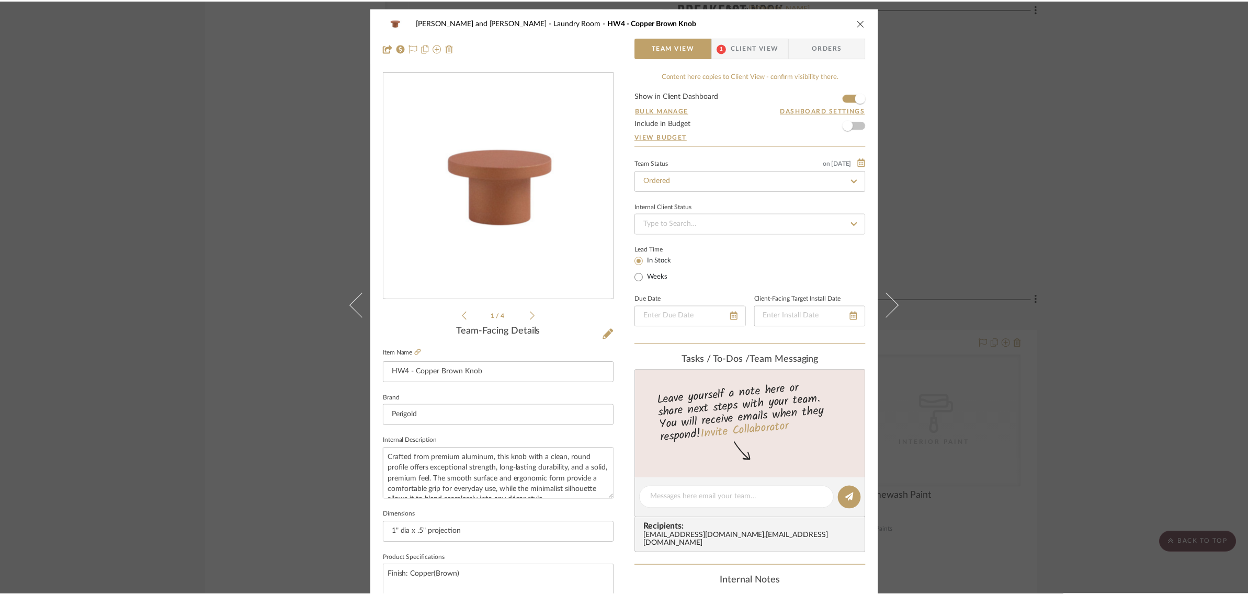
scroll to position [4511, 0]
